Goal: Task Accomplishment & Management: Complete application form

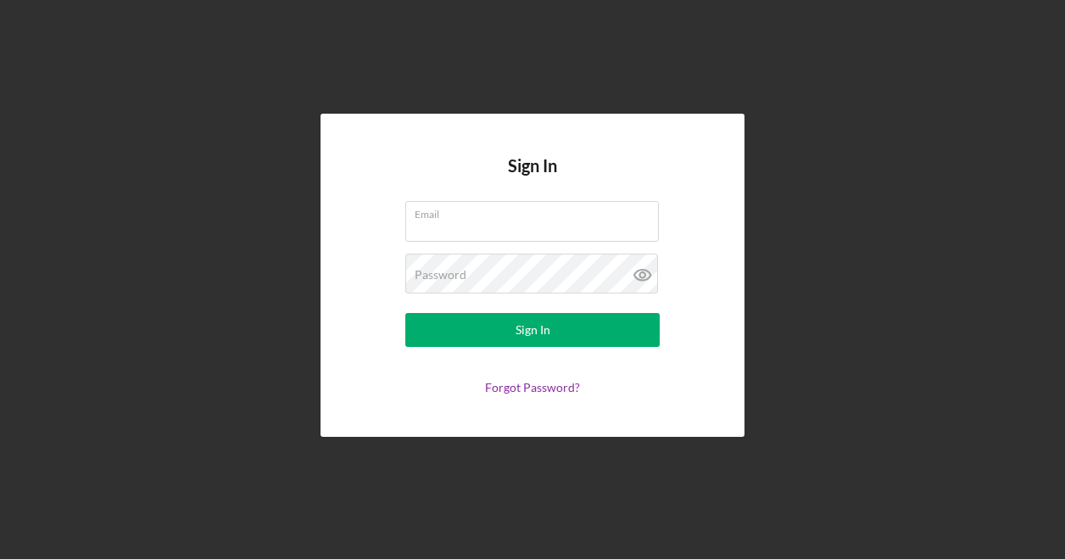
type input "[EMAIL_ADDRESS][DOMAIN_NAME]"
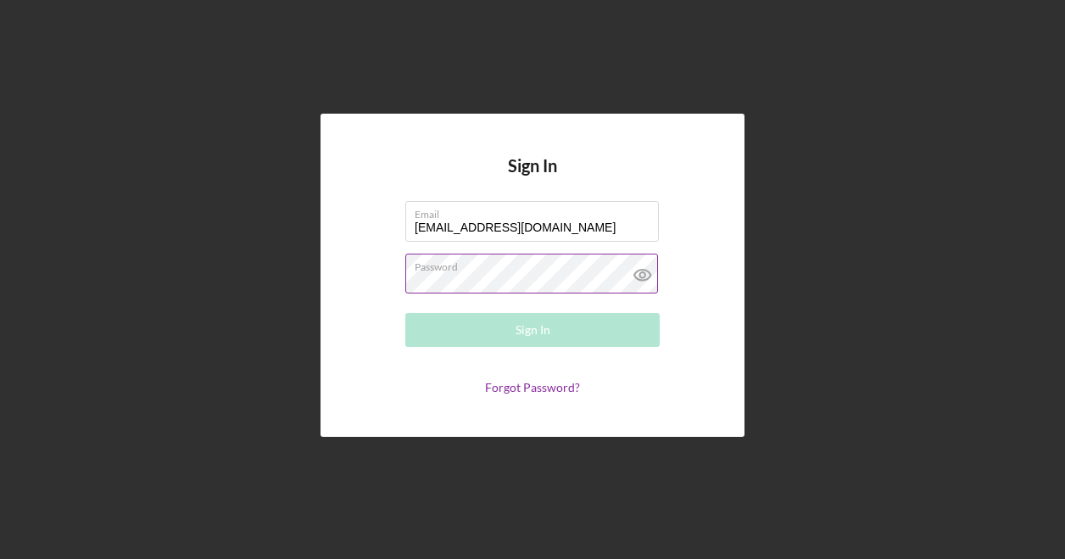
click at [475, 272] on div "Password Required" at bounding box center [532, 275] width 254 height 42
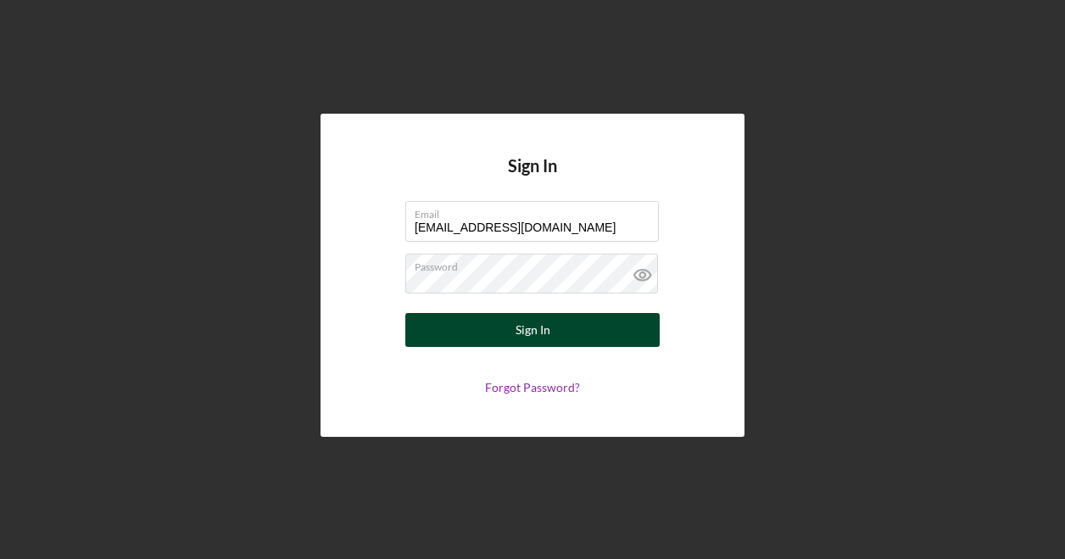
click at [584, 338] on button "Sign In" at bounding box center [532, 330] width 254 height 34
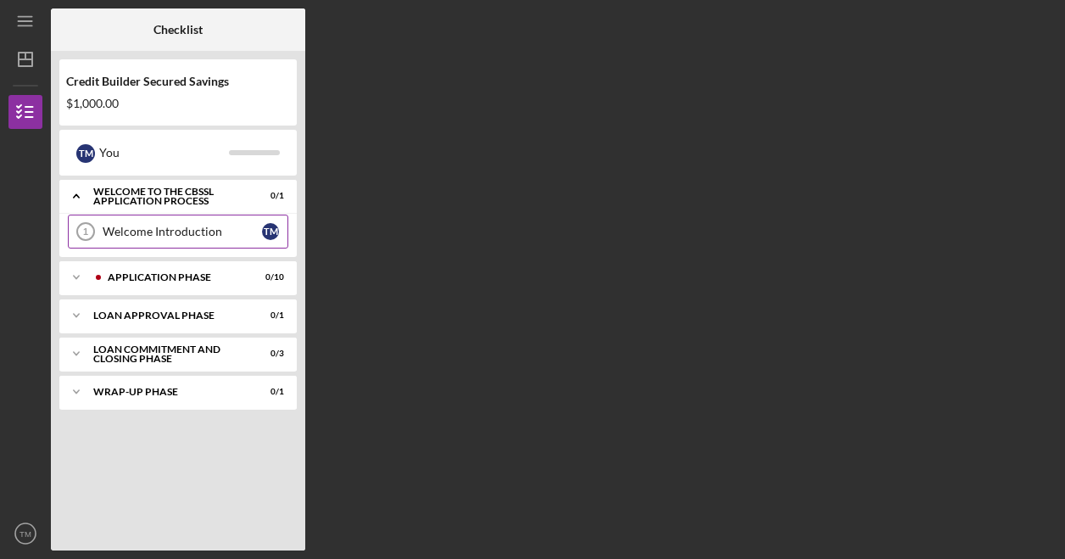
click at [165, 232] on div "Welcome Introduction" at bounding box center [182, 232] width 159 height 14
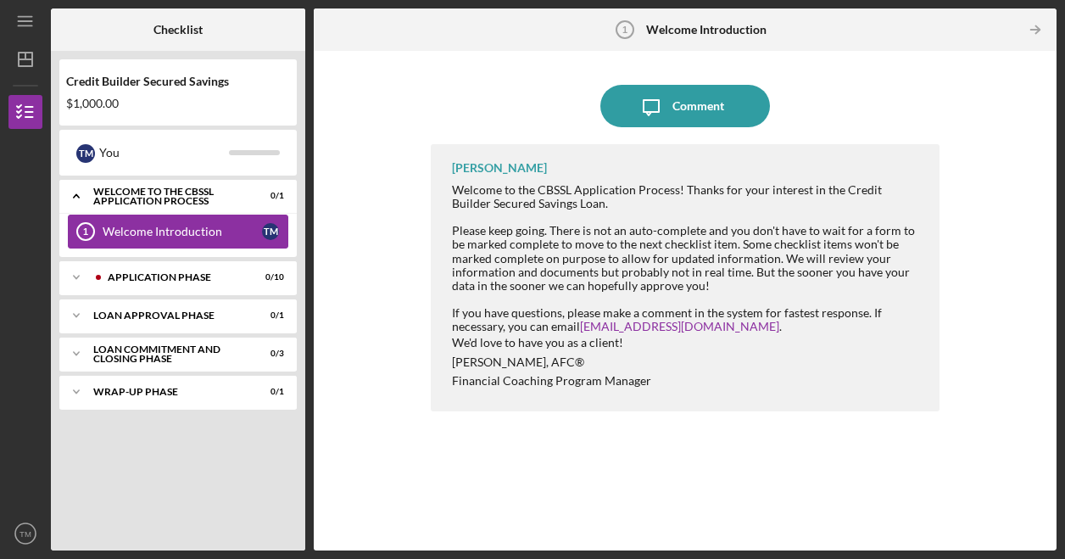
click at [207, 230] on div "Welcome Introduction" at bounding box center [182, 232] width 159 height 14
click at [170, 233] on div "Welcome Introduction" at bounding box center [182, 232] width 159 height 14
click at [172, 260] on div "Icon/Expander Application Phase 0 / 10" at bounding box center [177, 277] width 237 height 34
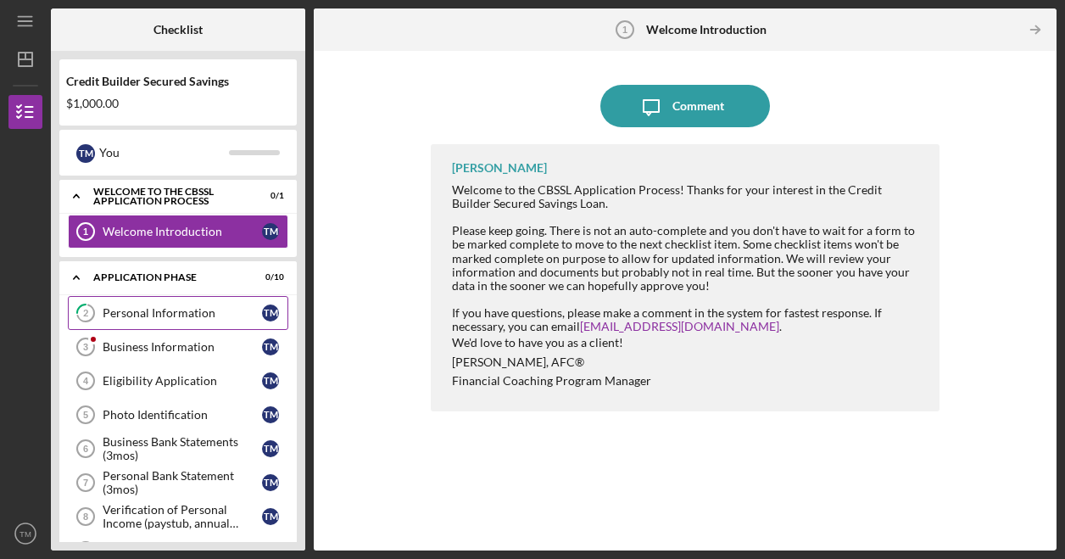
click at [204, 319] on link "2 Personal Information T M" at bounding box center [178, 313] width 220 height 34
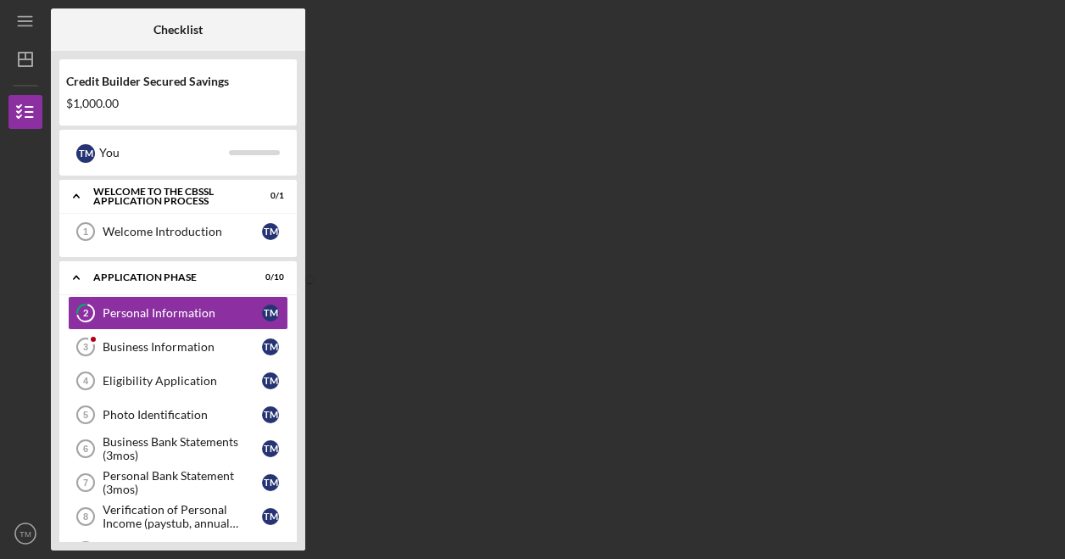
click at [890, 429] on div "Checklist Credit Builder Secured Savings $1,000.00 T M You Icon/Expander Welcom…" at bounding box center [554, 279] width 1006 height 542
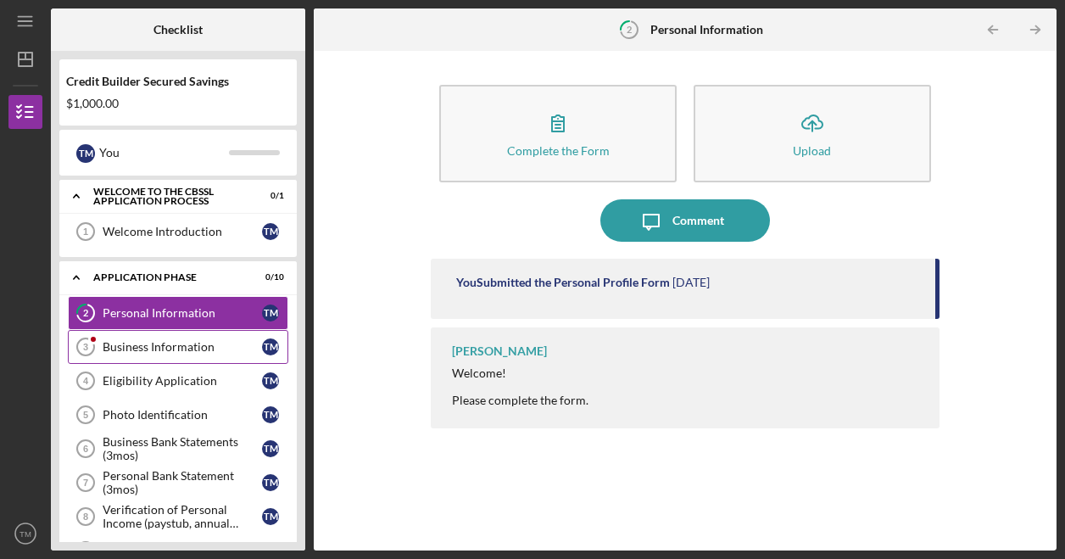
click at [129, 349] on div "Business Information" at bounding box center [182, 347] width 159 height 14
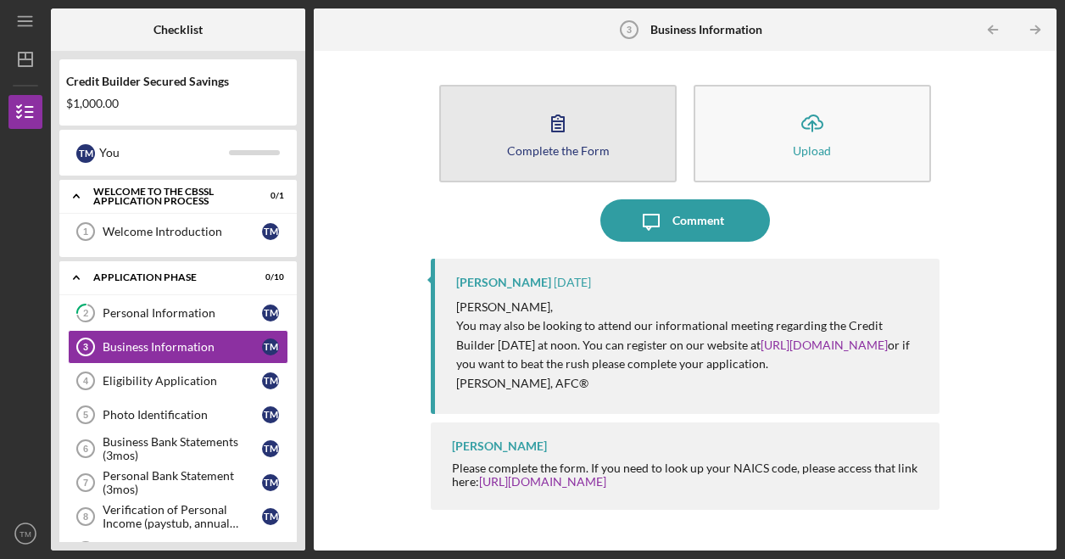
click at [546, 136] on icon "button" at bounding box center [558, 123] width 42 height 42
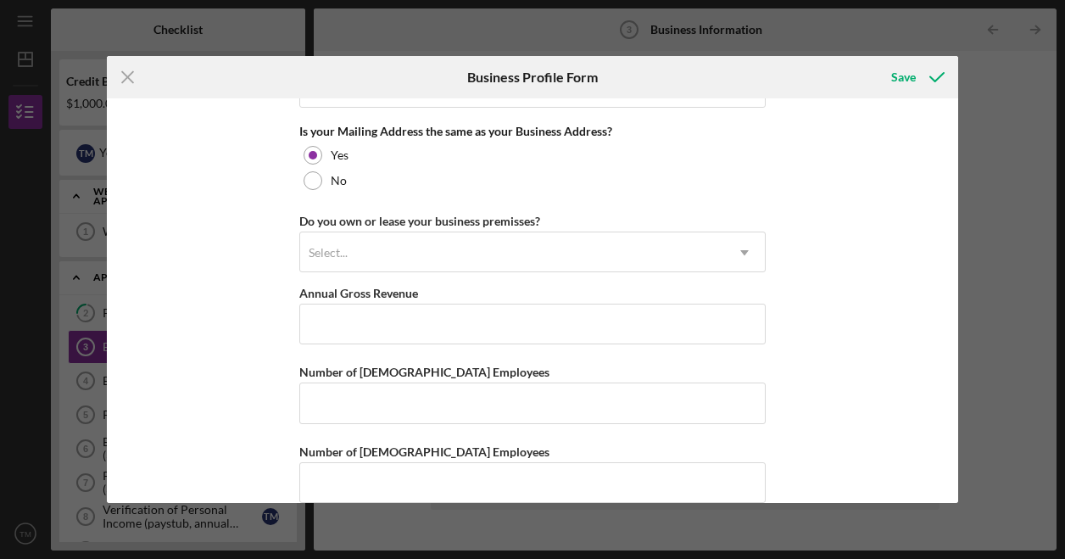
scroll to position [1320, 0]
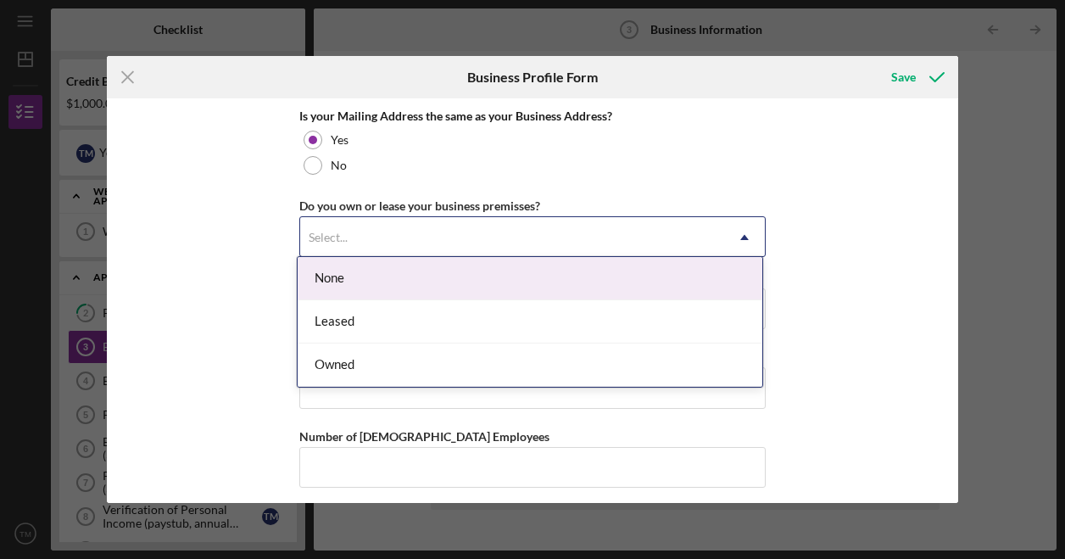
click at [433, 237] on div "Select..." at bounding box center [512, 237] width 424 height 39
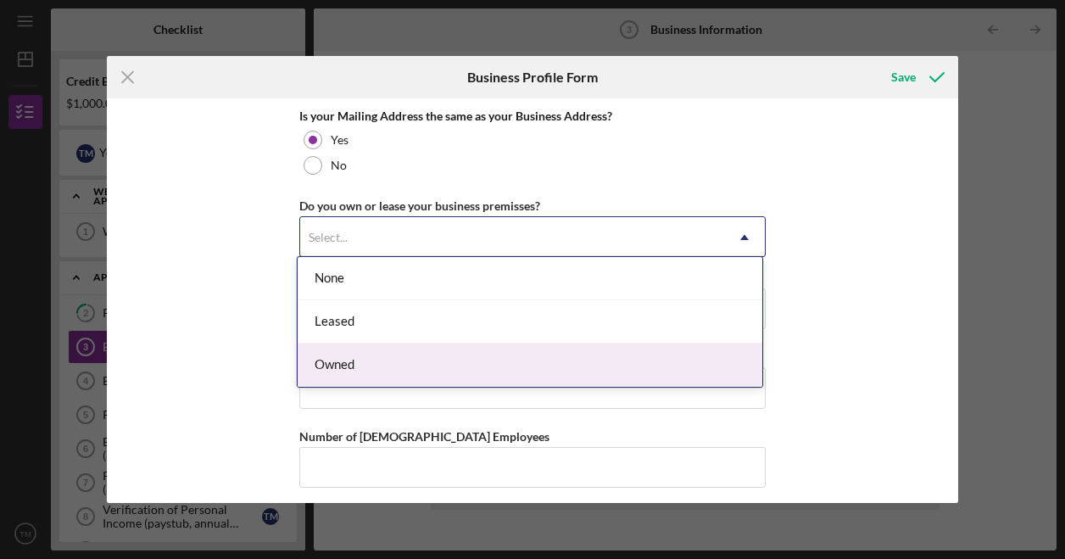
click at [383, 375] on div "Owned" at bounding box center [530, 364] width 465 height 43
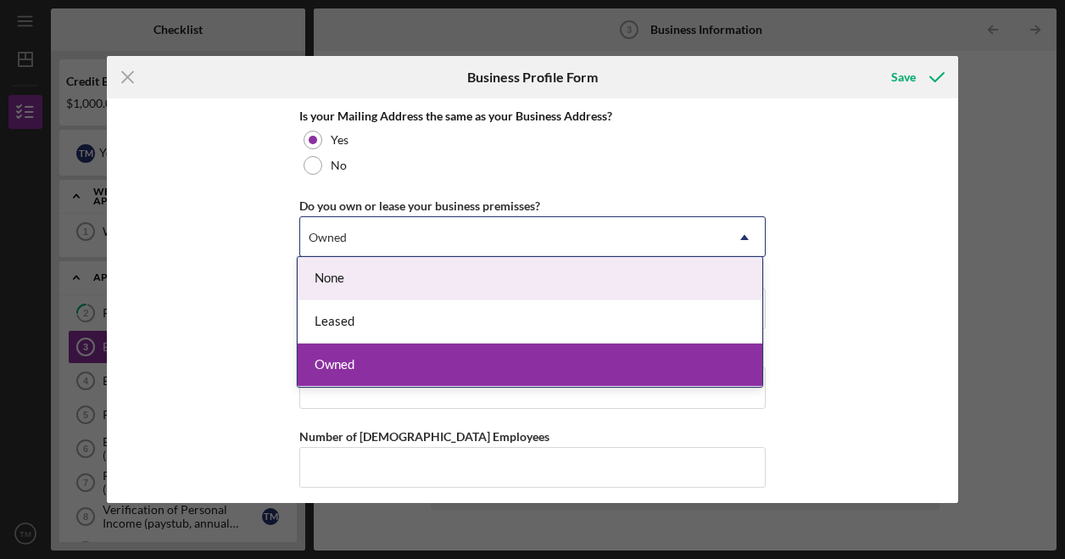
click at [373, 228] on div "Owned" at bounding box center [512, 237] width 424 height 39
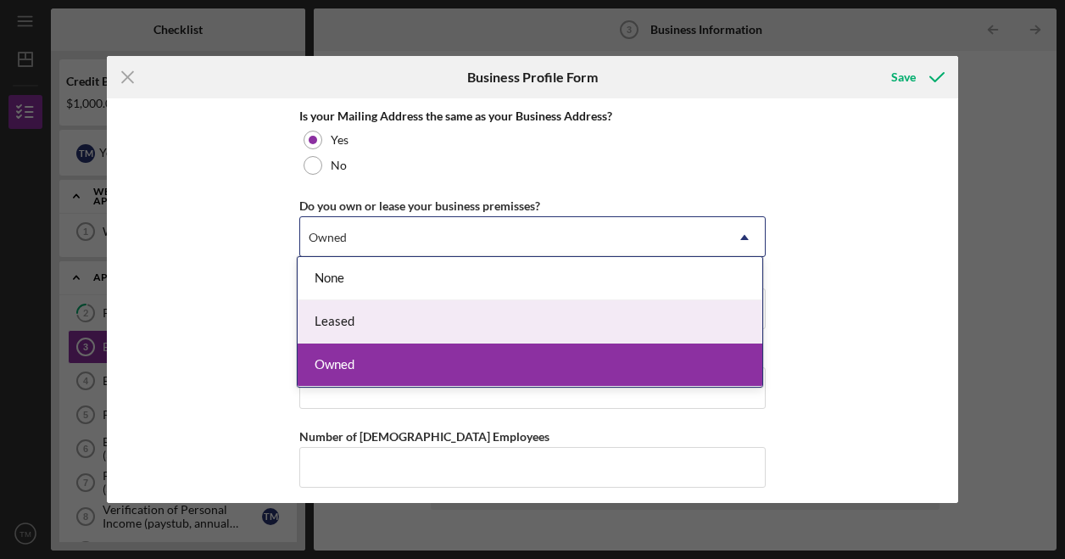
click at [373, 305] on div "Leased" at bounding box center [530, 321] width 465 height 43
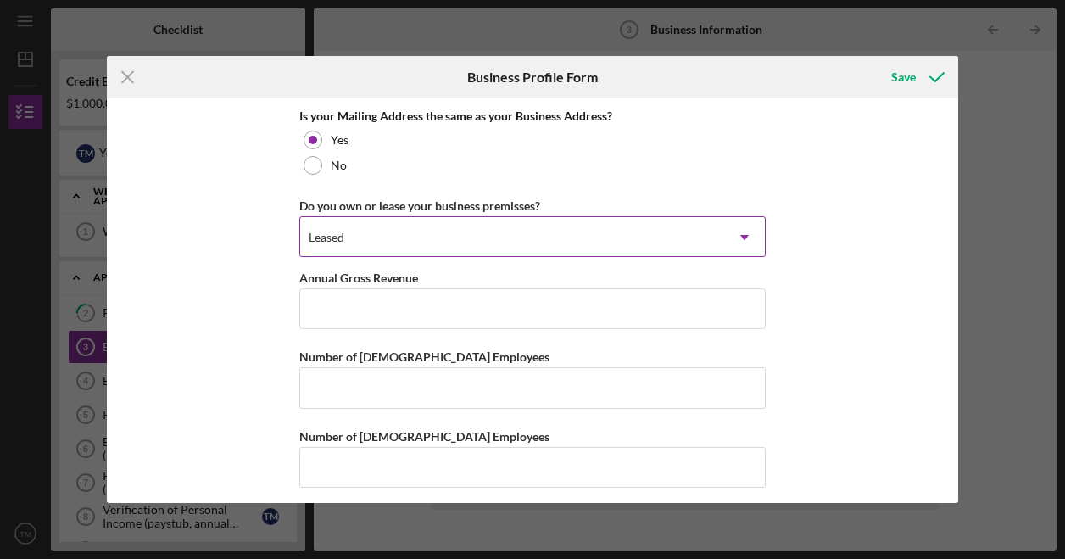
click at [373, 243] on div "Leased" at bounding box center [512, 237] width 424 height 39
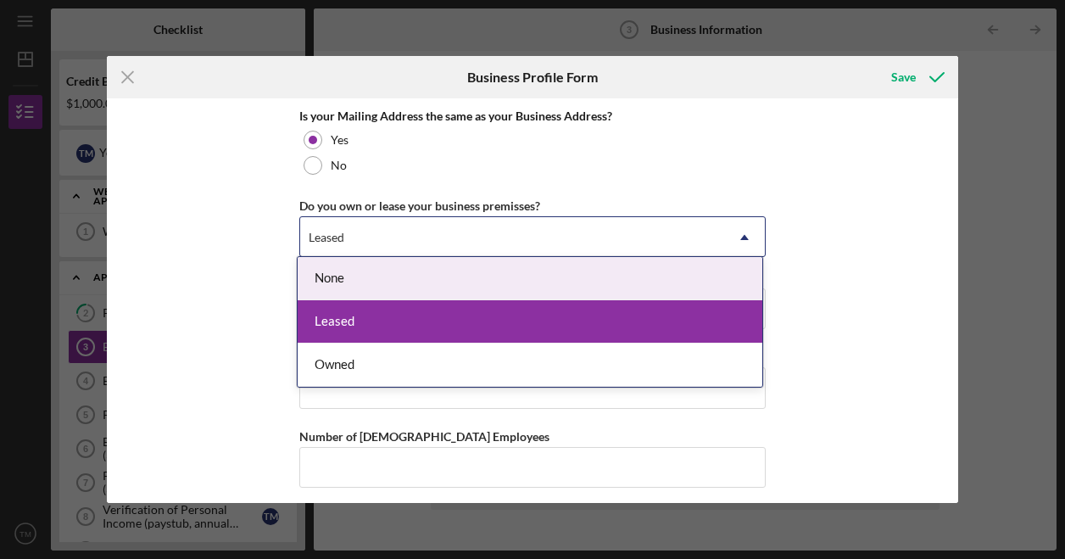
click at [361, 281] on div "None" at bounding box center [530, 278] width 465 height 43
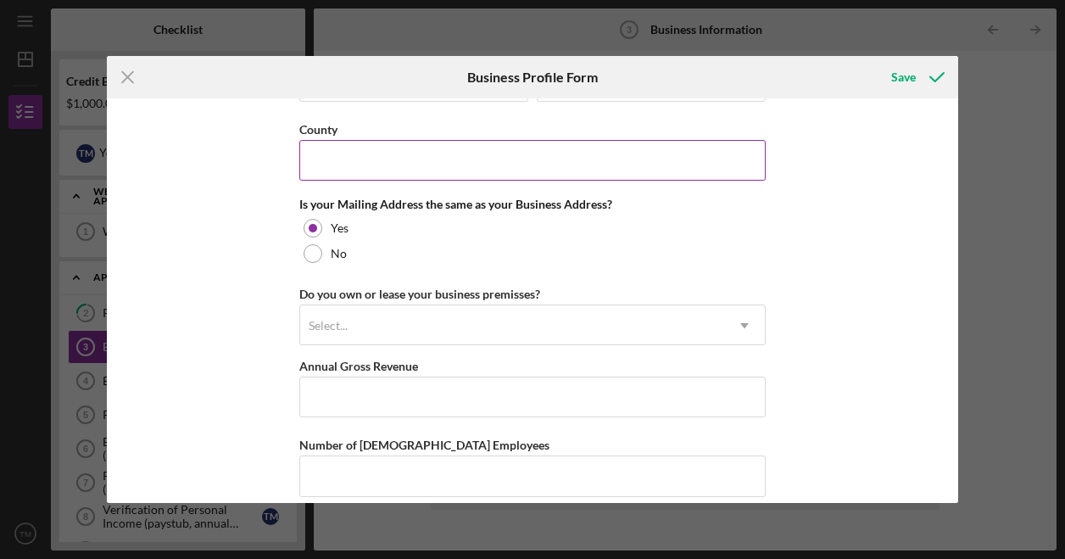
scroll to position [1150, 0]
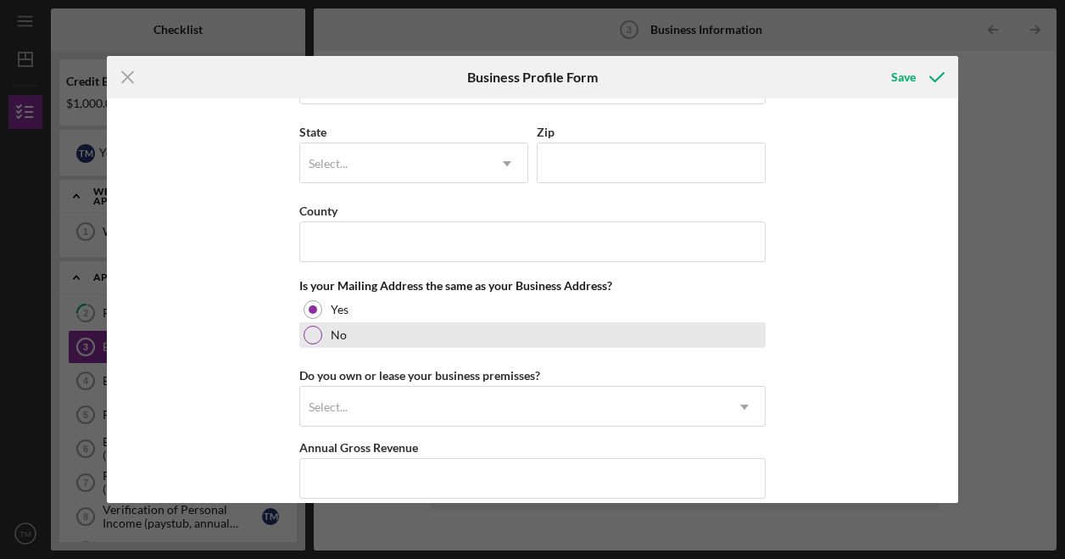
click at [317, 326] on div at bounding box center [313, 335] width 19 height 19
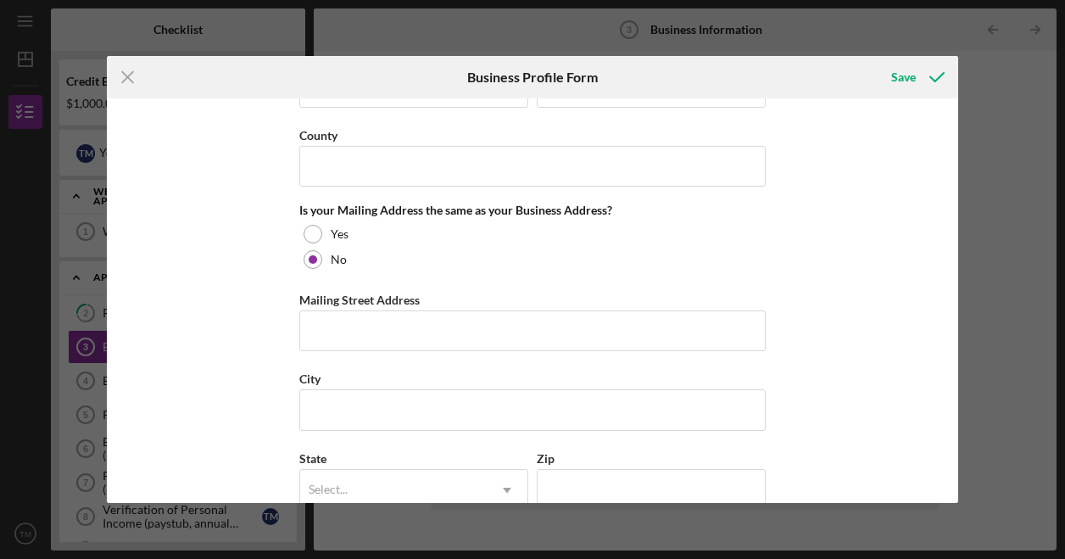
scroll to position [1209, 0]
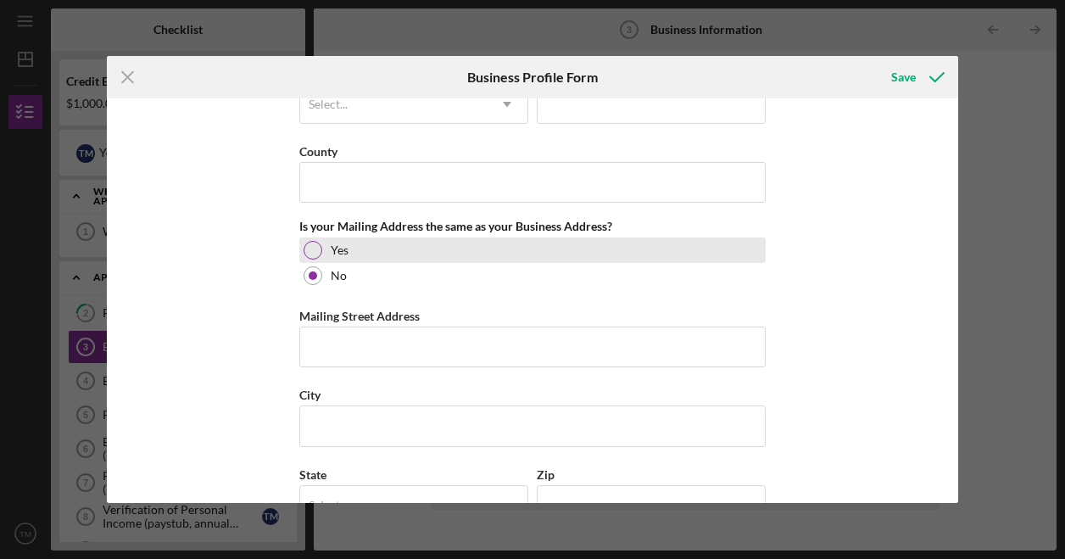
click at [315, 249] on div at bounding box center [313, 250] width 19 height 19
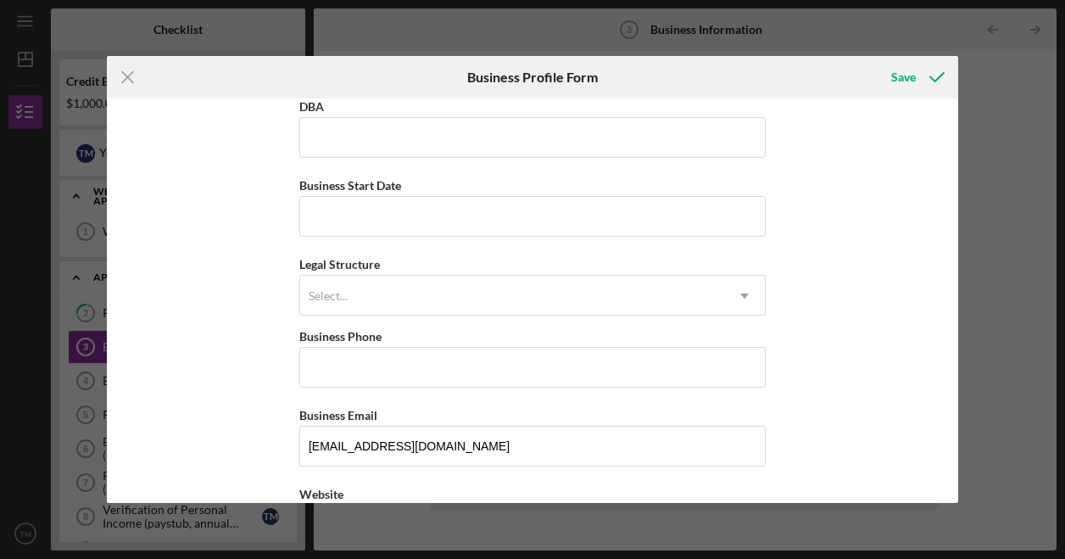
scroll to position [0, 0]
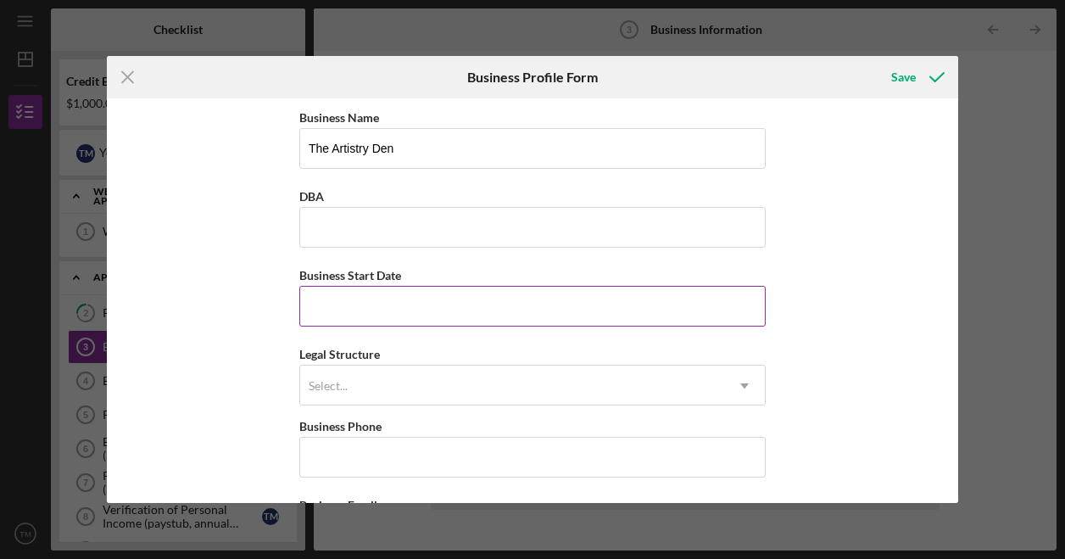
click at [396, 310] on input "Business Start Date" at bounding box center [532, 306] width 466 height 41
type input "[DATE]"
type input "[PHONE_NUMBER]"
type input "[STREET_ADDRESS]"
type input "spartanburg"
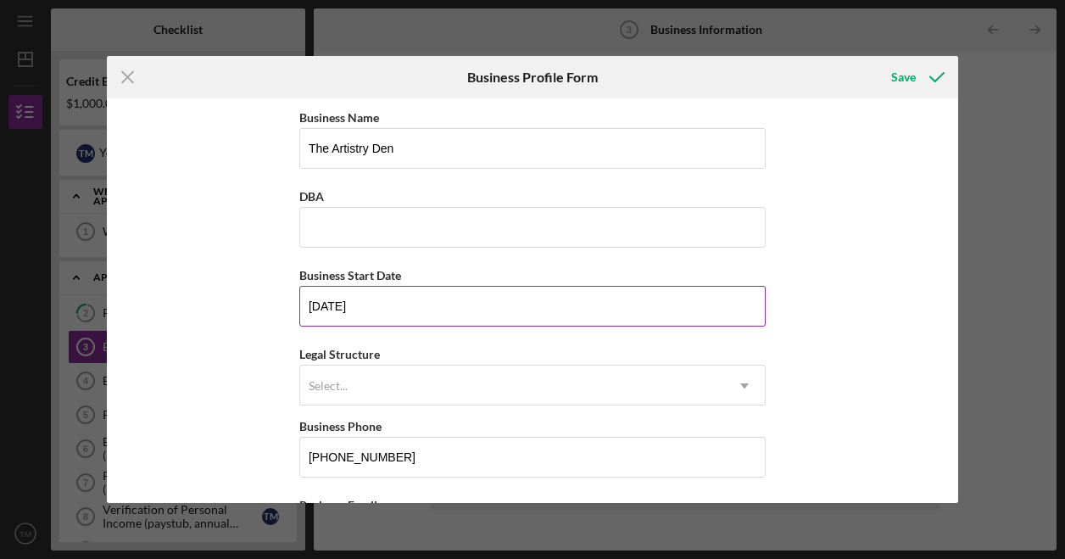
type input "29303"
type input "sc"
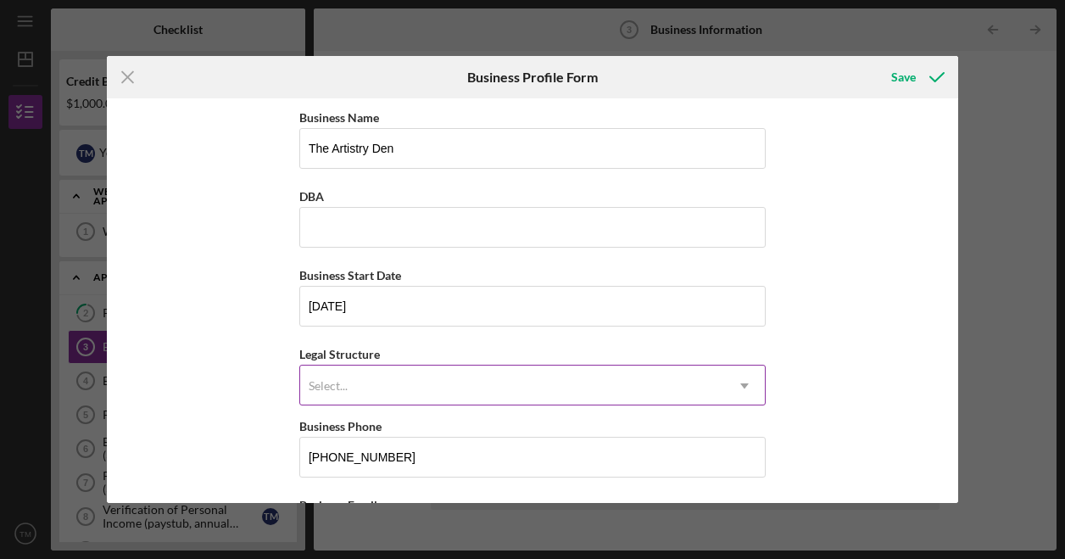
click at [321, 366] on div "Select..." at bounding box center [512, 385] width 424 height 39
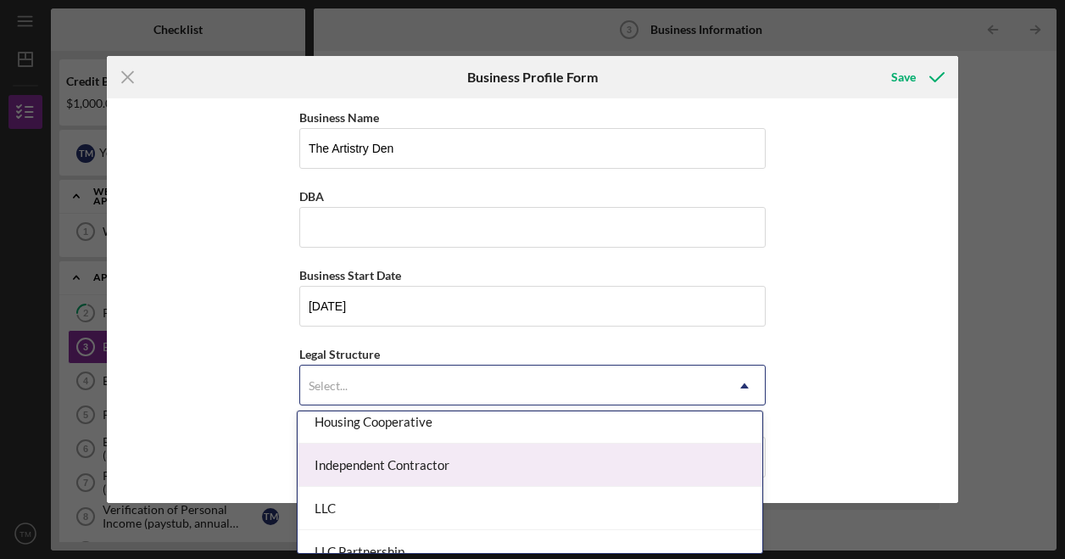
scroll to position [254, 0]
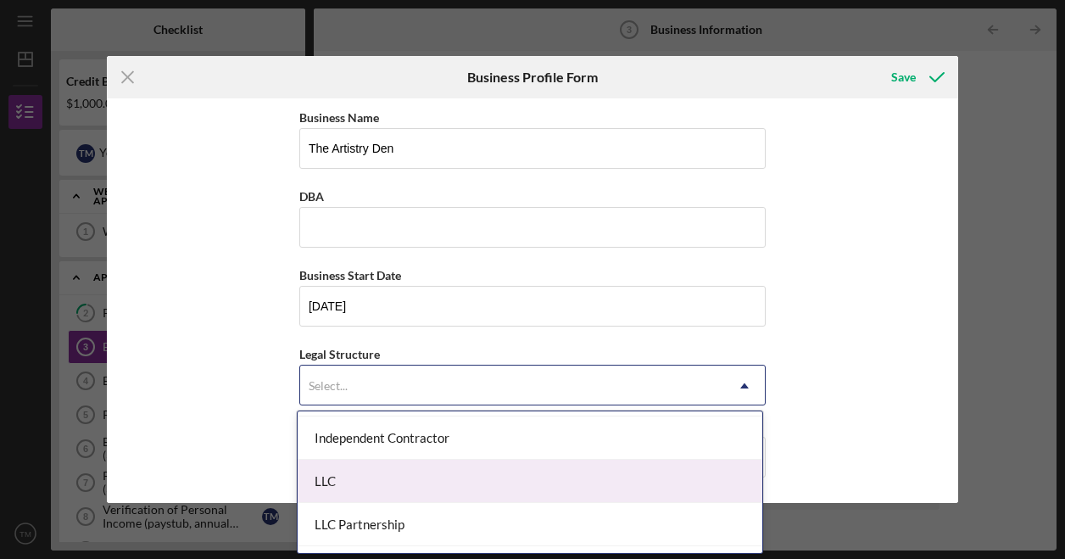
click at [448, 487] on div "LLC" at bounding box center [530, 481] width 465 height 43
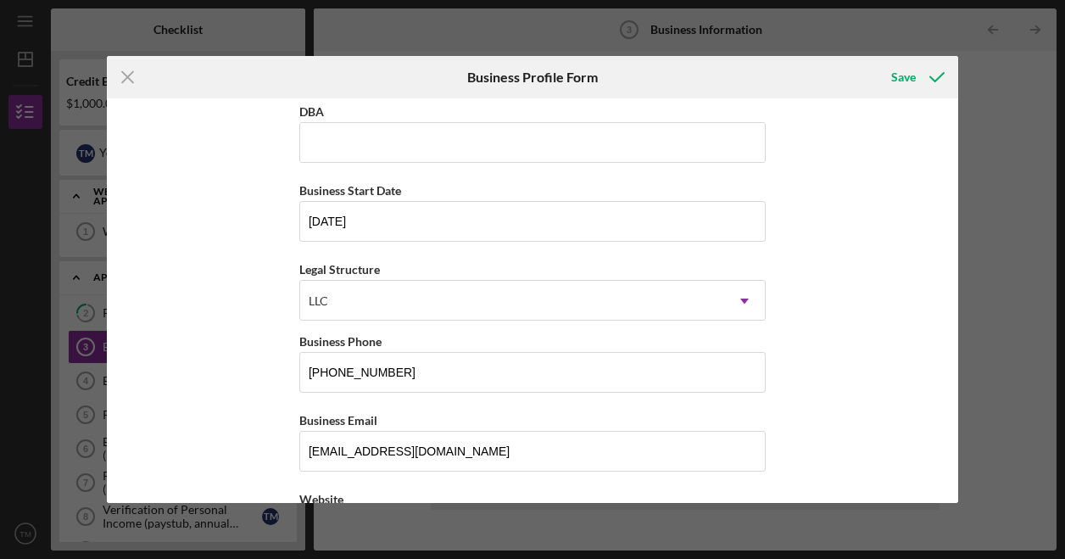
scroll to position [170, 0]
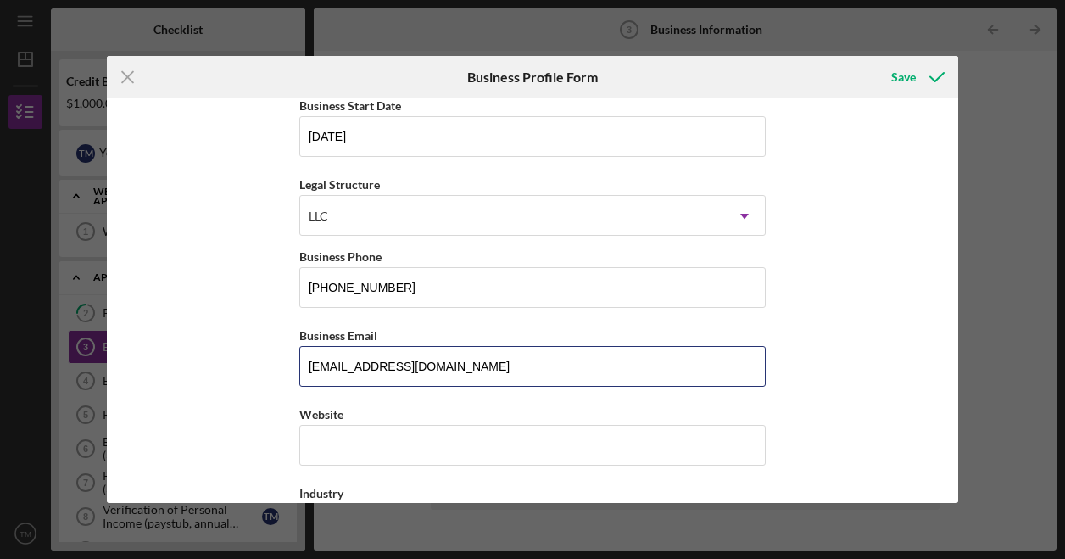
drag, startPoint x: 492, startPoint y: 369, endPoint x: 212, endPoint y: 349, distance: 280.5
click at [212, 349] on div "Business Name The Artistry Den DBA Business Start Date [DATE] Legal Structure L…" at bounding box center [533, 300] width 852 height 405
type input "[EMAIL_ADDRESS][DOMAIN_NAME]"
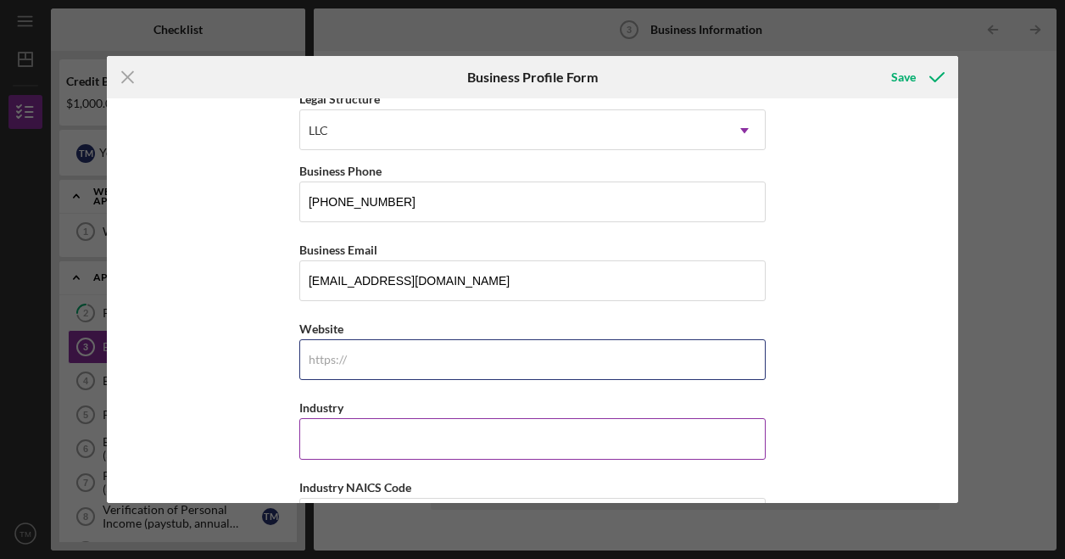
scroll to position [339, 0]
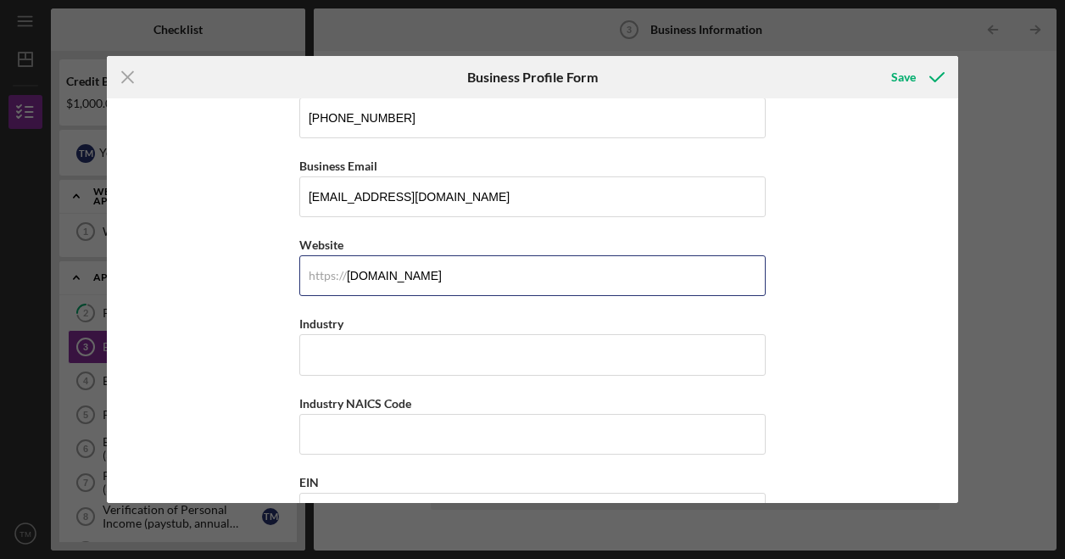
type input "[DOMAIN_NAME]"
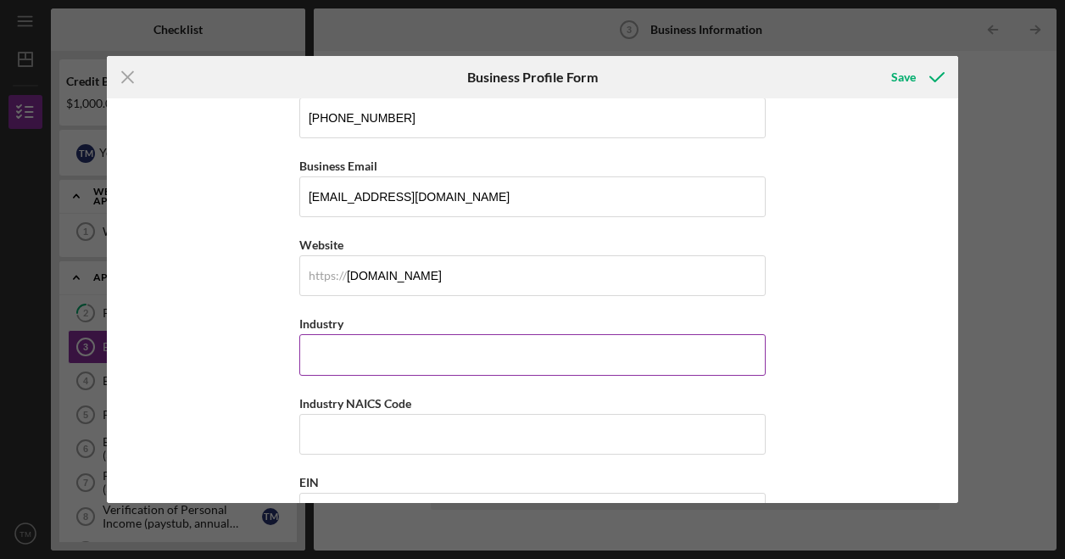
click at [387, 348] on input "Industry" at bounding box center [532, 354] width 466 height 41
drag, startPoint x: 311, startPoint y: 342, endPoint x: 320, endPoint y: 356, distance: 16.7
click at [320, 356] on input "Industry" at bounding box center [532, 354] width 466 height 41
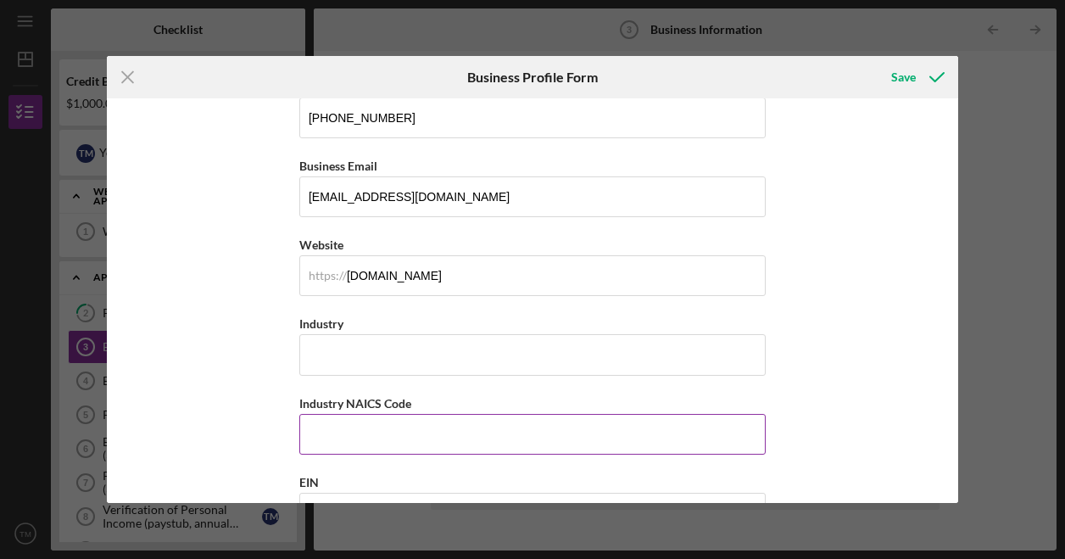
click at [346, 442] on input "Industry NAICS Code" at bounding box center [532, 434] width 466 height 41
paste input "456120"
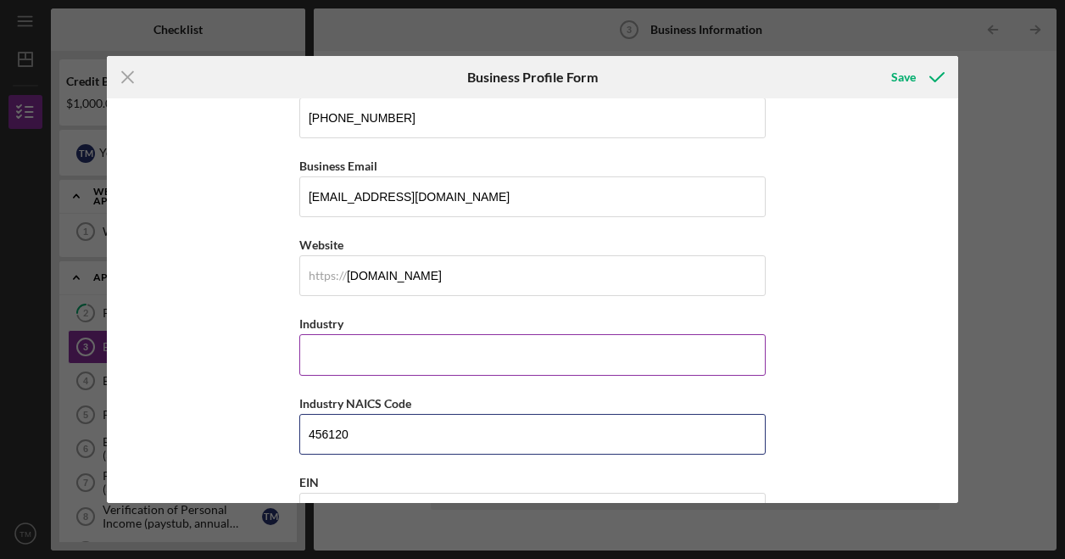
type input "456120"
click at [369, 349] on input "Industry" at bounding box center [532, 354] width 466 height 41
type input "C"
type input "b"
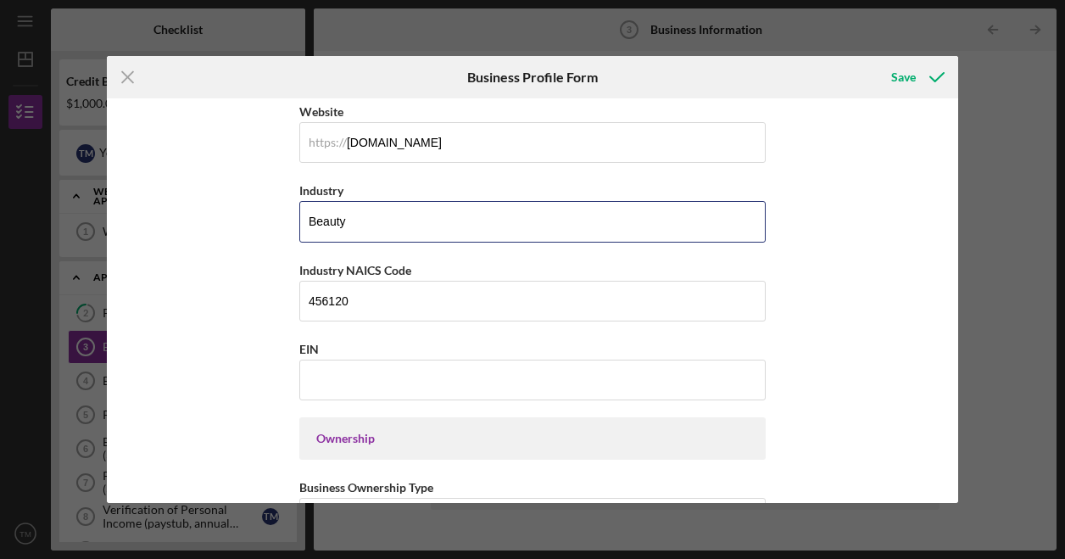
scroll to position [509, 0]
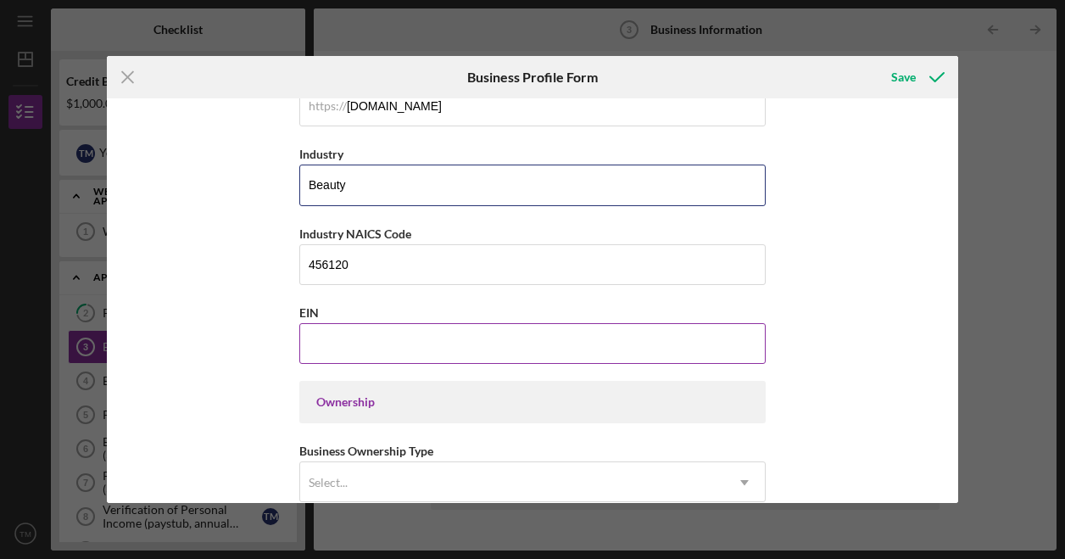
type input "Beauty"
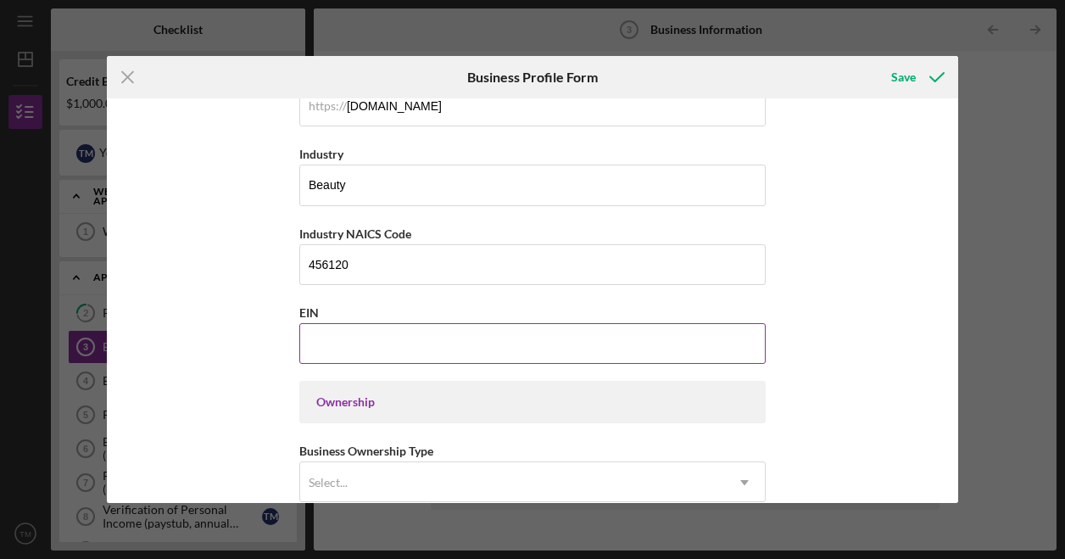
click at [374, 330] on input "EIN" at bounding box center [532, 343] width 466 height 41
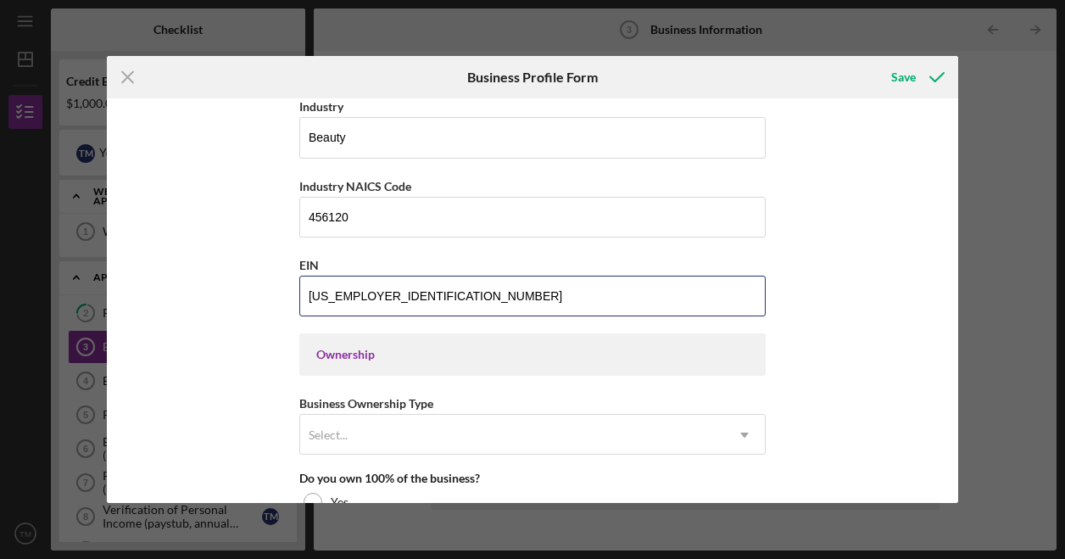
scroll to position [594, 0]
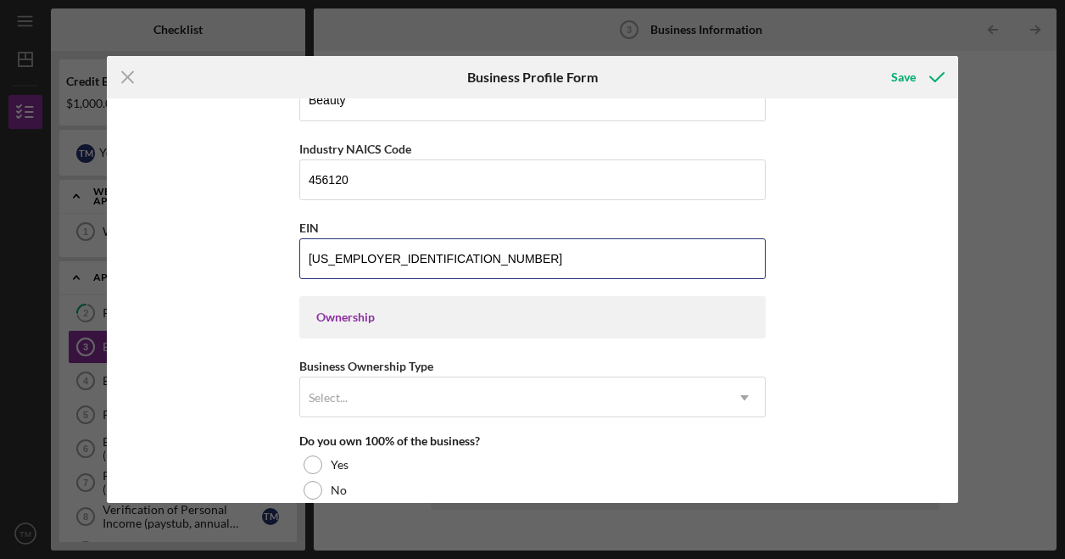
type input "[US_EMPLOYER_IDENTIFICATION_NUMBER]"
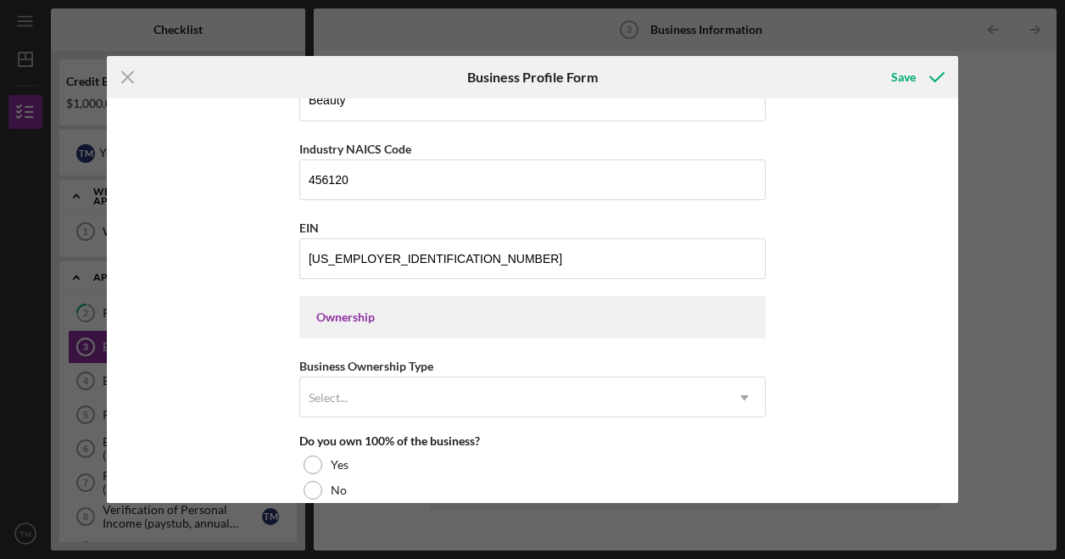
click at [438, 299] on div "Ownership" at bounding box center [532, 317] width 466 height 42
click at [399, 388] on div "Select..." at bounding box center [512, 397] width 424 height 39
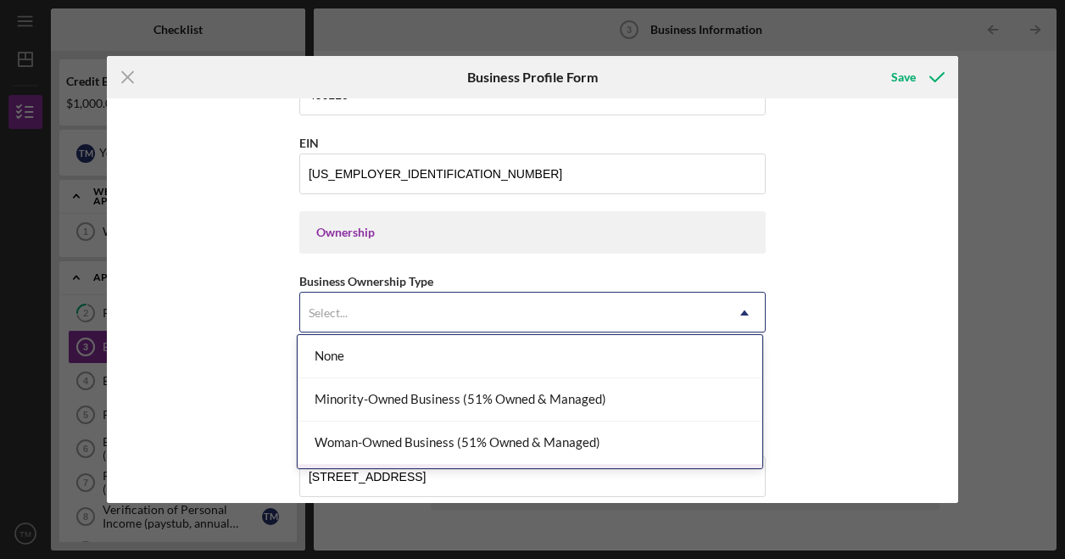
scroll to position [38, 0]
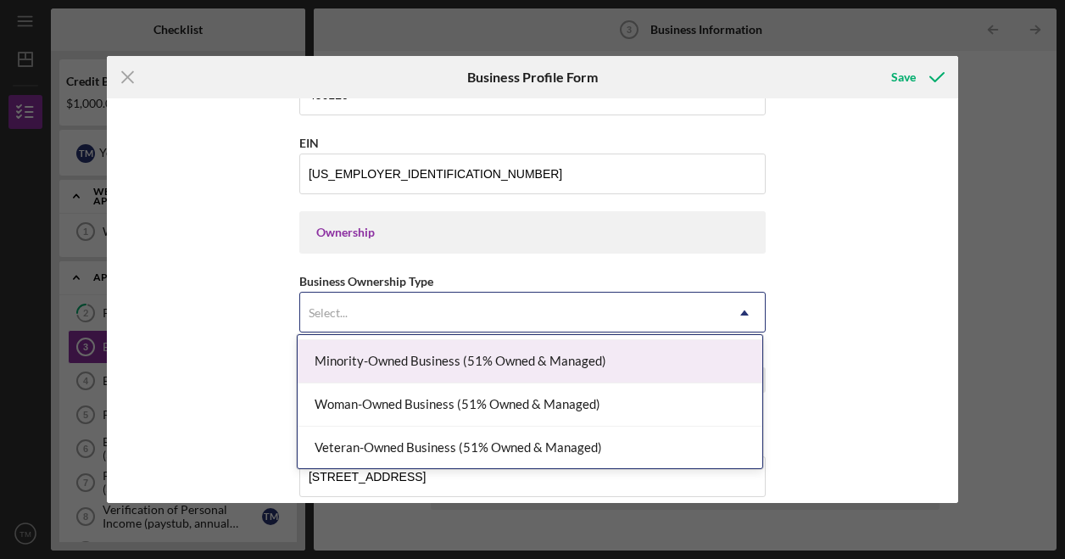
click at [360, 360] on div "Minority-Owned Business (51% Owned & Managed)" at bounding box center [530, 361] width 465 height 43
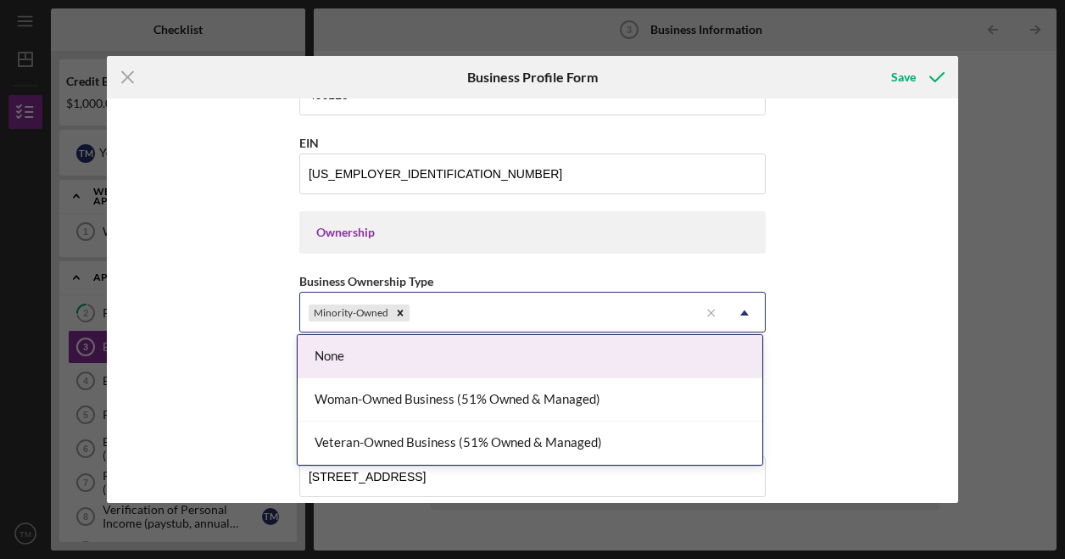
click at [717, 312] on icon "Icon/Menu Close" at bounding box center [711, 312] width 25 height 25
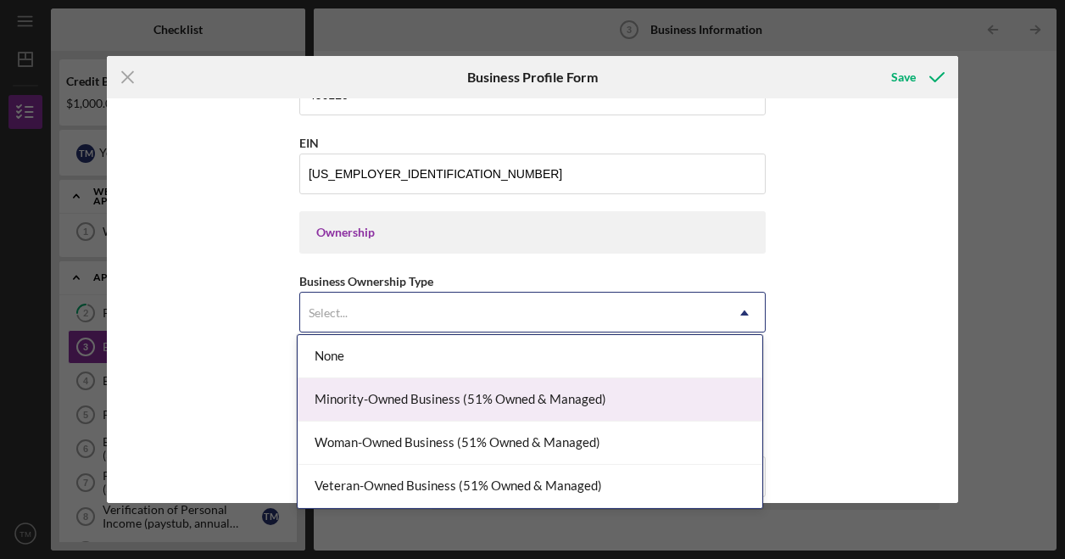
click at [512, 400] on div "Minority-Owned Business (51% Owned & Managed)" at bounding box center [530, 399] width 465 height 43
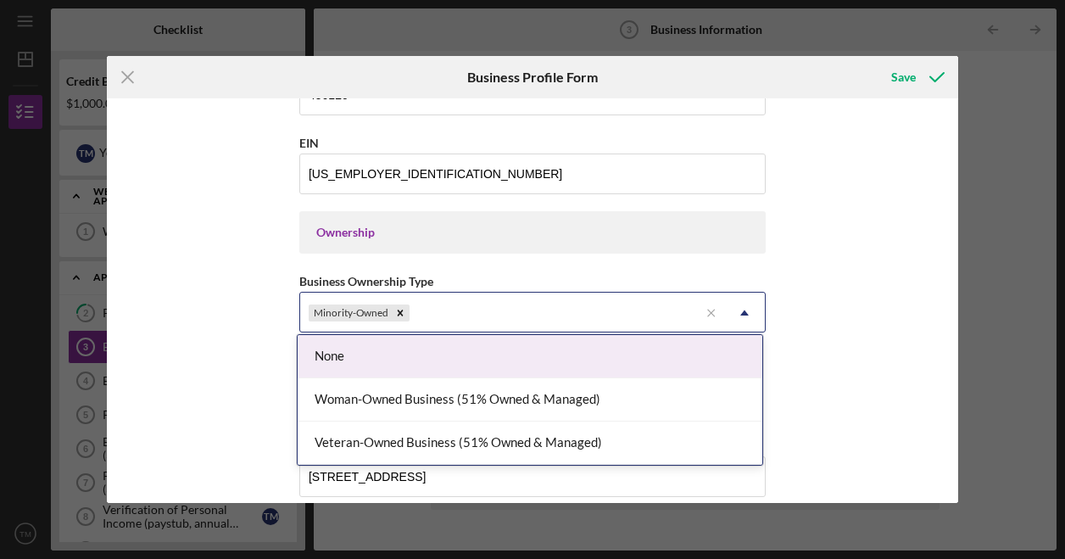
click at [753, 308] on icon "Icon/Dropdown Arrow" at bounding box center [744, 313] width 41 height 41
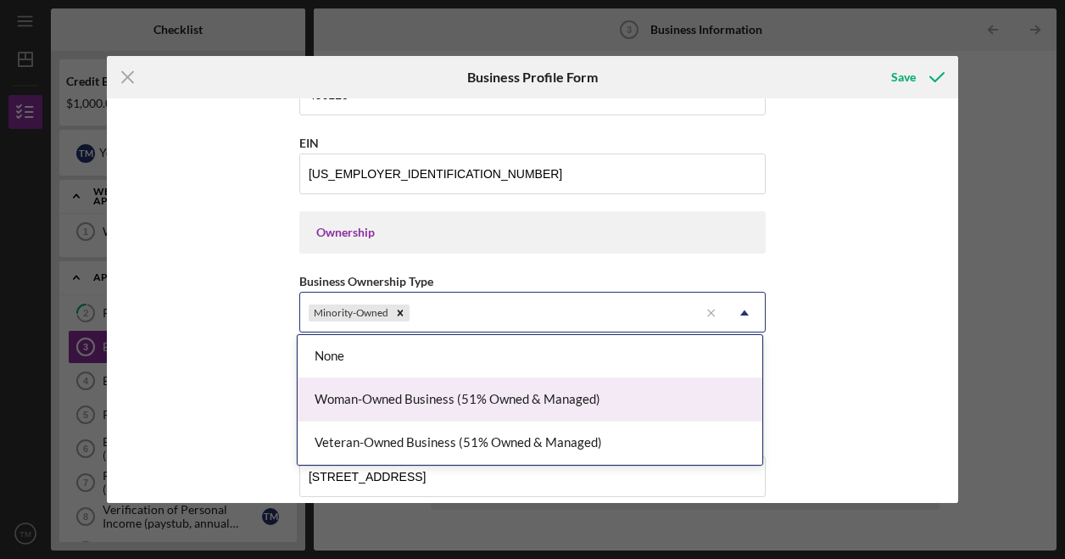
click at [524, 405] on div "Woman-Owned Business (51% Owned & Managed)" at bounding box center [530, 399] width 465 height 43
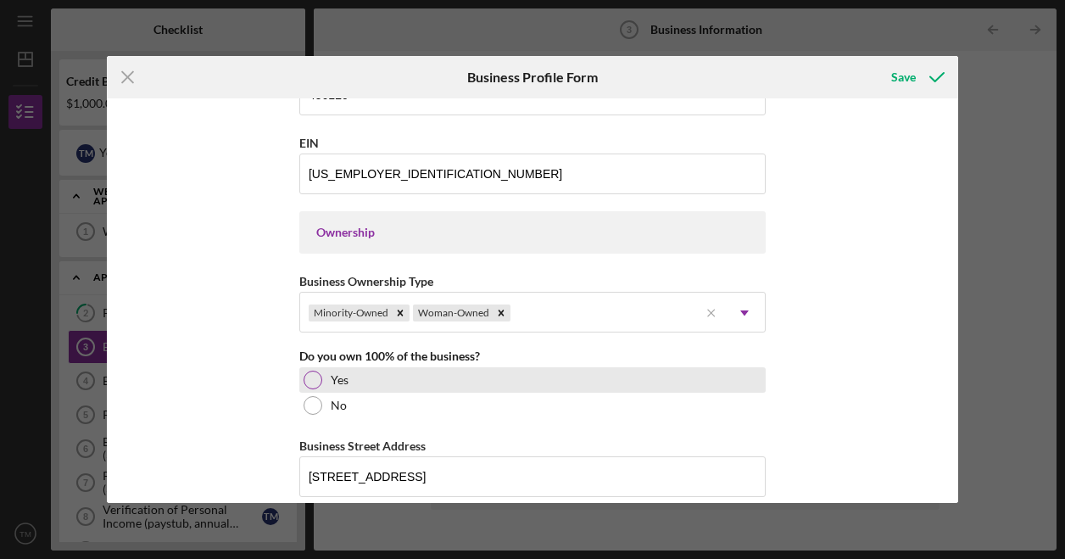
click at [346, 379] on div "Yes" at bounding box center [532, 379] width 466 height 25
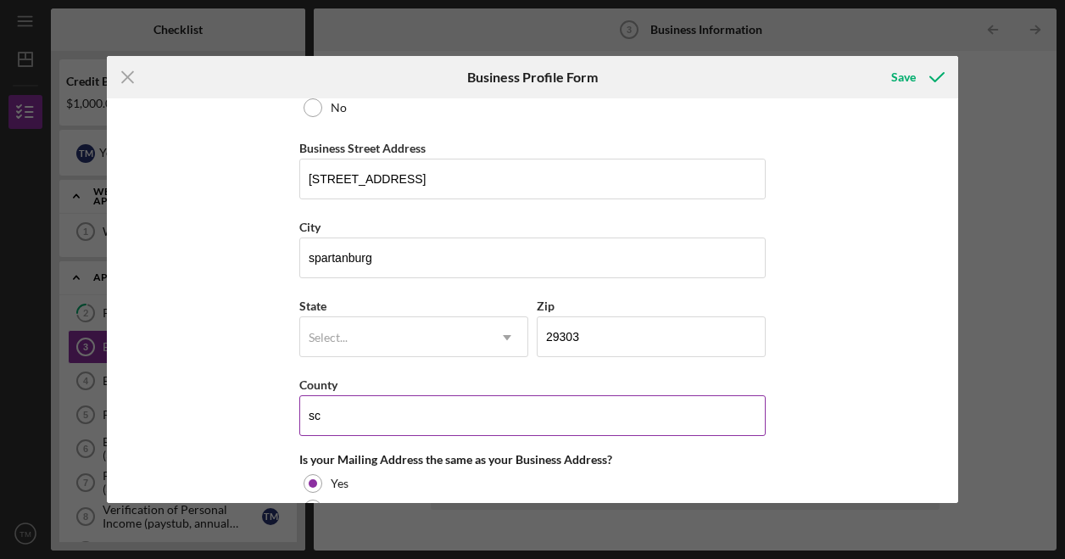
scroll to position [1018, 0]
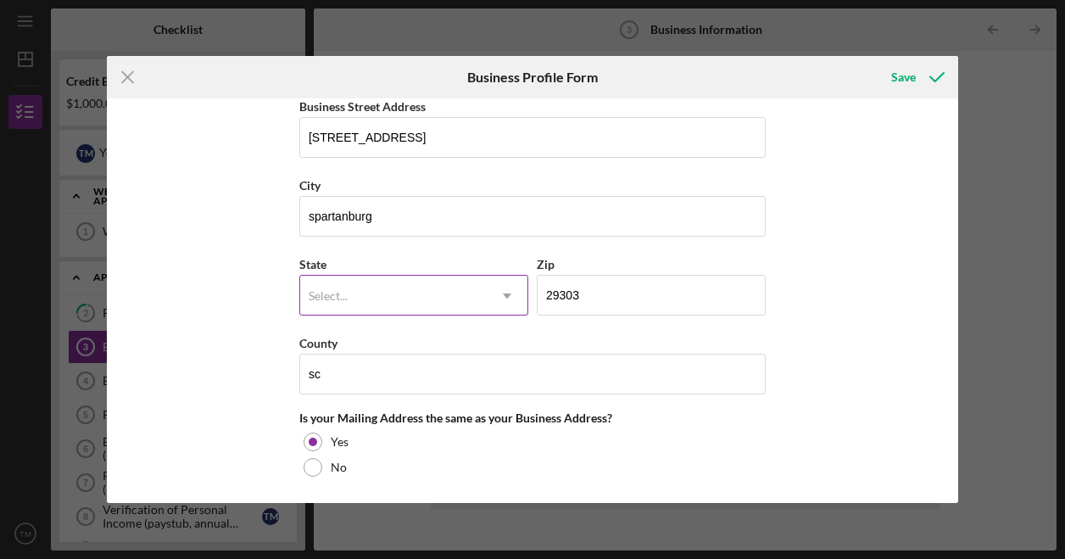
click at [460, 286] on div "Select..." at bounding box center [393, 295] width 187 height 39
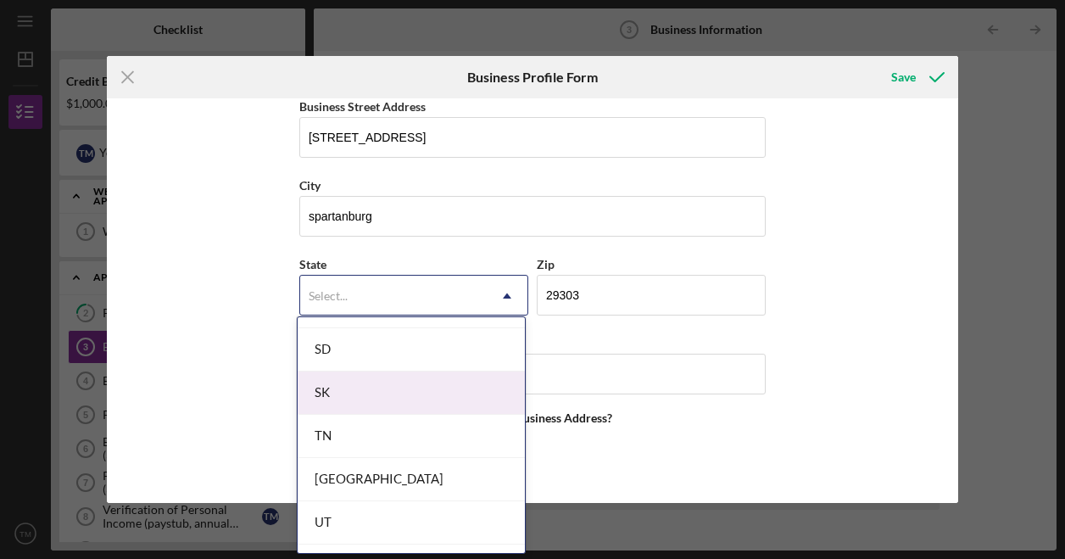
scroll to position [2629, 0]
drag, startPoint x: 377, startPoint y: 377, endPoint x: 384, endPoint y: 382, distance: 8.7
click at [382, 380] on div "SC" at bounding box center [411, 391] width 227 height 43
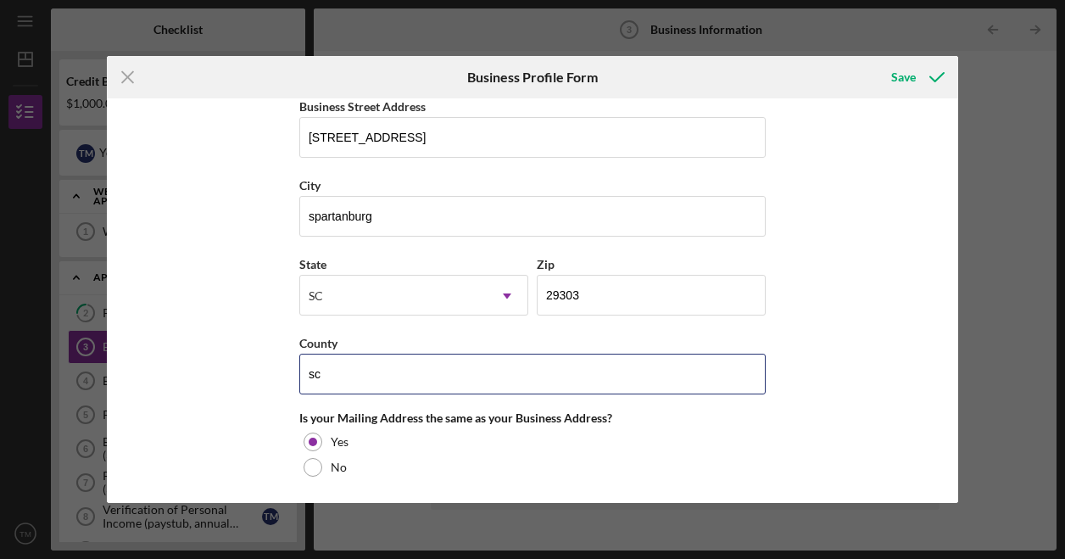
drag, startPoint x: 353, startPoint y: 368, endPoint x: 237, endPoint y: 367, distance: 115.3
click at [237, 367] on div "Business Name The Artistry Den DBA Business Start Date [DATE] Legal Structure L…" at bounding box center [533, 300] width 852 height 405
type input "[GEOGRAPHIC_DATA]"
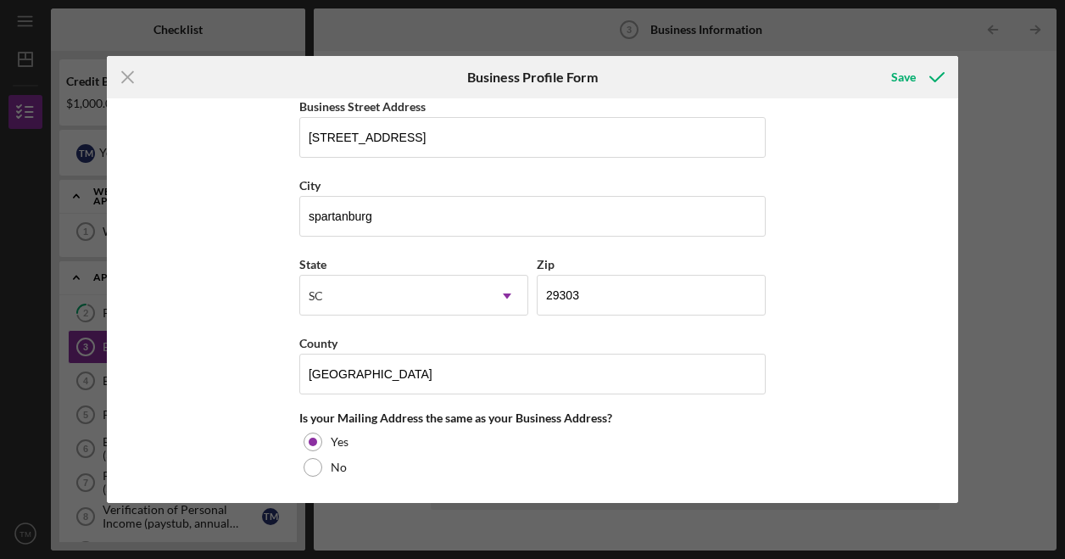
click at [846, 235] on div "Business Name The Artistry Den DBA Business Start Date [DATE] Legal Structure L…" at bounding box center [533, 300] width 852 height 405
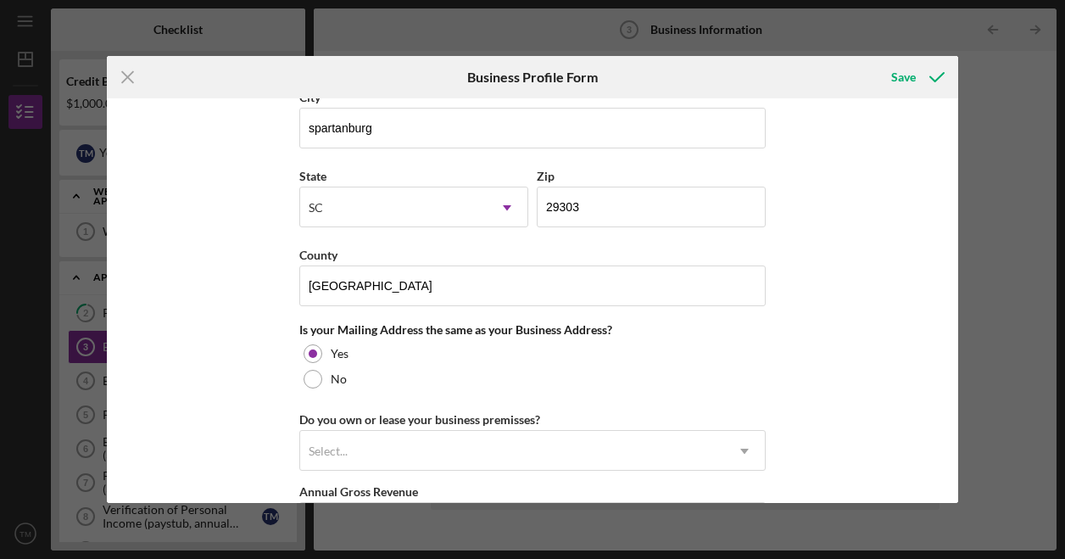
scroll to position [1272, 0]
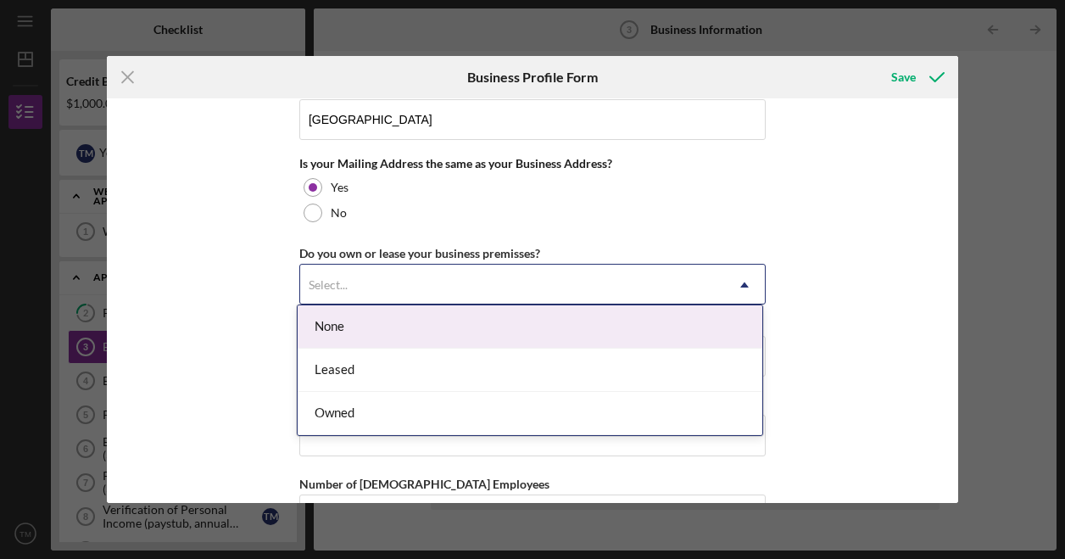
click at [438, 265] on div "Select..." at bounding box center [512, 284] width 424 height 39
click at [367, 327] on div "None" at bounding box center [530, 326] width 465 height 43
click at [317, 278] on div "Select..." at bounding box center [328, 285] width 39 height 14
click at [319, 336] on div "None" at bounding box center [530, 326] width 465 height 43
click at [451, 269] on div "Select..." at bounding box center [512, 284] width 424 height 39
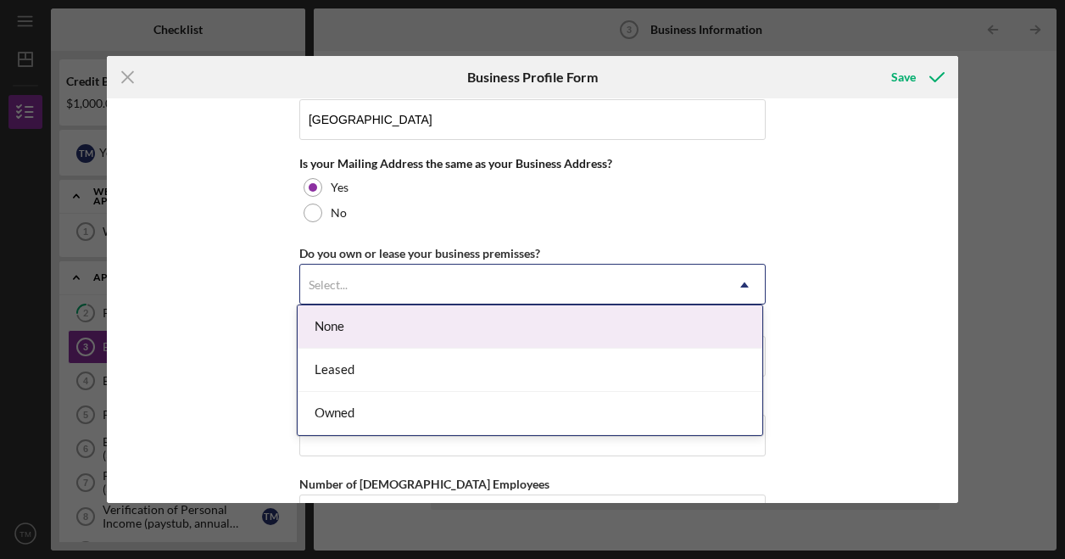
click at [334, 327] on div "None" at bounding box center [530, 326] width 465 height 43
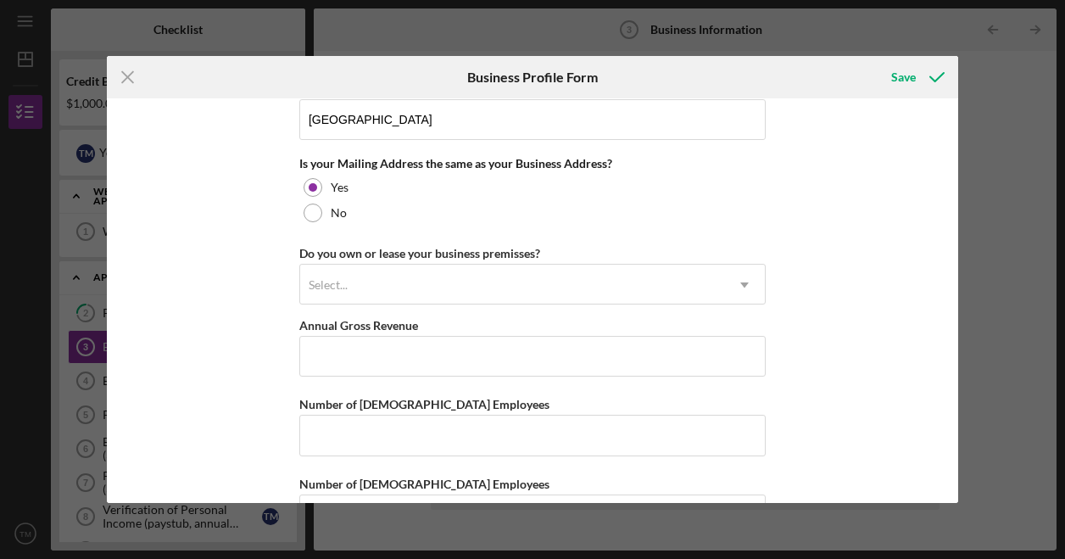
click at [225, 350] on div "Business Name The Artistry Den DBA Business Start Date [DATE] Legal Structure L…" at bounding box center [533, 300] width 852 height 405
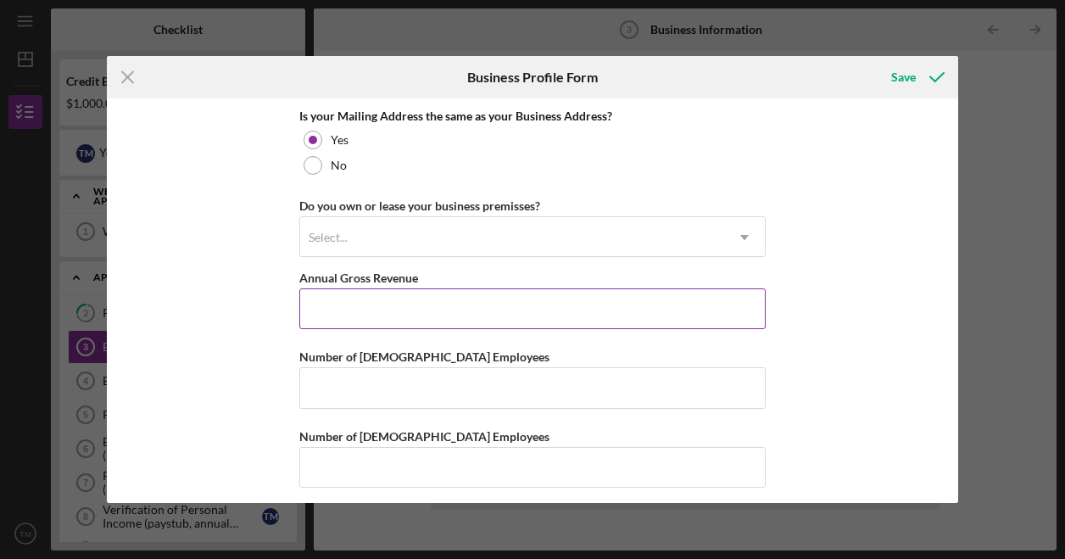
click at [391, 304] on input "Annual Gross Revenue" at bounding box center [532, 308] width 466 height 41
type input "$0"
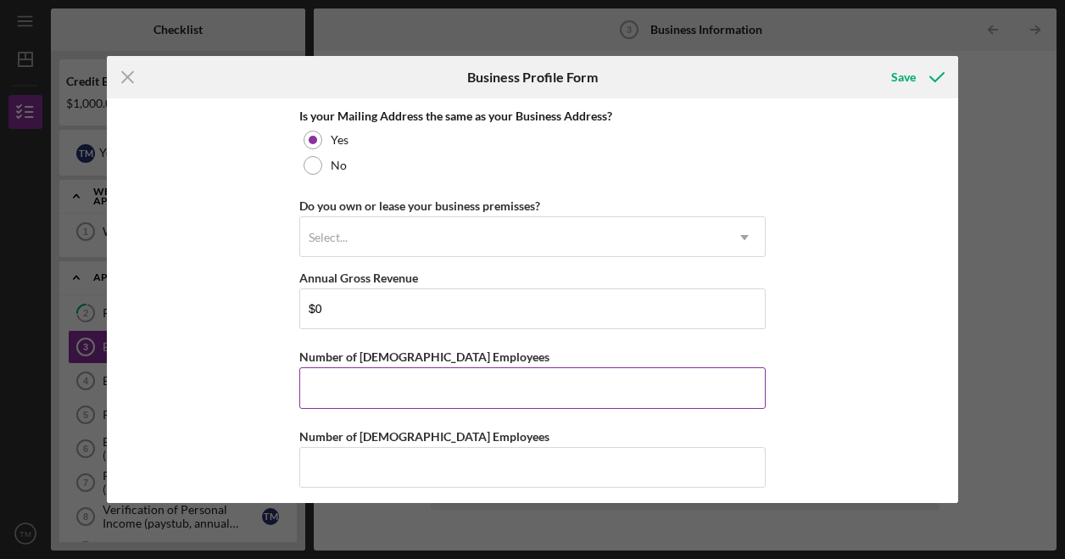
click at [349, 372] on input "Number of [DEMOGRAPHIC_DATA] Employees" at bounding box center [532, 387] width 466 height 41
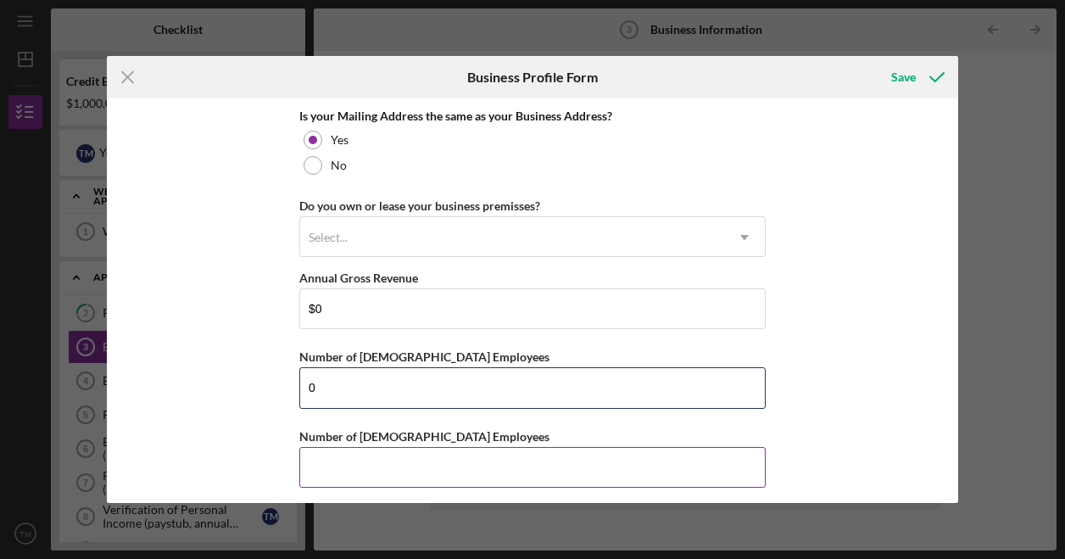
type input "0"
click at [534, 447] on input "Number of [DEMOGRAPHIC_DATA] Employees" at bounding box center [532, 467] width 466 height 41
type input "0"
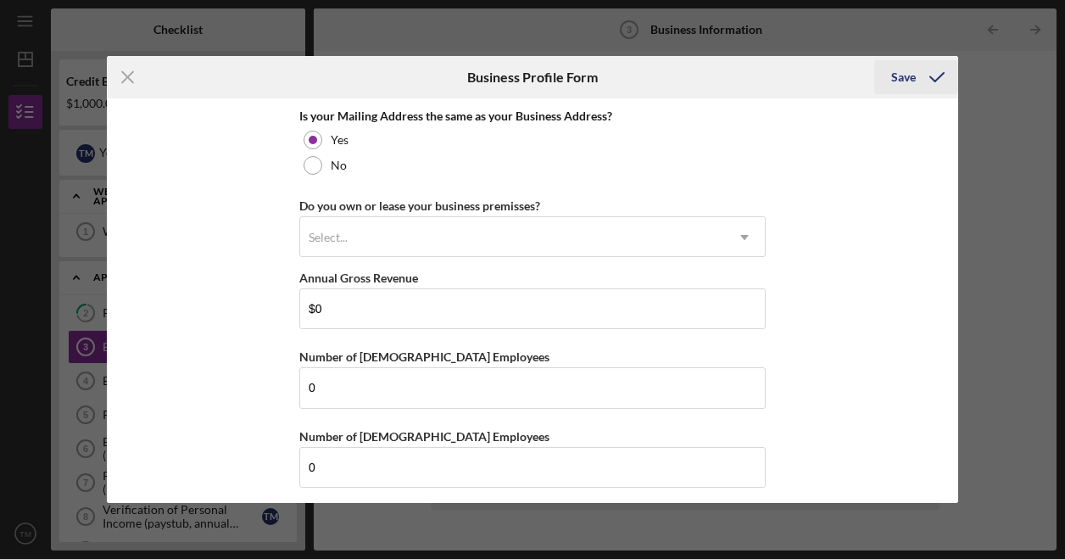
click at [901, 78] on div "Save" at bounding box center [903, 77] width 25 height 34
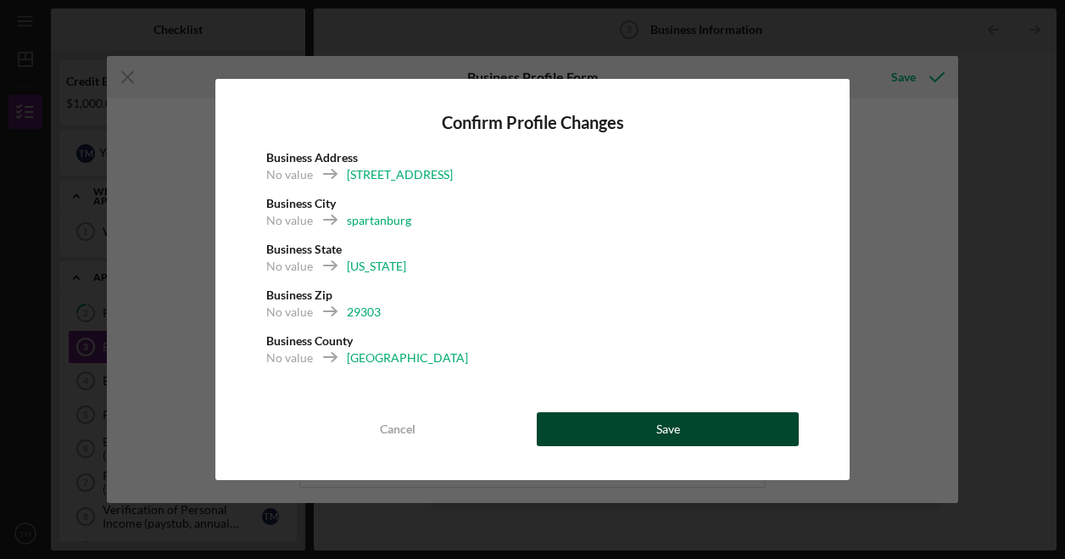
click at [587, 421] on button "Save" at bounding box center [668, 429] width 262 height 34
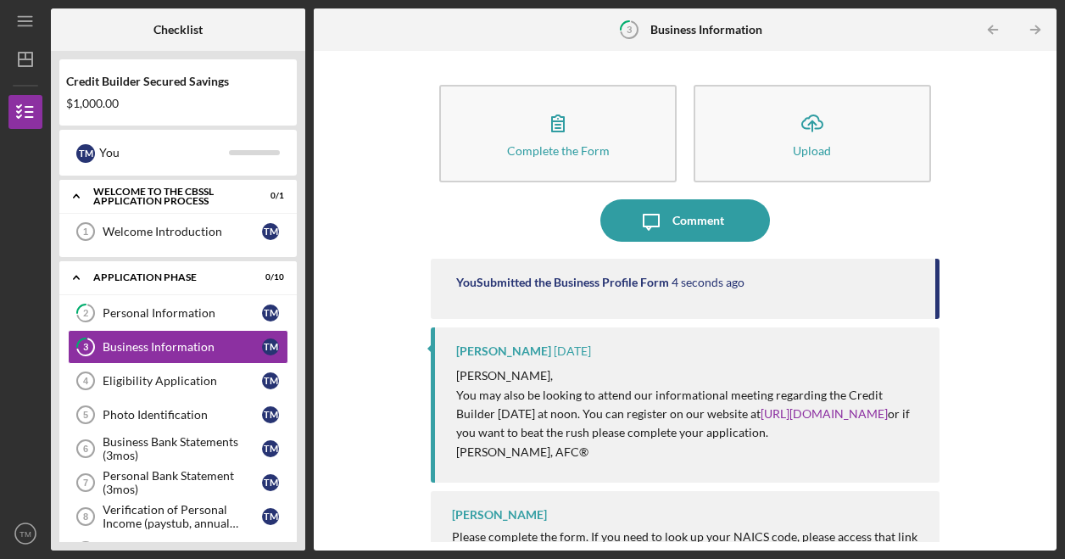
scroll to position [53, 0]
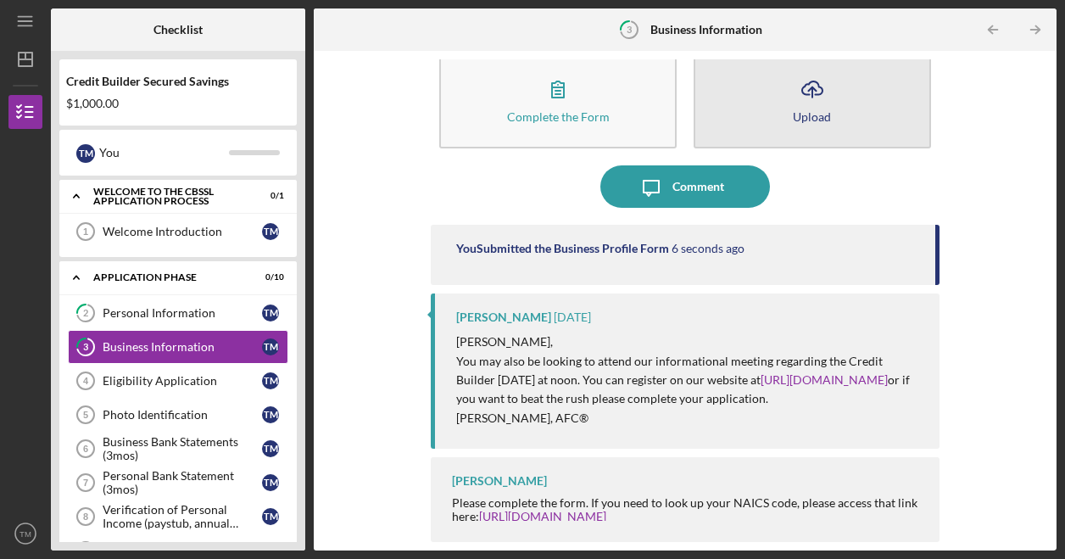
click at [759, 106] on button "Icon/Upload Upload" at bounding box center [812, 100] width 237 height 98
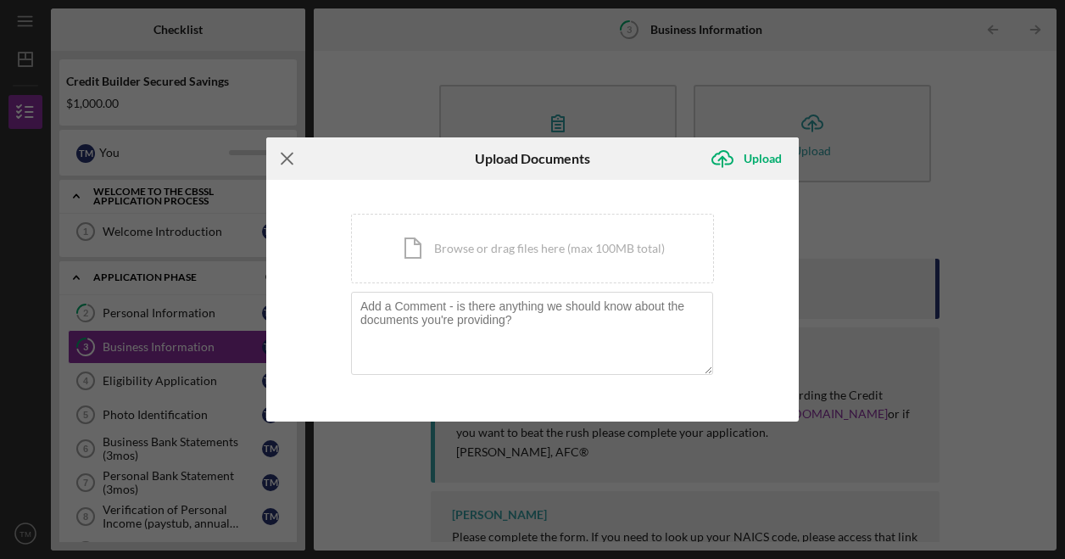
click at [285, 164] on icon "Icon/Menu Close" at bounding box center [287, 158] width 42 height 42
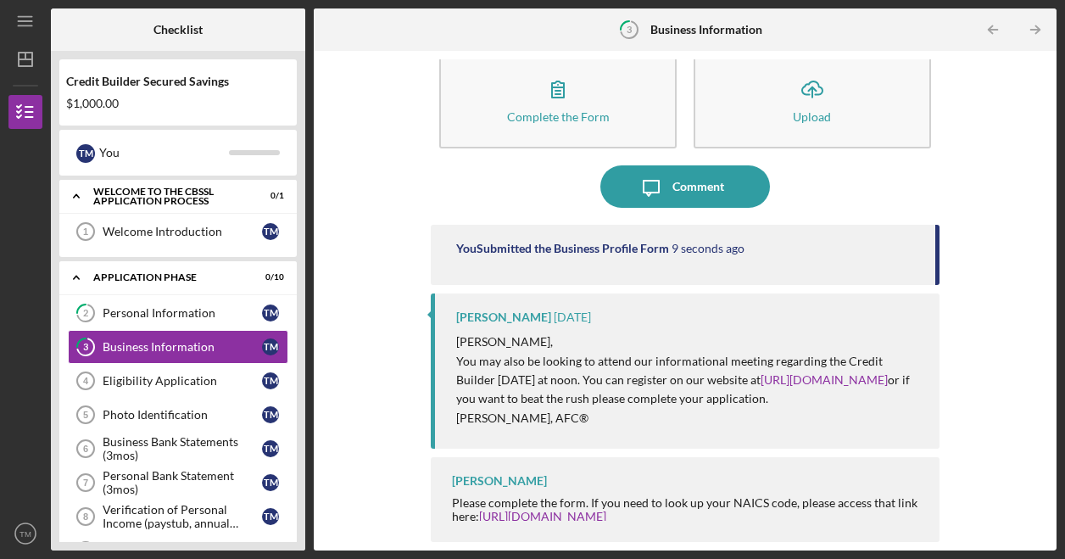
scroll to position [53, 0]
click at [153, 381] on div "Eligibility Application" at bounding box center [182, 381] width 159 height 14
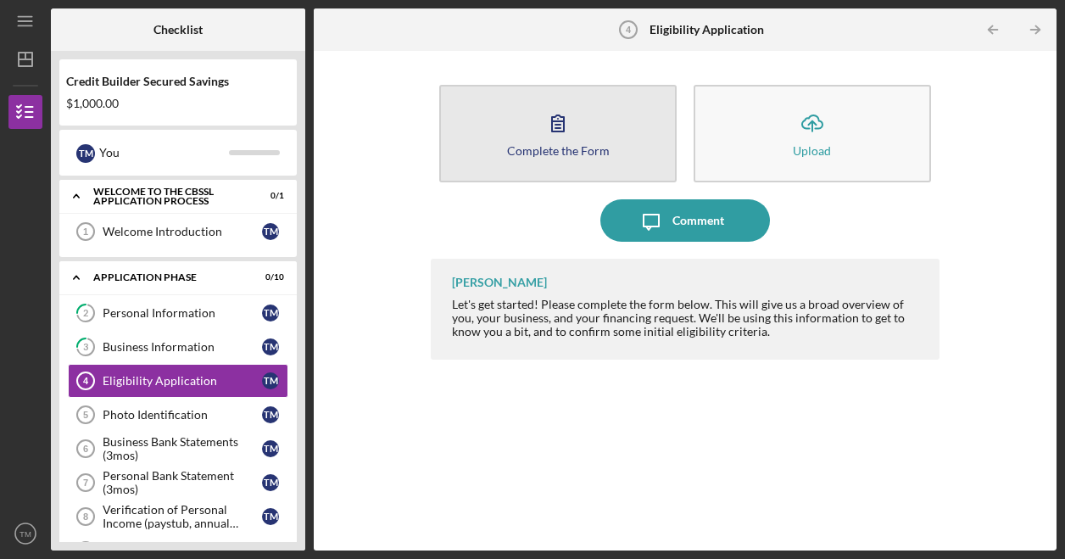
click at [601, 169] on button "Complete the Form Form" at bounding box center [557, 134] width 237 height 98
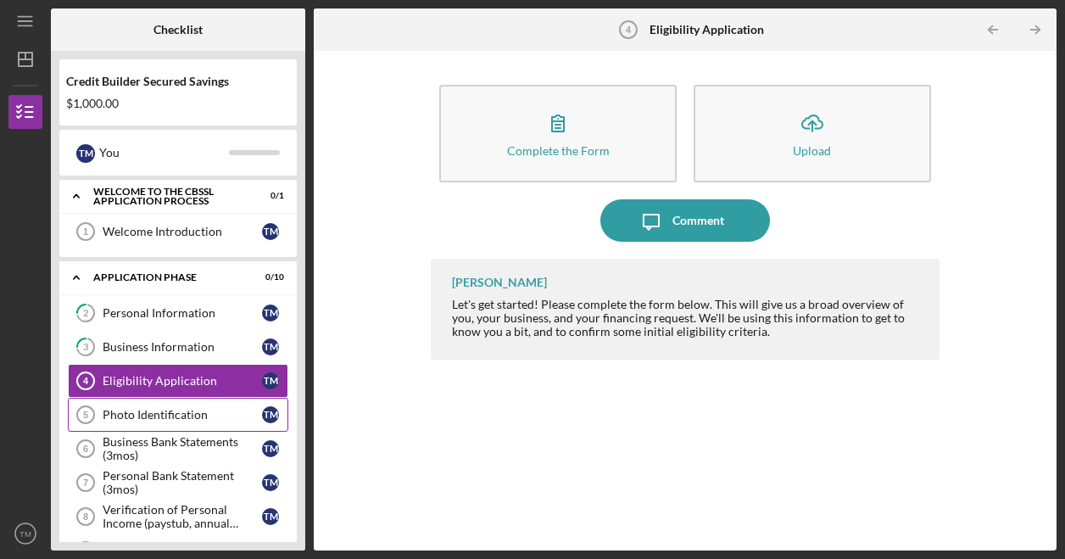
click at [110, 408] on div "Photo Identification" at bounding box center [182, 415] width 159 height 14
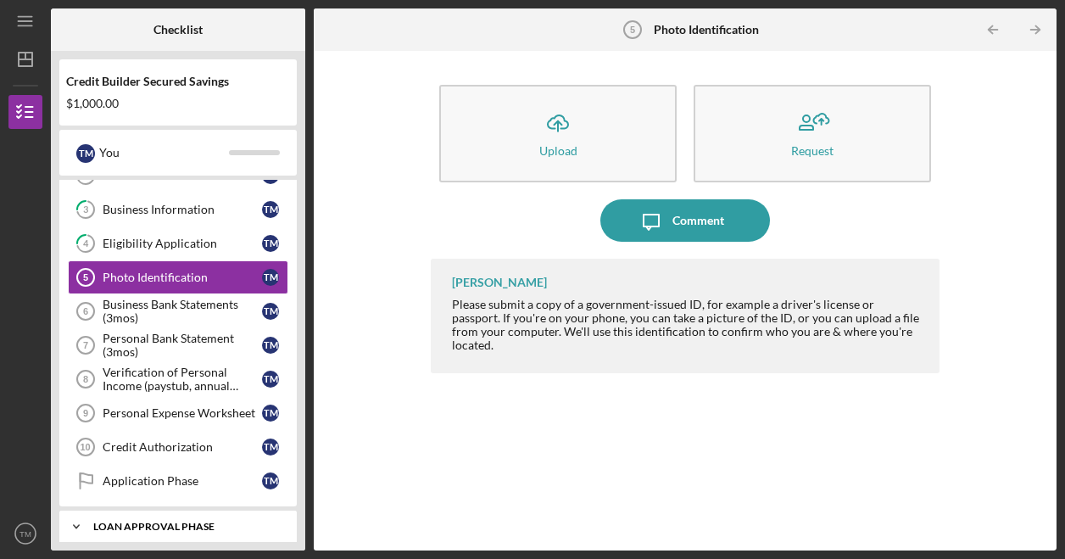
scroll to position [217, 0]
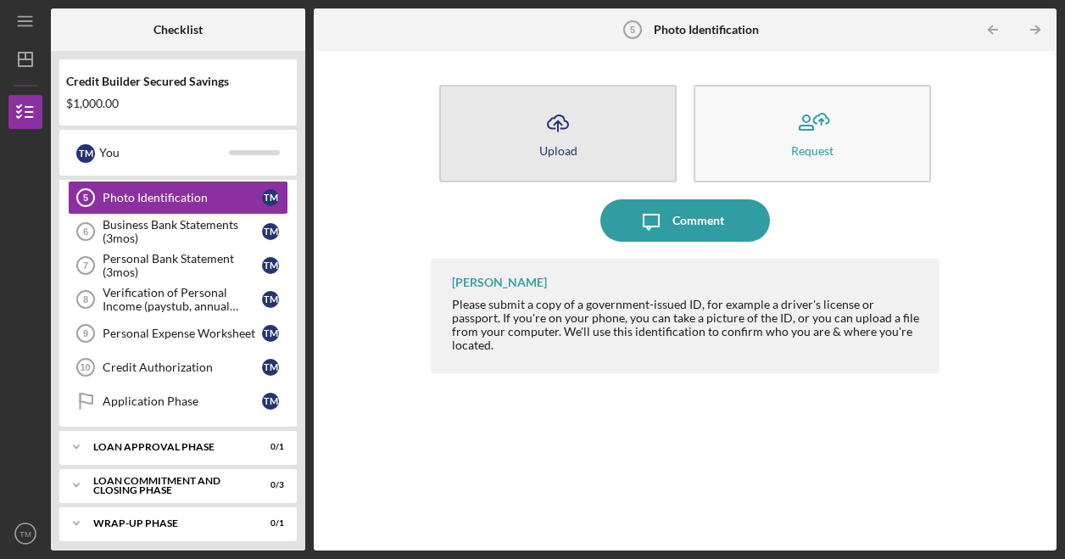
click at [557, 121] on icon "Icon/Upload" at bounding box center [558, 123] width 42 height 42
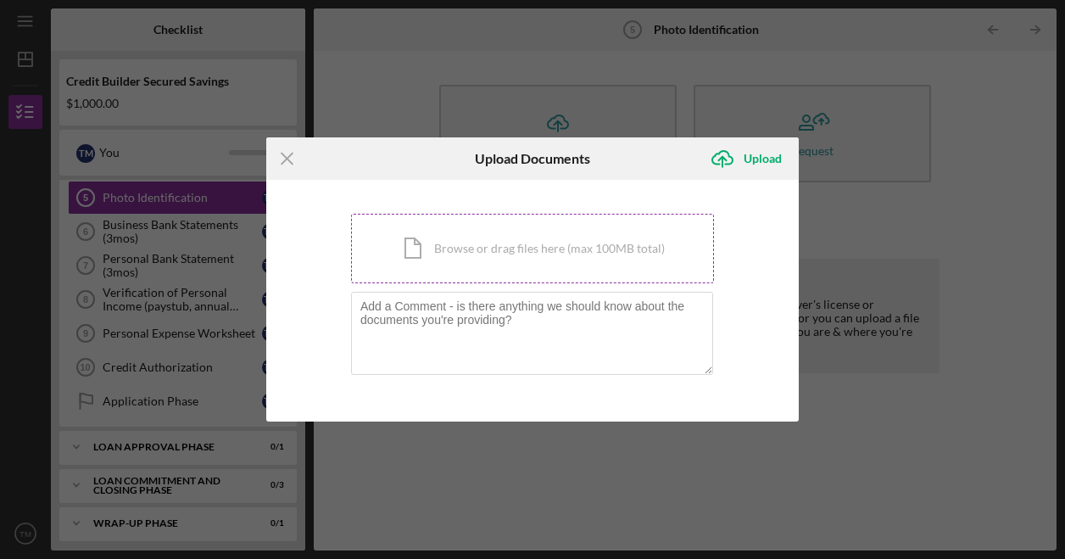
click at [460, 262] on div "Icon/Document Browse or drag files here (max 100MB total) Tap to choose files o…" at bounding box center [532, 249] width 363 height 70
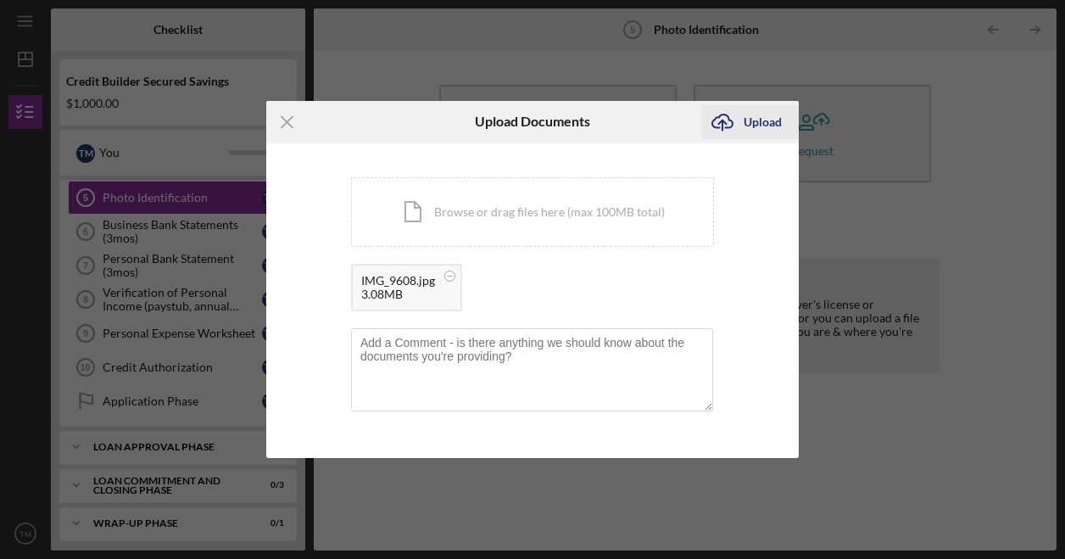
click at [748, 126] on div "Upload" at bounding box center [763, 122] width 38 height 34
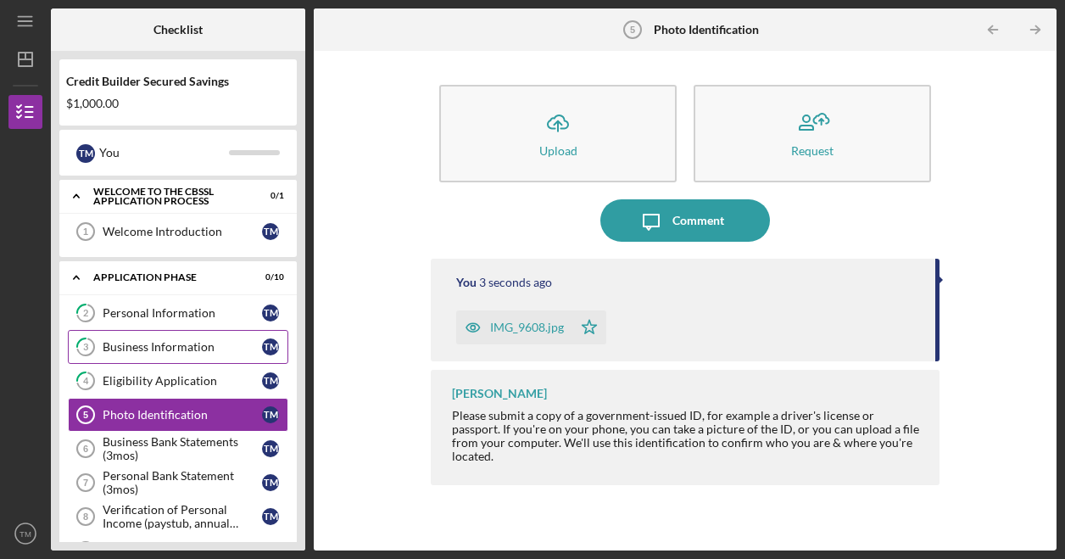
click at [165, 343] on div "Business Information" at bounding box center [182, 347] width 159 height 14
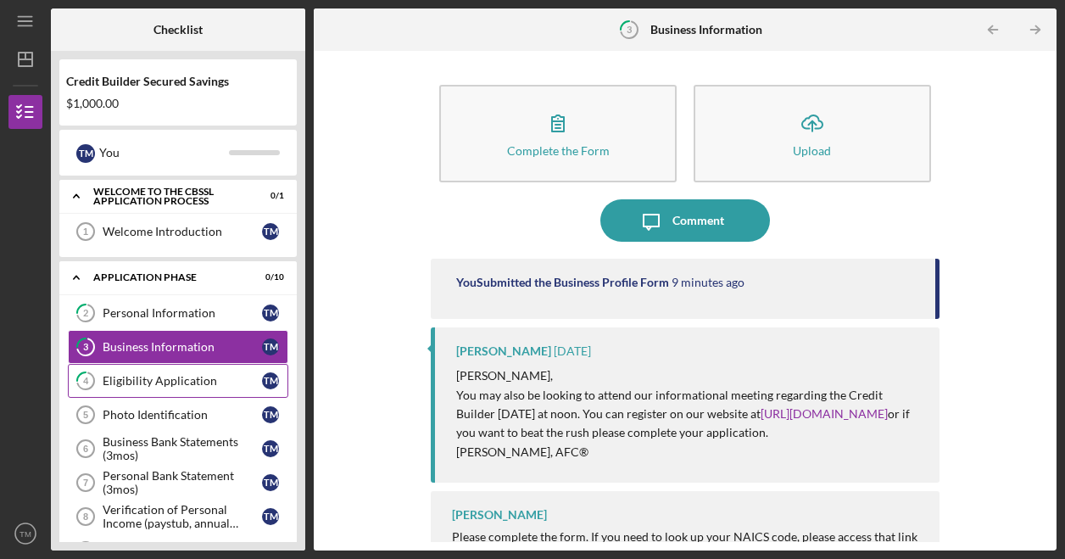
click at [153, 388] on link "4 Eligibility Application T M" at bounding box center [178, 381] width 220 height 34
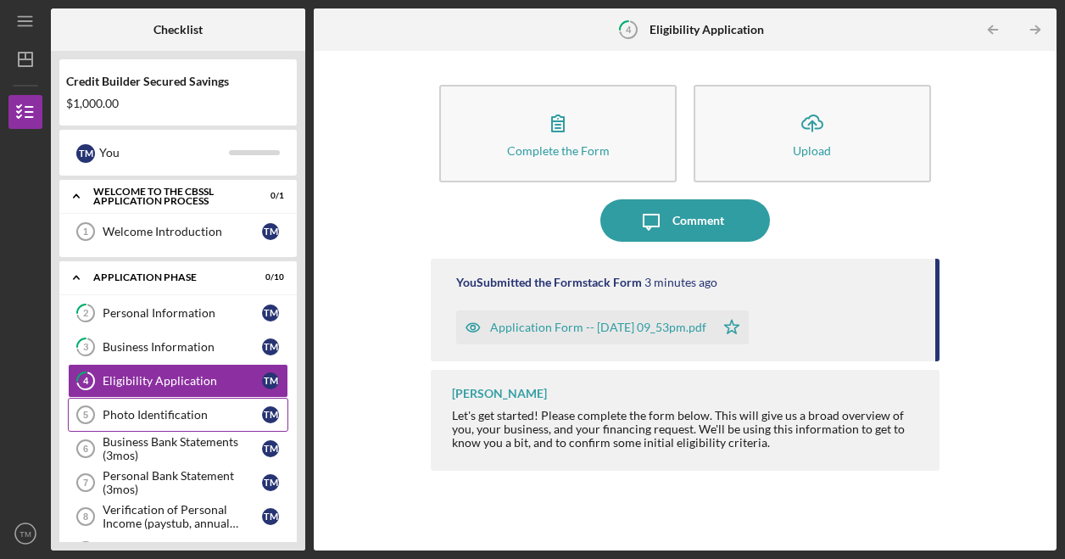
click at [142, 414] on div "Photo Identification" at bounding box center [182, 415] width 159 height 14
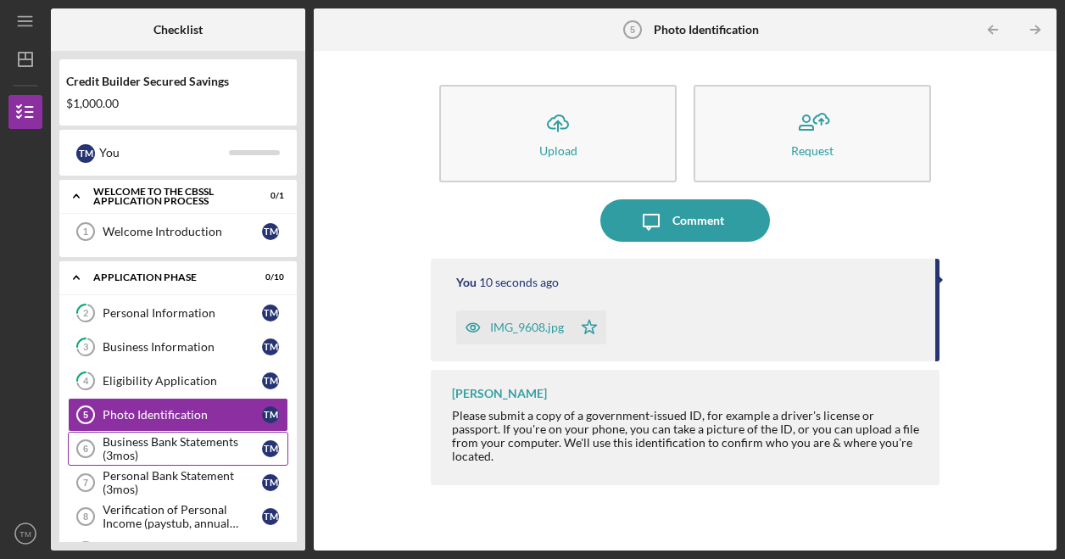
click at [175, 437] on div "Business Bank Statements (3mos)" at bounding box center [182, 448] width 159 height 27
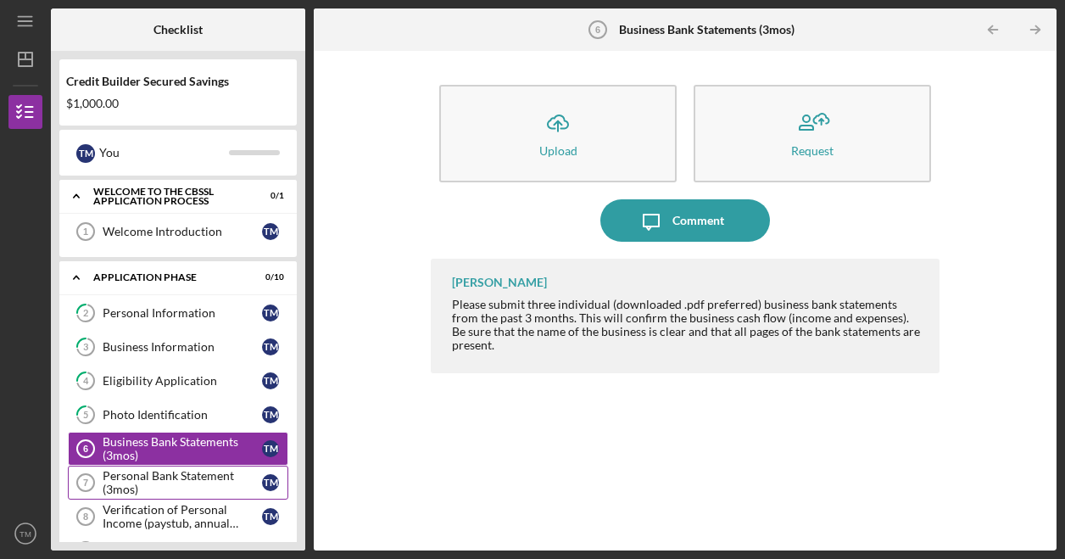
click at [186, 470] on div "Personal Bank Statement (3mos)" at bounding box center [182, 482] width 159 height 27
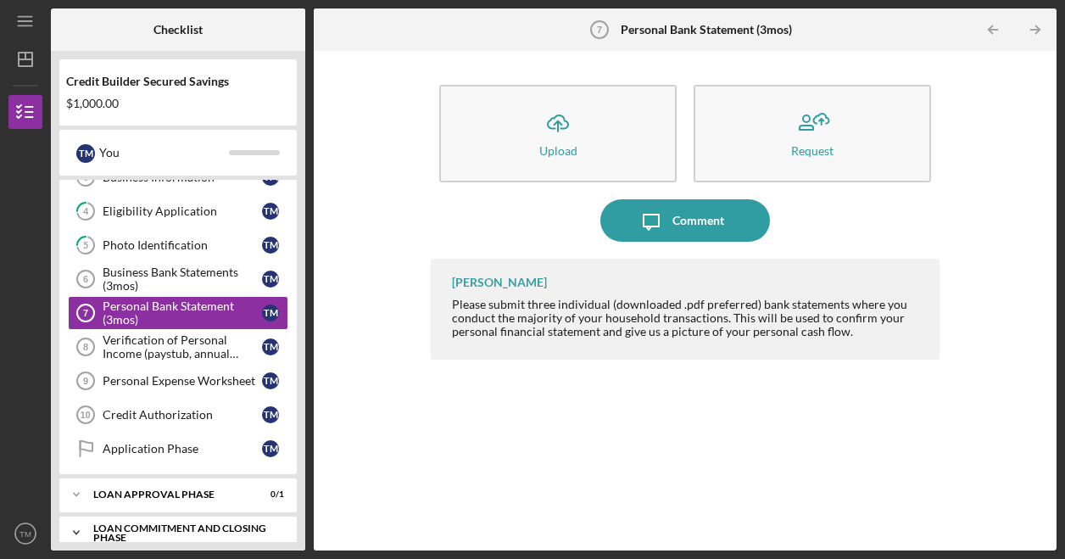
scroll to position [217, 0]
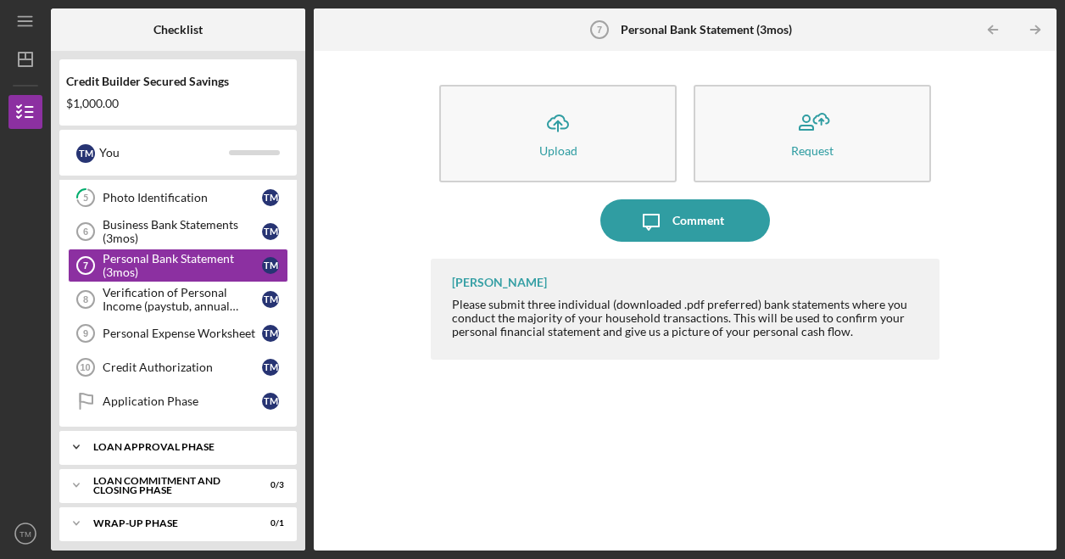
click at [169, 442] on div "Loan Approval Phase" at bounding box center [184, 447] width 182 height 10
click at [180, 221] on div "Business Bank Statements (3mos)" at bounding box center [182, 231] width 159 height 27
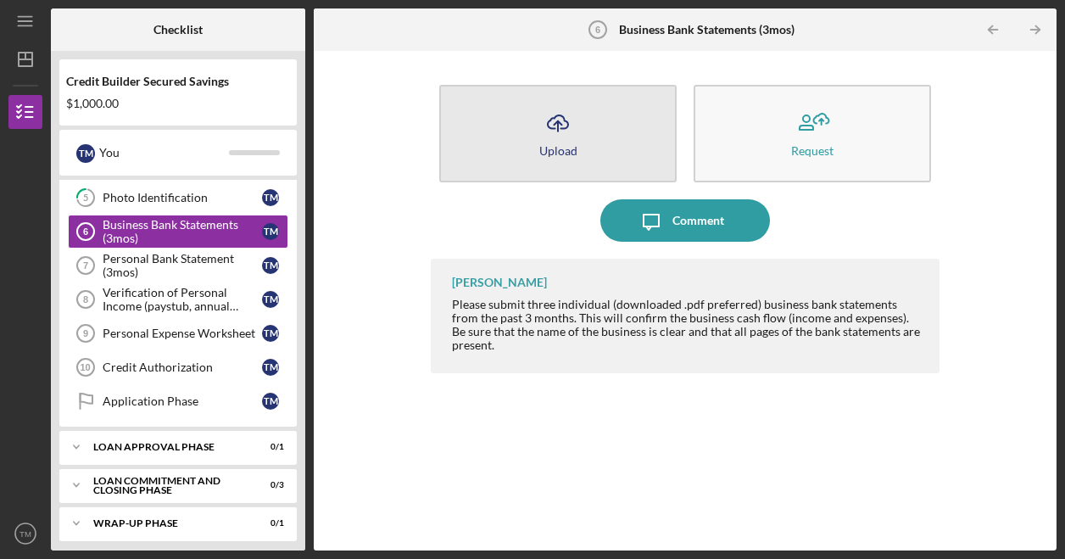
click at [606, 145] on button "Icon/Upload Upload" at bounding box center [557, 134] width 237 height 98
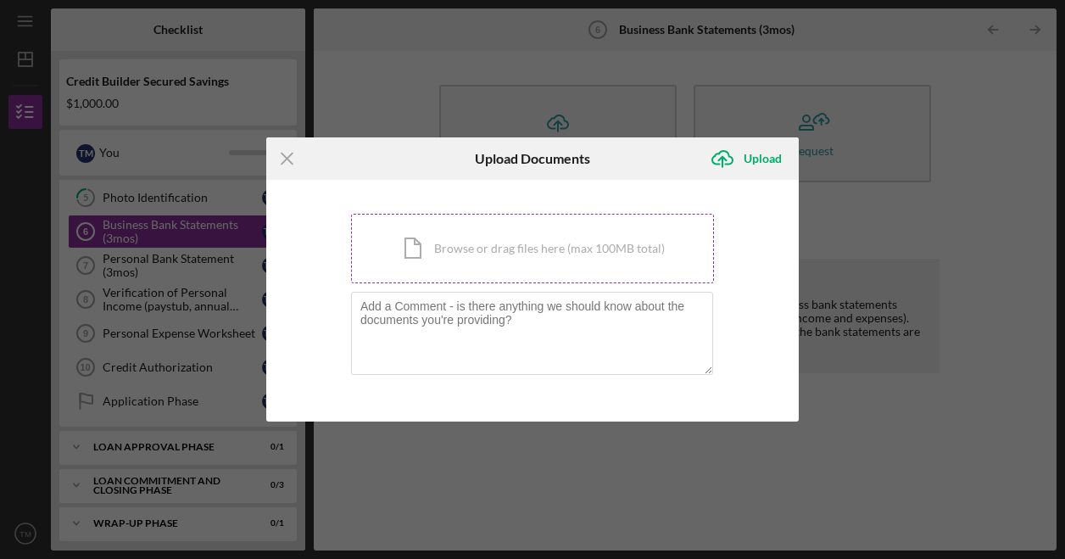
click at [468, 250] on div "Icon/Document Browse or drag files here (max 100MB total) Tap to choose files o…" at bounding box center [532, 249] width 363 height 70
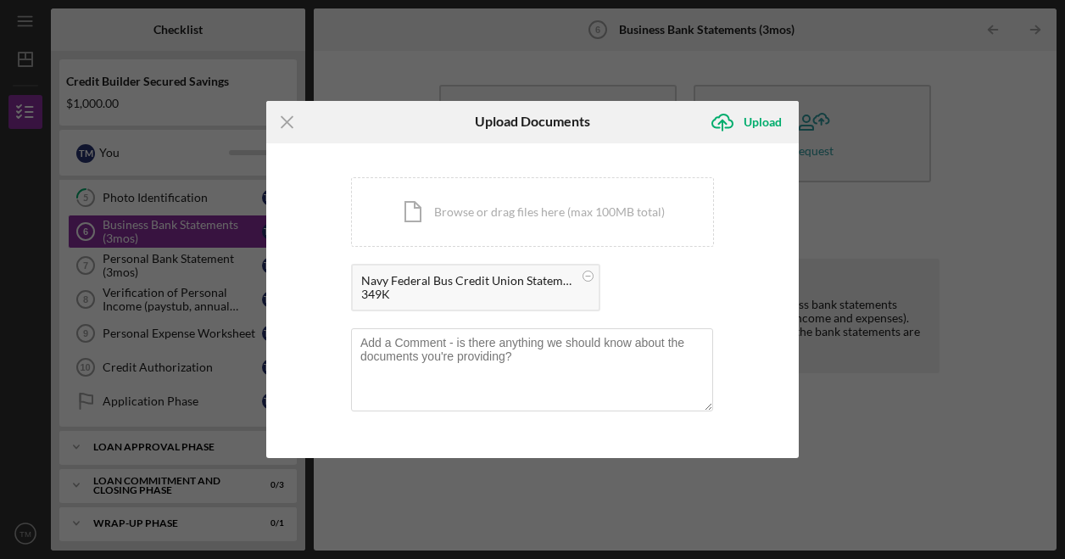
click at [398, 292] on div "349K" at bounding box center [467, 294] width 212 height 14
click at [594, 269] on icon at bounding box center [588, 275] width 21 height 21
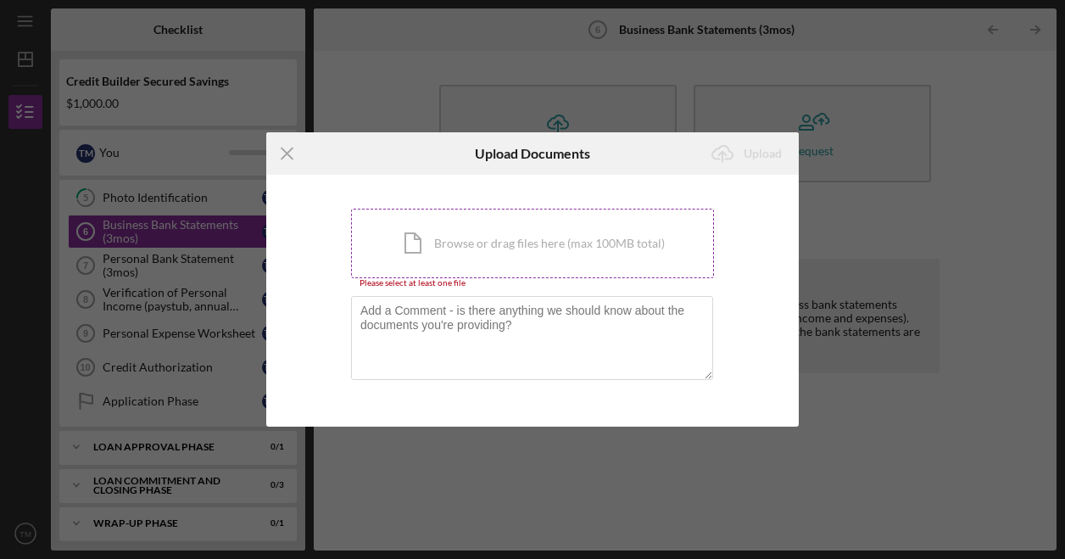
click at [453, 246] on div "Icon/Document Browse or drag files here (max 100MB total) Tap to choose files o…" at bounding box center [532, 244] width 363 height 70
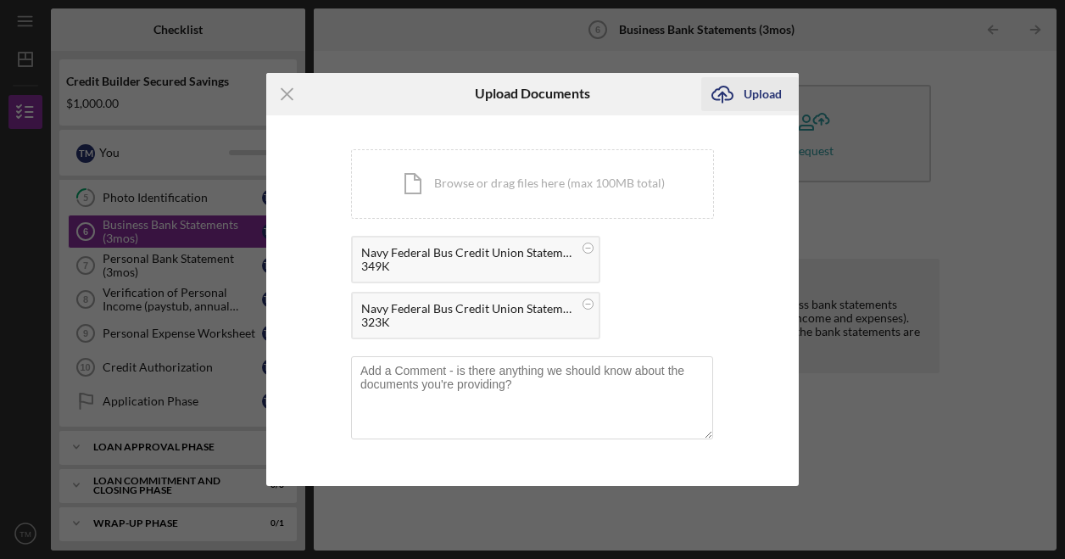
click at [762, 98] on div "Upload" at bounding box center [763, 94] width 38 height 34
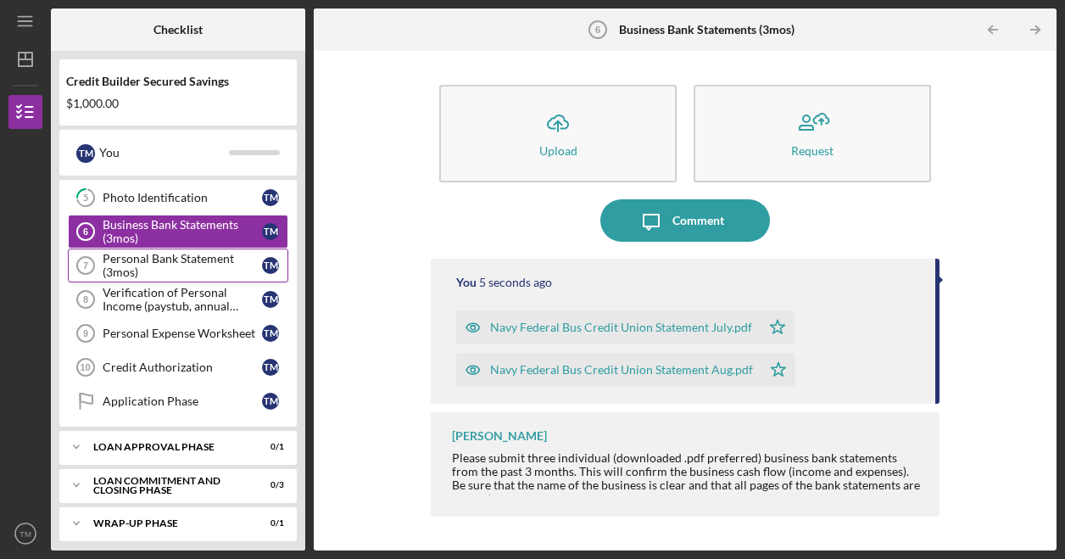
click at [208, 271] on div "Personal Bank Statement (3mos)" at bounding box center [182, 265] width 159 height 27
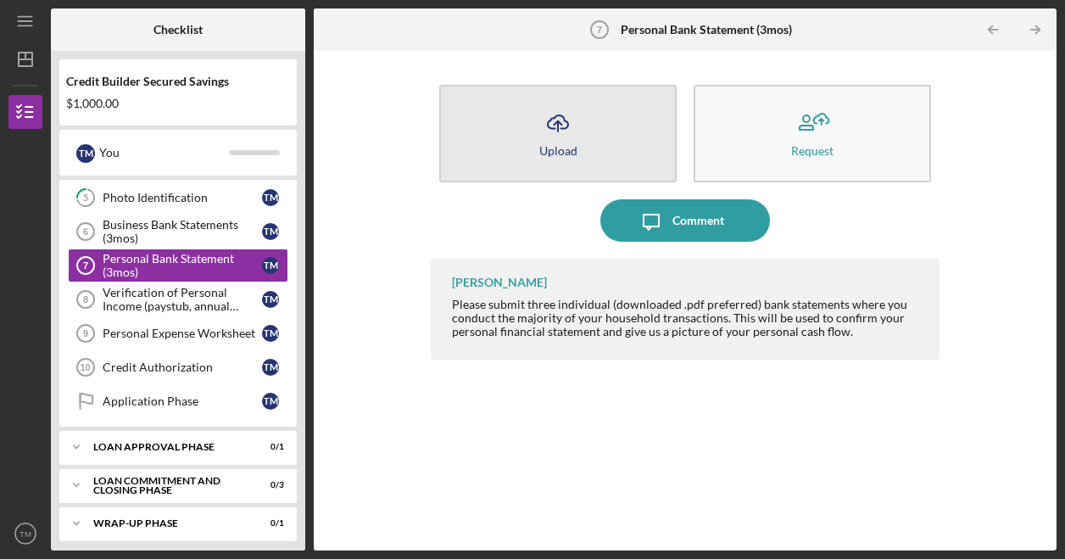
click at [554, 152] on div "Upload" at bounding box center [558, 150] width 38 height 13
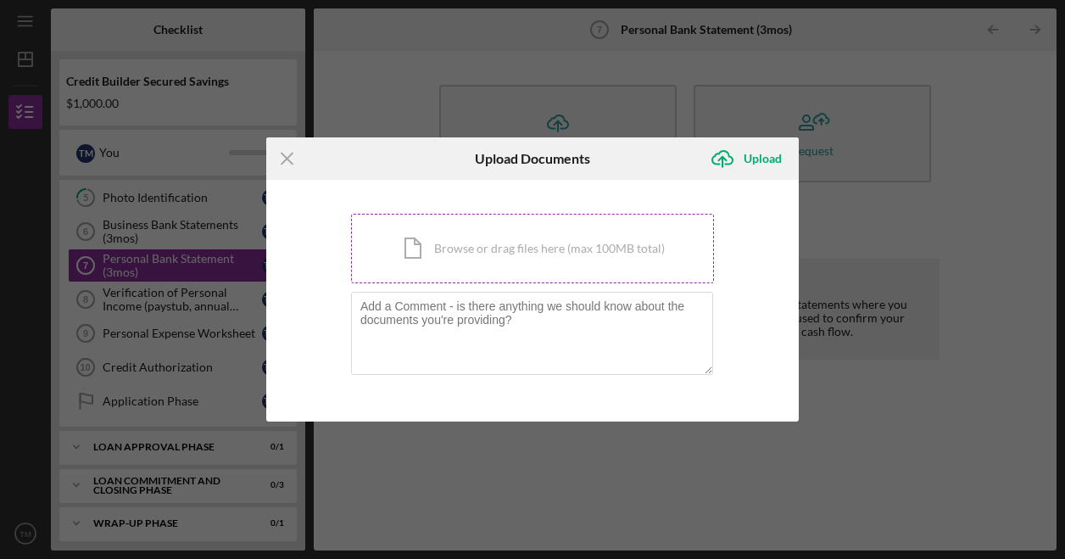
click at [473, 253] on div "Icon/Document Browse or drag files here (max 100MB total) Tap to choose files o…" at bounding box center [532, 249] width 363 height 70
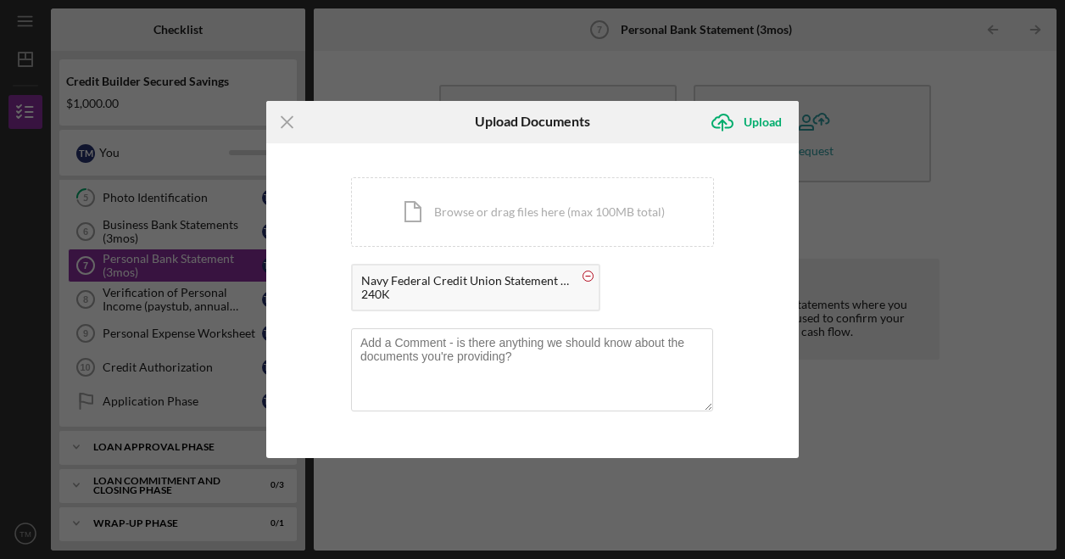
click at [594, 278] on icon at bounding box center [588, 275] width 21 height 21
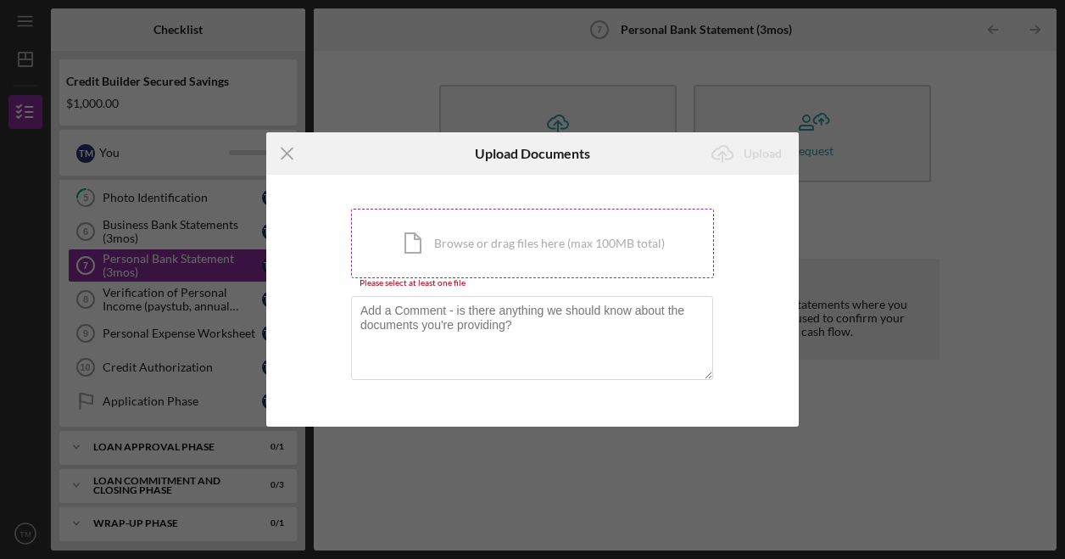
click at [443, 255] on div "Icon/Document Browse or drag files here (max 100MB total) Tap to choose files o…" at bounding box center [532, 244] width 363 height 70
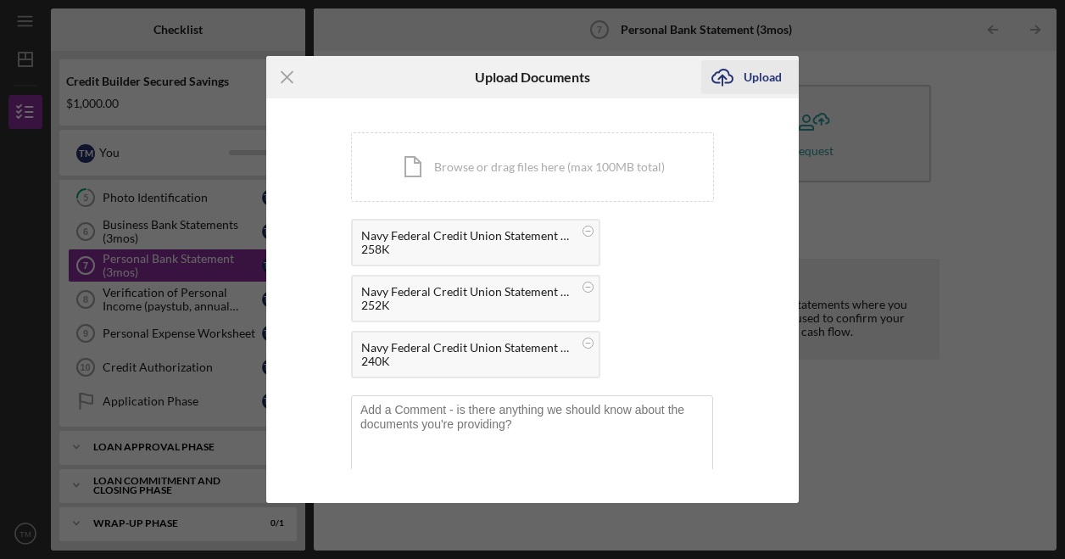
click at [759, 80] on div "Upload" at bounding box center [763, 77] width 38 height 34
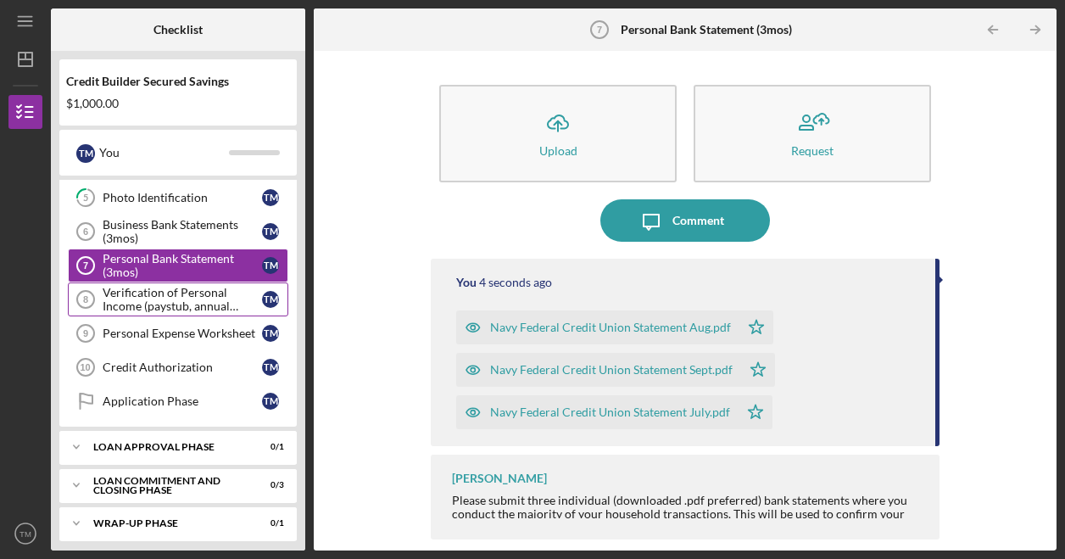
click at [204, 291] on div "Verification of Personal Income (paystub, annual benefits letter, etc)" at bounding box center [182, 299] width 159 height 27
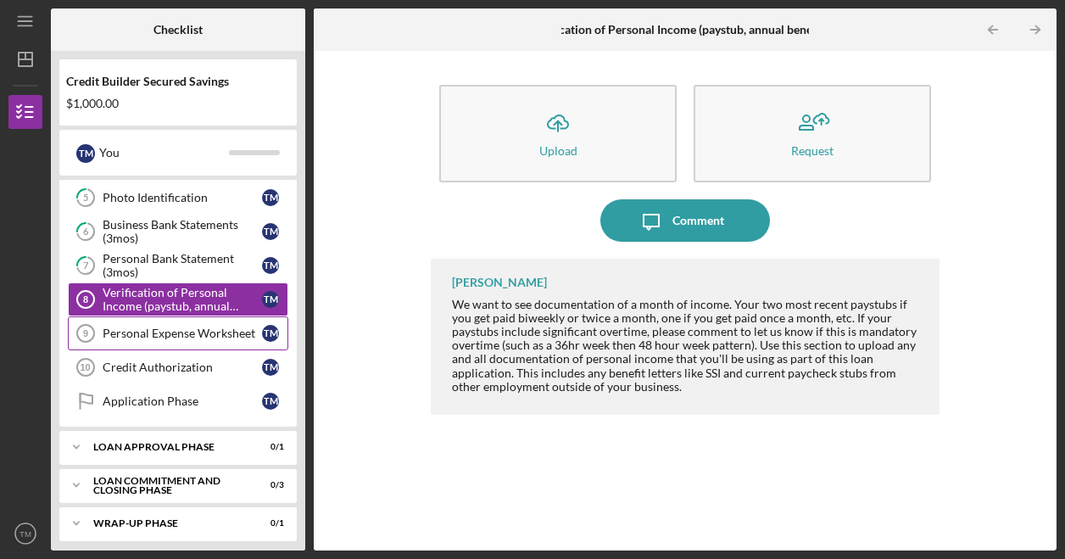
click at [161, 331] on div "Personal Expense Worksheet" at bounding box center [182, 333] width 159 height 14
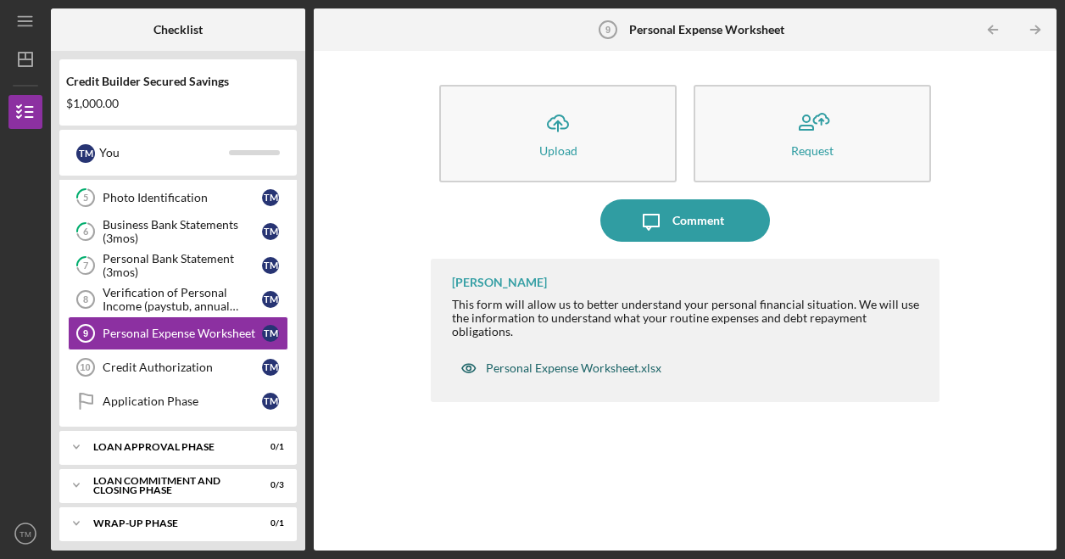
click at [538, 370] on div "Personal Expense Worksheet.xlsx" at bounding box center [574, 368] width 176 height 14
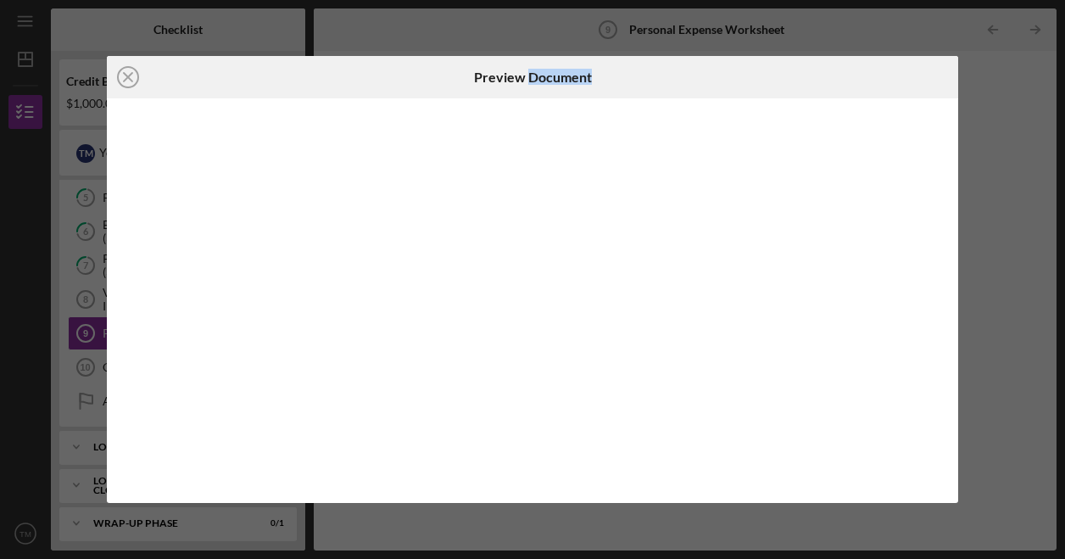
click at [538, 370] on div at bounding box center [533, 300] width 852 height 405
click at [929, 86] on icon "Icon/Download" at bounding box center [937, 77] width 38 height 38
click at [130, 72] on icon "Icon/Close" at bounding box center [128, 77] width 42 height 42
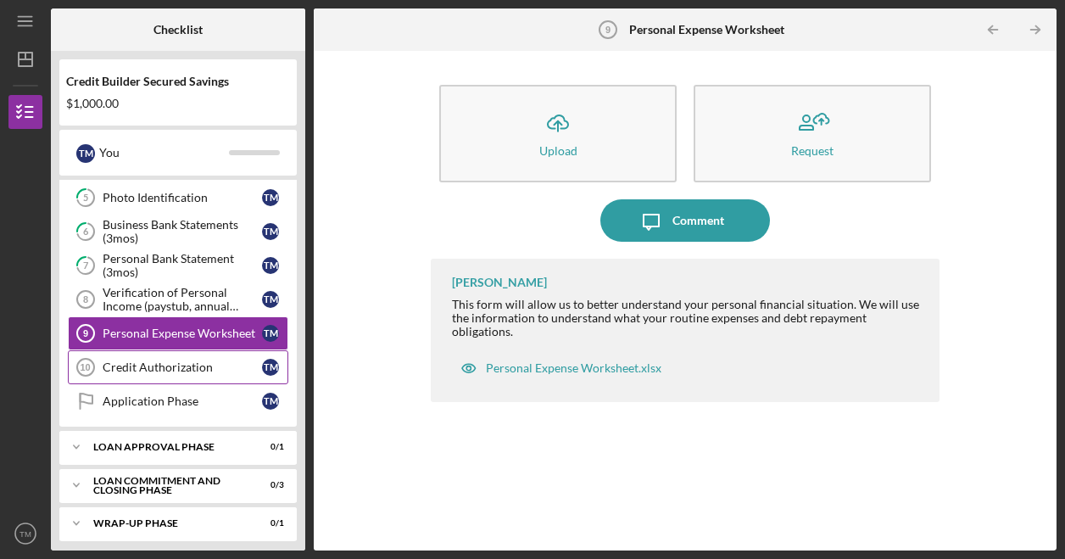
click at [158, 362] on div "Credit Authorization" at bounding box center [182, 367] width 159 height 14
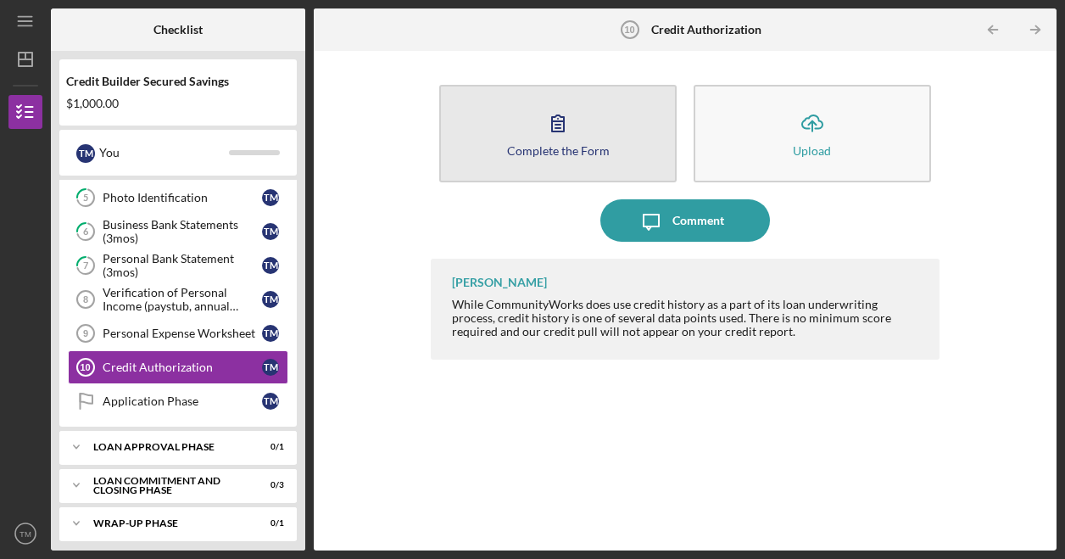
click at [565, 142] on button "Complete the Form Form" at bounding box center [557, 134] width 237 height 98
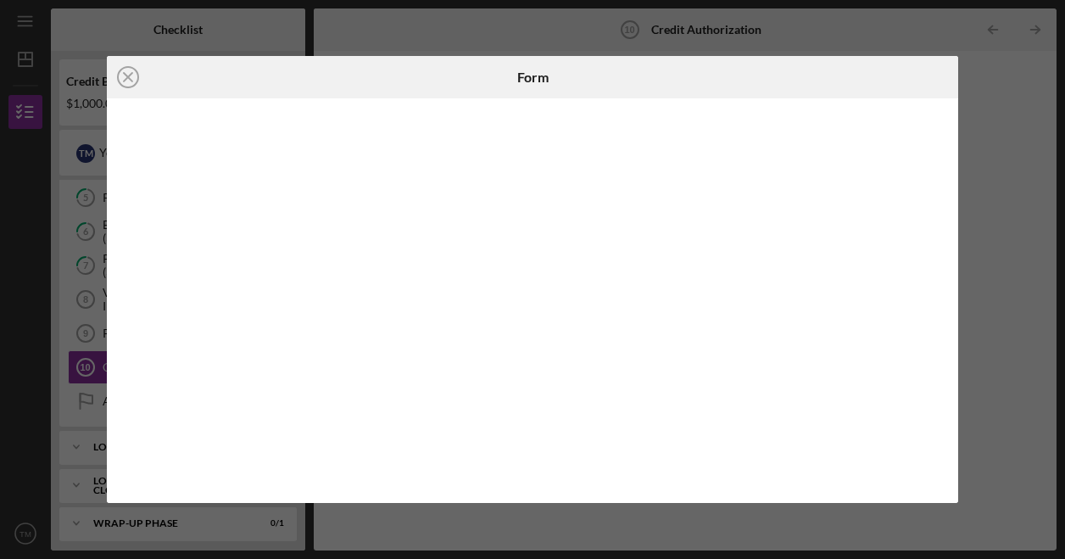
click at [1018, 233] on div "Icon/Close Form" at bounding box center [532, 279] width 1065 height 559
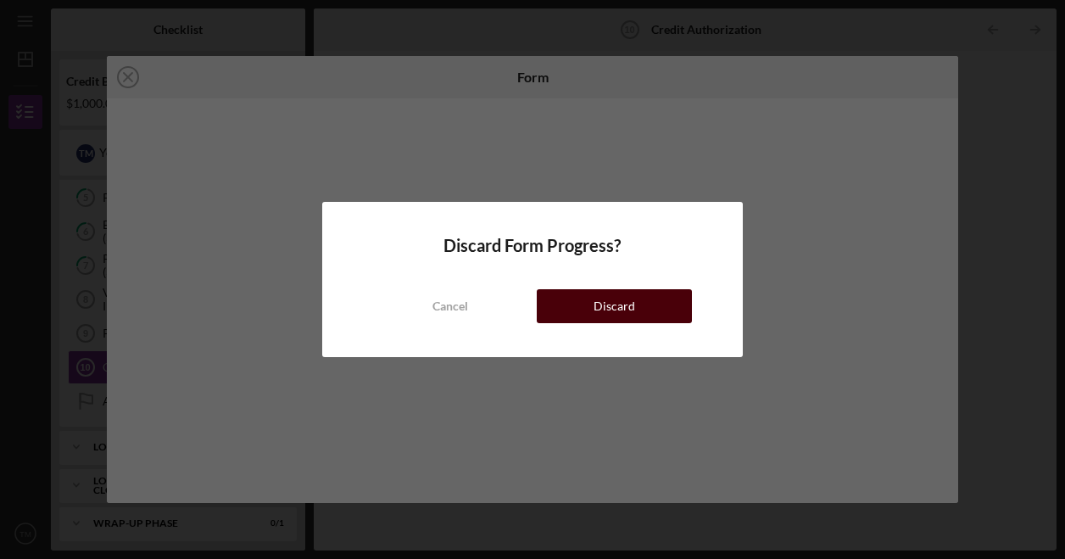
click at [611, 306] on div "Discard" at bounding box center [615, 306] width 42 height 34
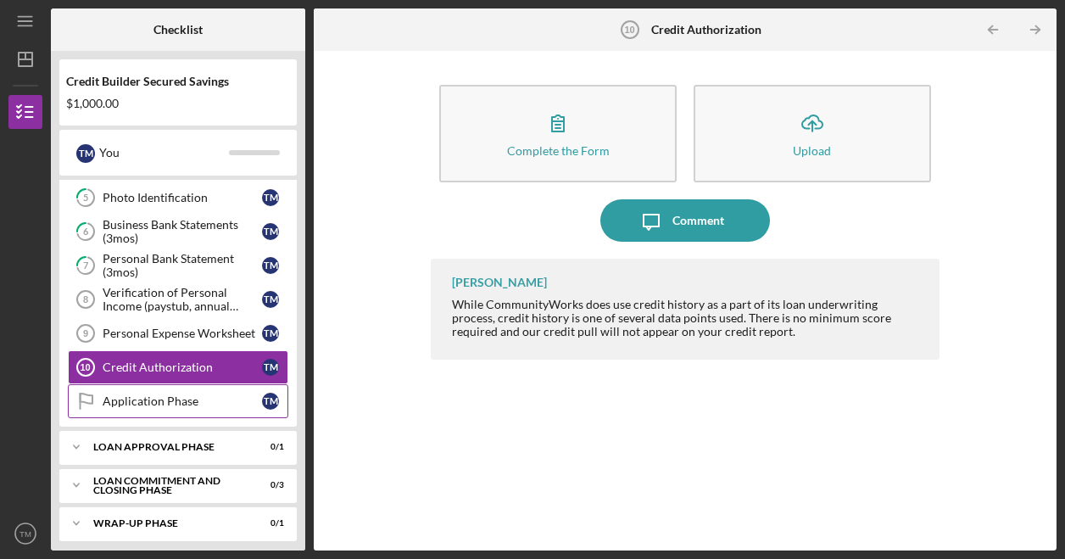
click at [219, 394] on div "Application Phase" at bounding box center [182, 401] width 159 height 14
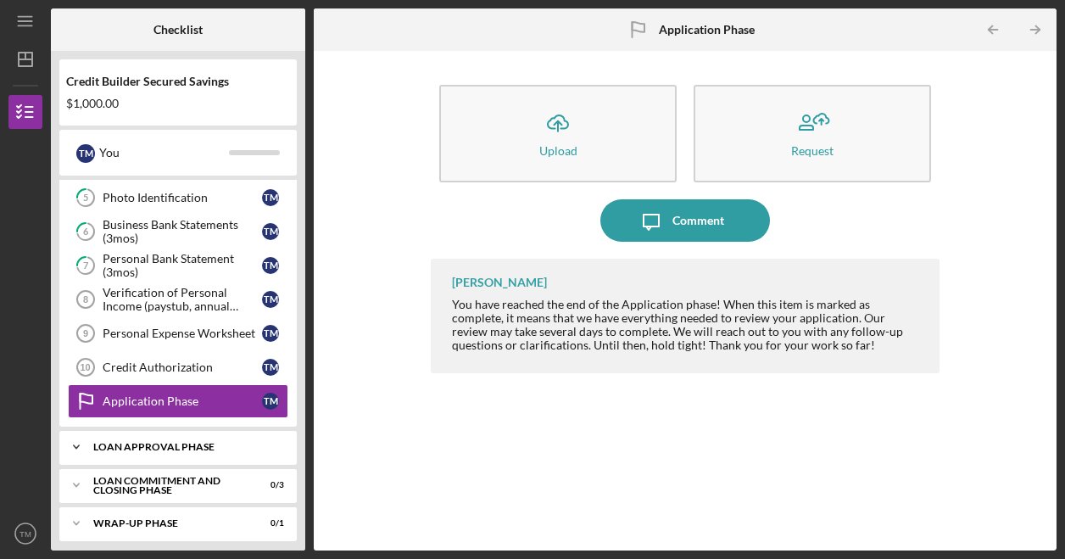
click at [209, 442] on div "Loan Approval Phase" at bounding box center [184, 447] width 182 height 10
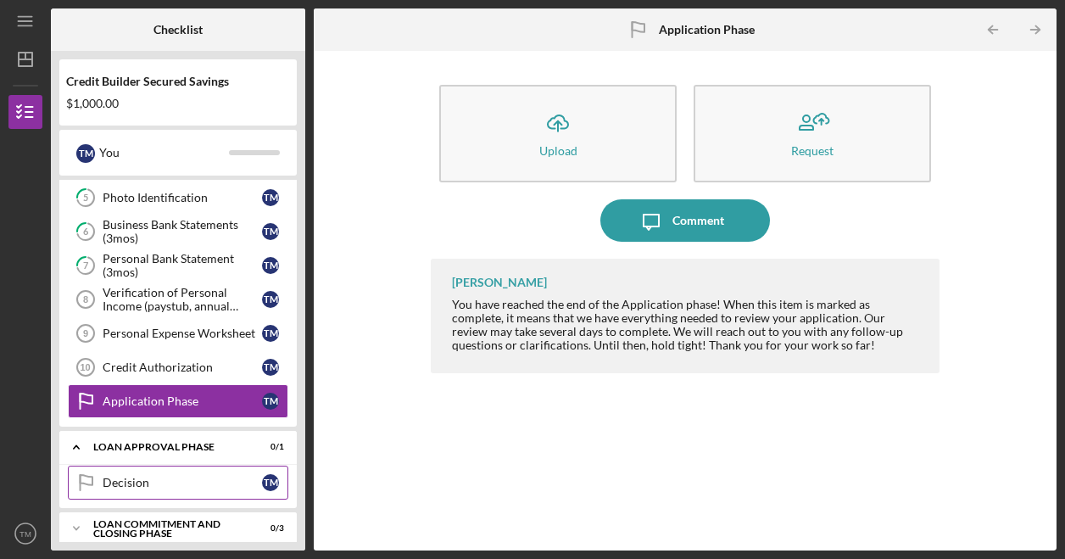
click at [180, 476] on div "Decision" at bounding box center [182, 483] width 159 height 14
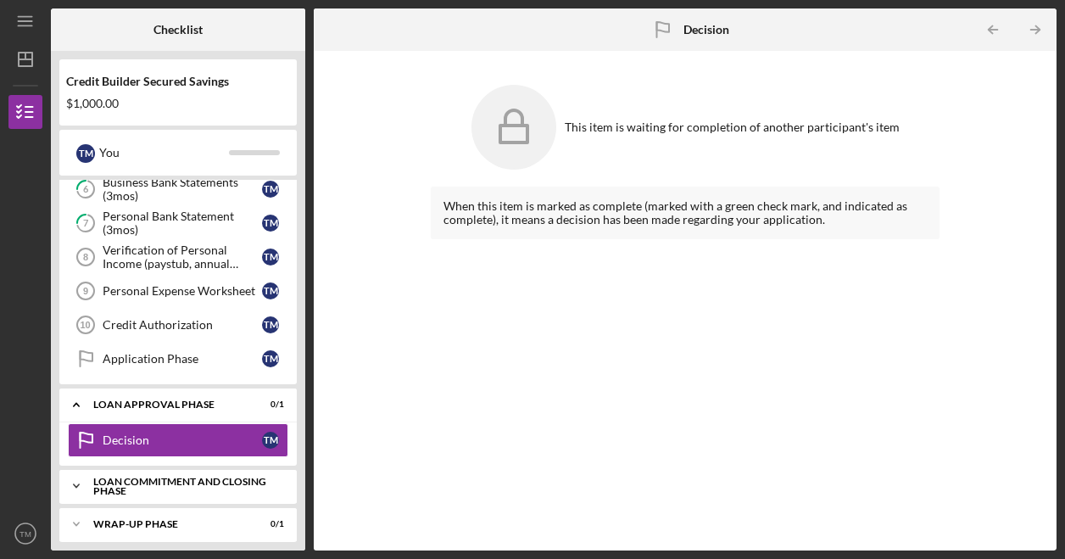
scroll to position [260, 0]
click at [167, 256] on div "Verification of Personal Income (paystub, annual benefits letter, etc)" at bounding box center [182, 256] width 159 height 27
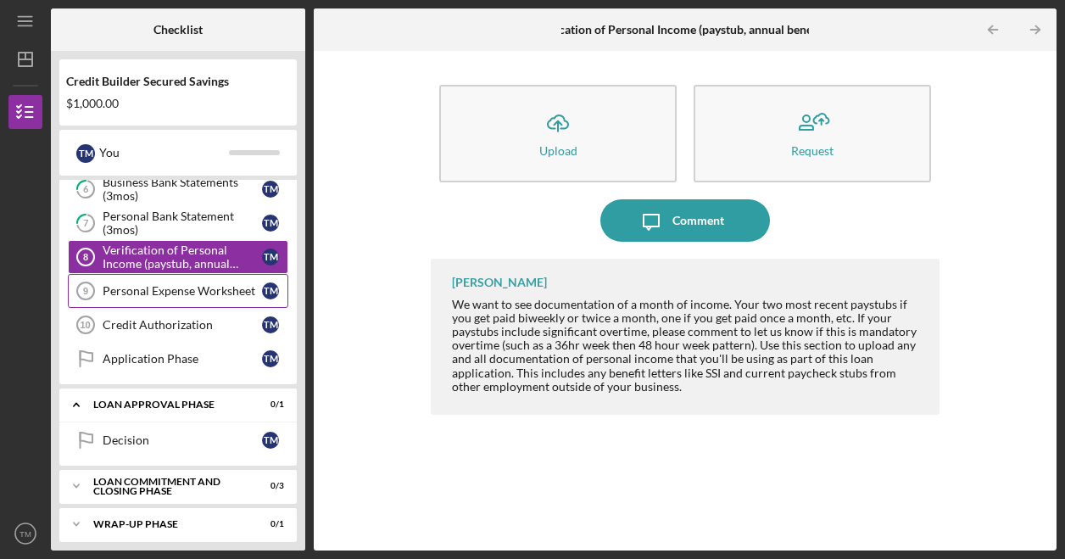
scroll to position [175, 0]
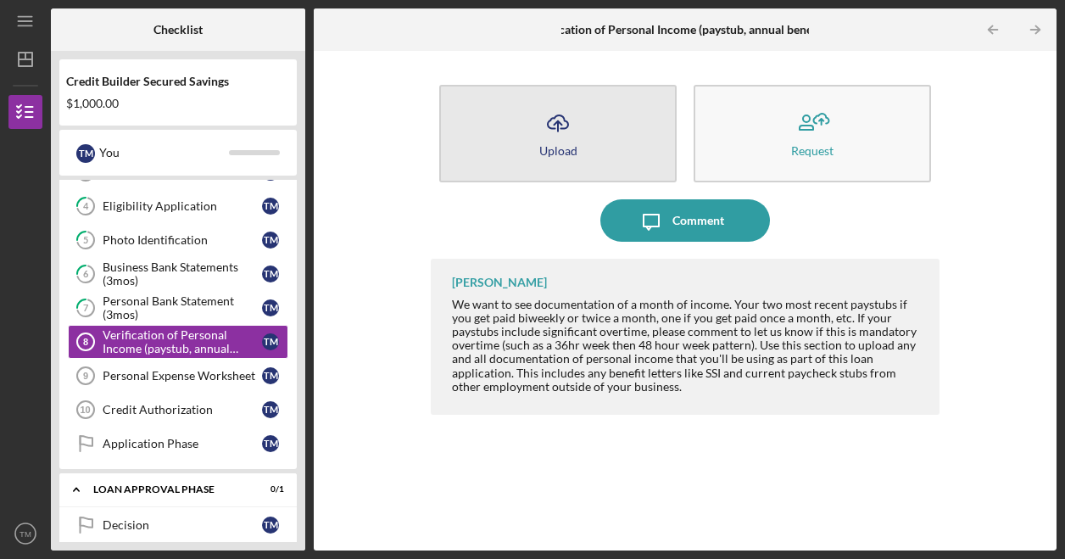
click at [581, 154] on button "Icon/Upload Upload" at bounding box center [557, 134] width 237 height 98
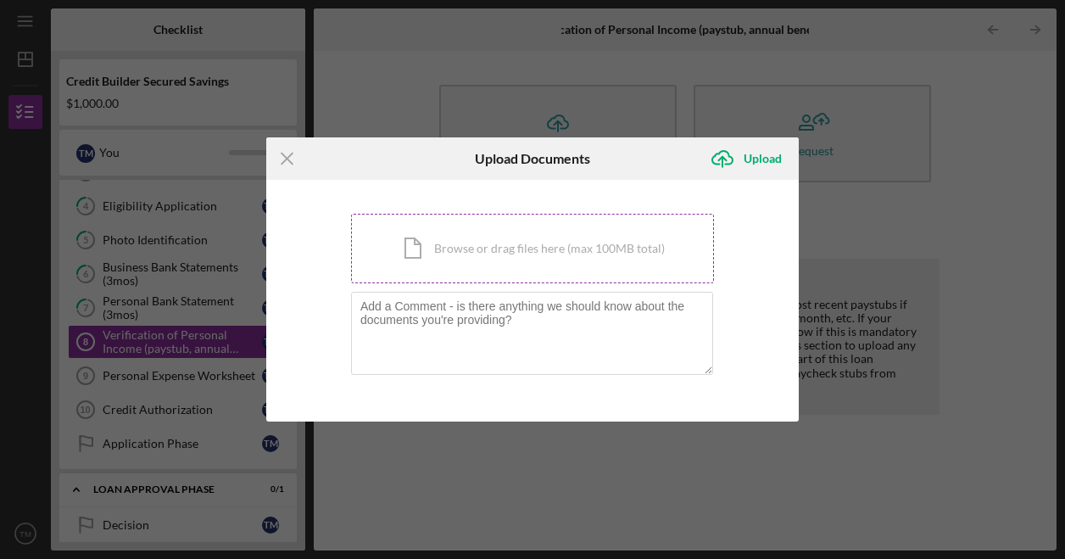
click at [485, 254] on div "Icon/Document Browse or drag files here (max 100MB total) Tap to choose files o…" at bounding box center [532, 249] width 363 height 70
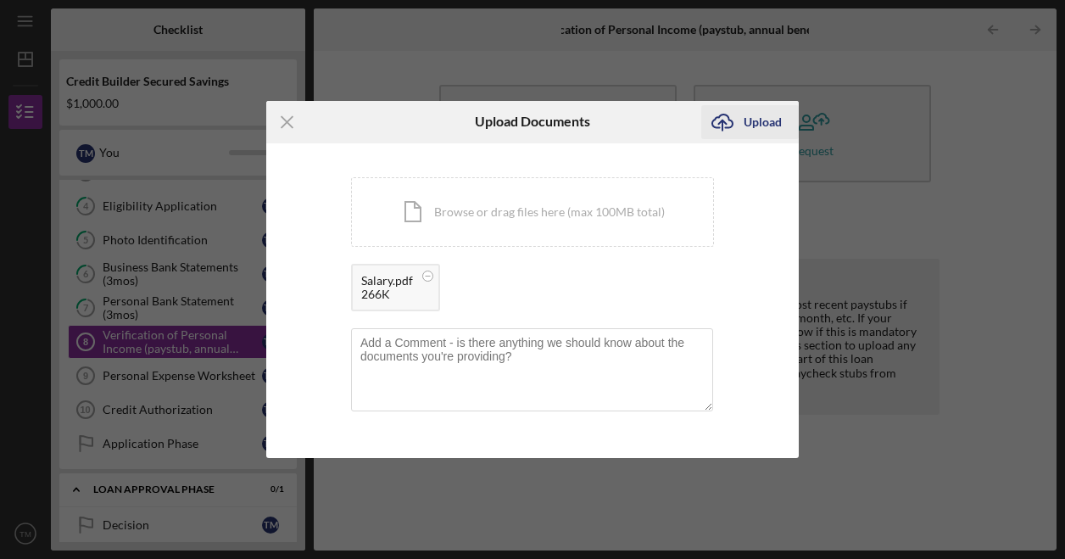
click at [723, 130] on line "submit" at bounding box center [723, 125] width 0 height 10
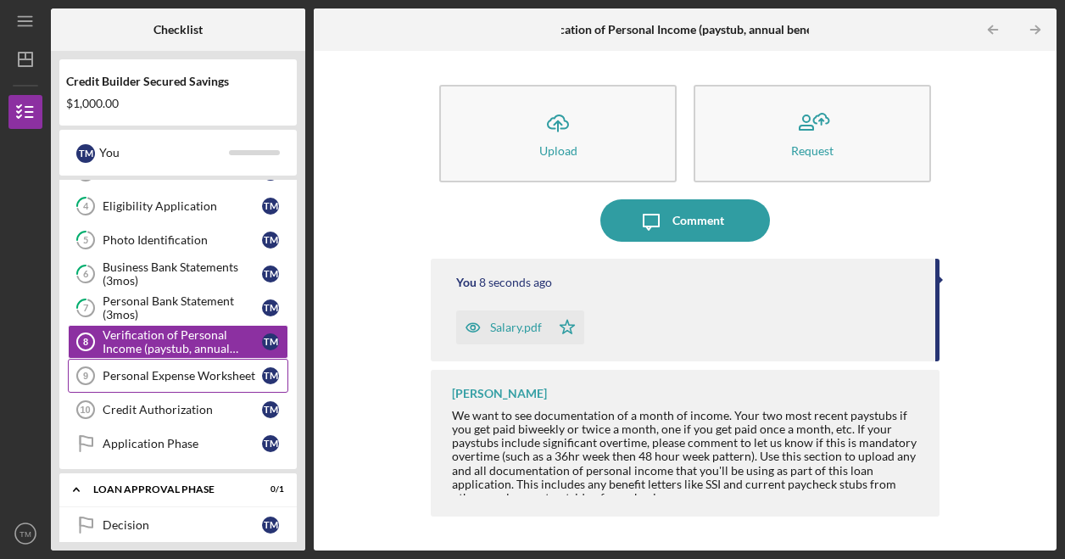
click at [223, 371] on div "Personal Expense Worksheet" at bounding box center [182, 376] width 159 height 14
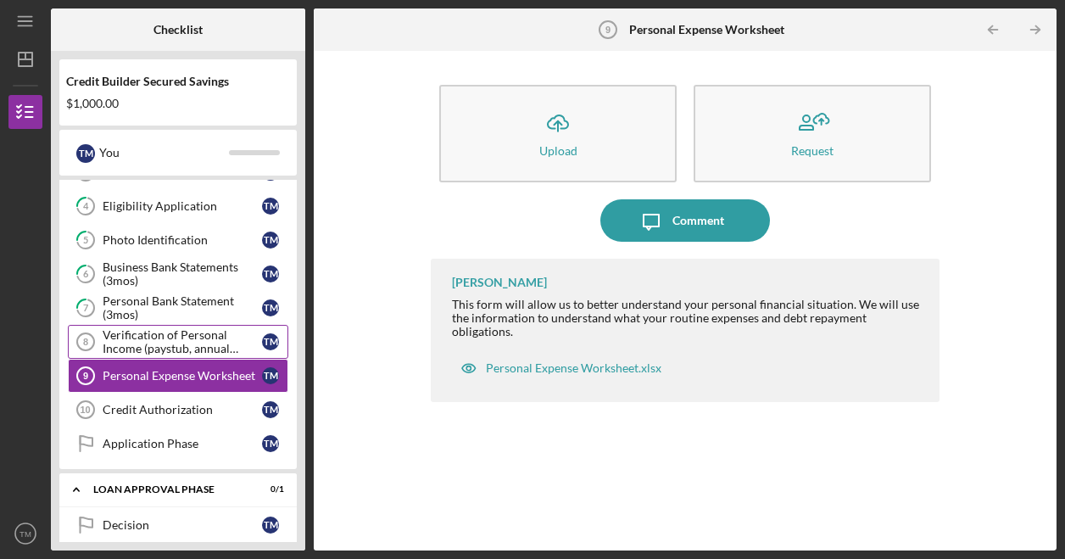
click at [167, 342] on div "Verification of Personal Income (paystub, annual benefits letter, etc)" at bounding box center [182, 341] width 159 height 27
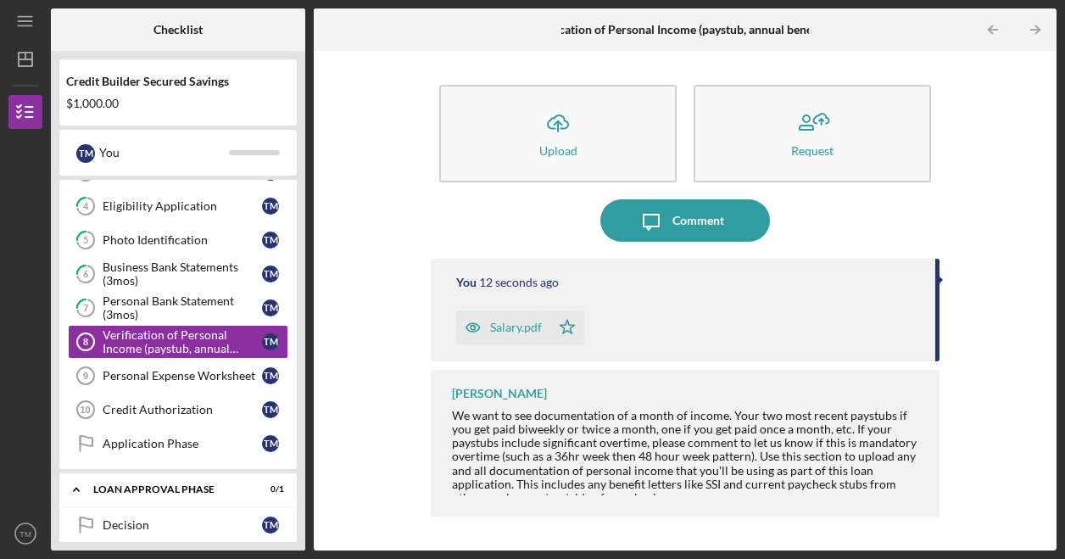
click at [495, 331] on div "Salary.pdf" at bounding box center [516, 328] width 52 height 14
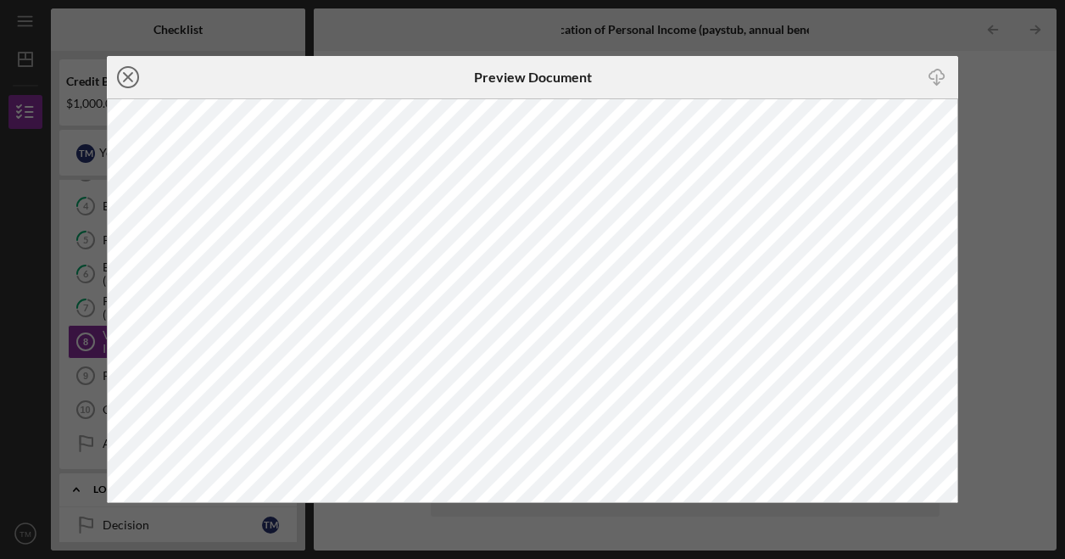
click at [124, 82] on icon "Icon/Close" at bounding box center [128, 77] width 42 height 42
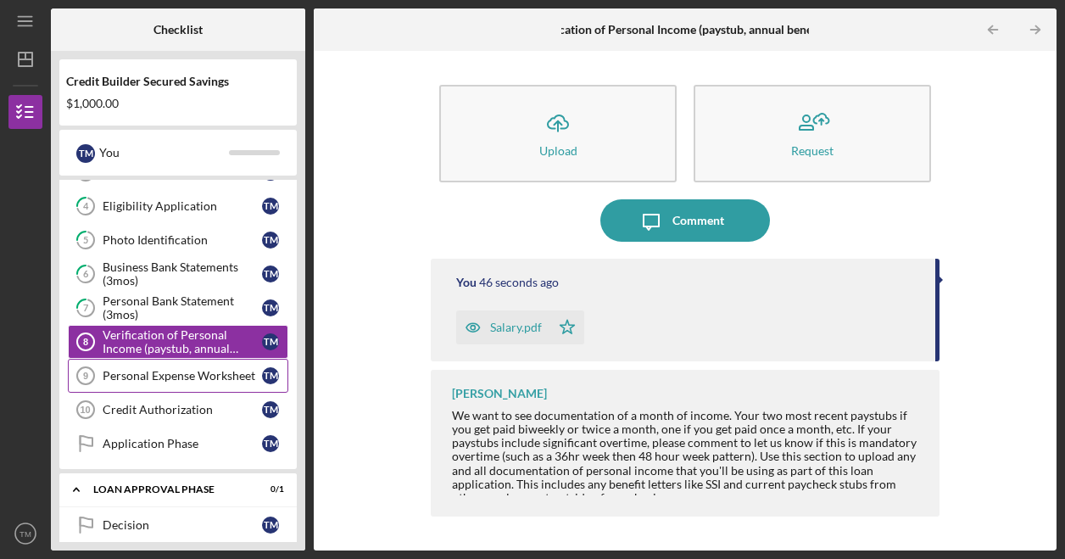
click at [184, 375] on div "Personal Expense Worksheet" at bounding box center [182, 376] width 159 height 14
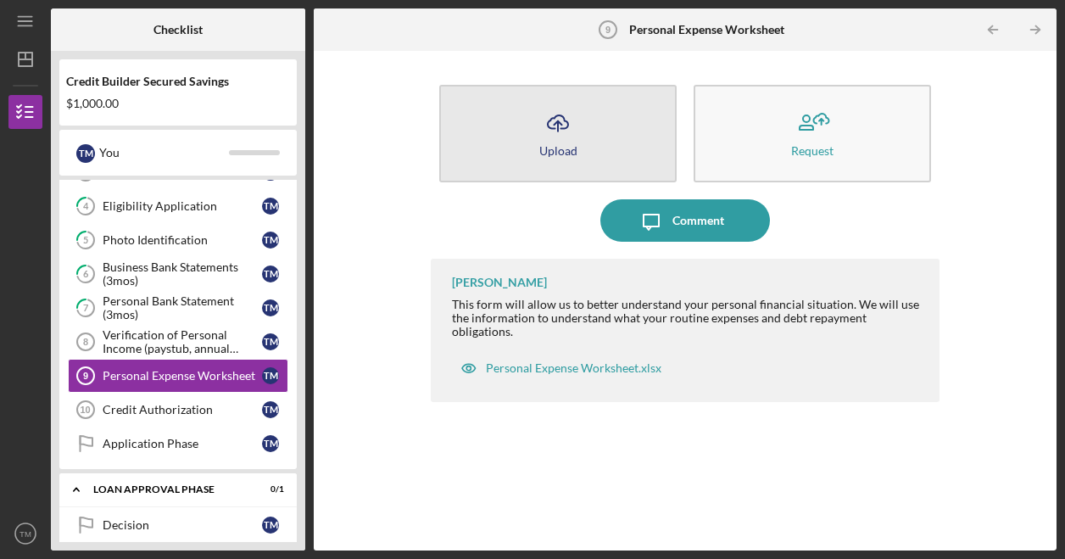
click at [568, 144] on div "Upload" at bounding box center [558, 150] width 38 height 13
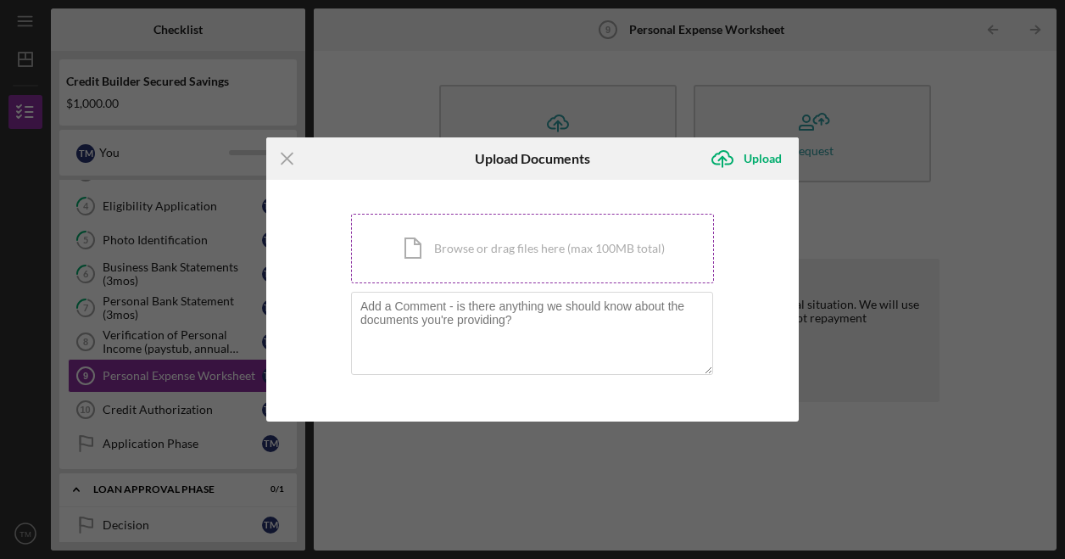
click at [467, 260] on div "Icon/Document Browse or drag files here (max 100MB total) Tap to choose files o…" at bounding box center [532, 249] width 363 height 70
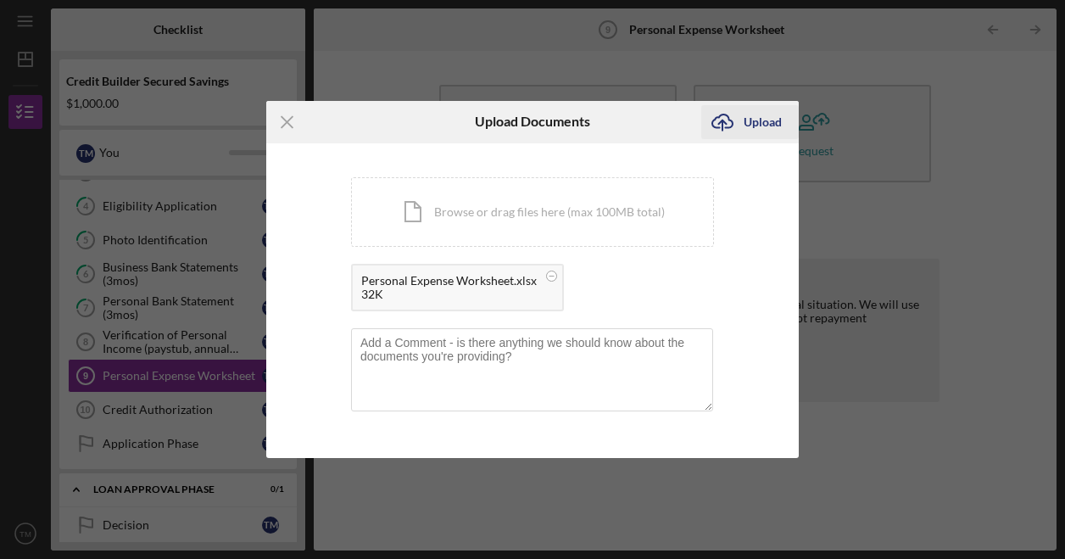
click at [744, 126] on div "Upload" at bounding box center [763, 122] width 38 height 34
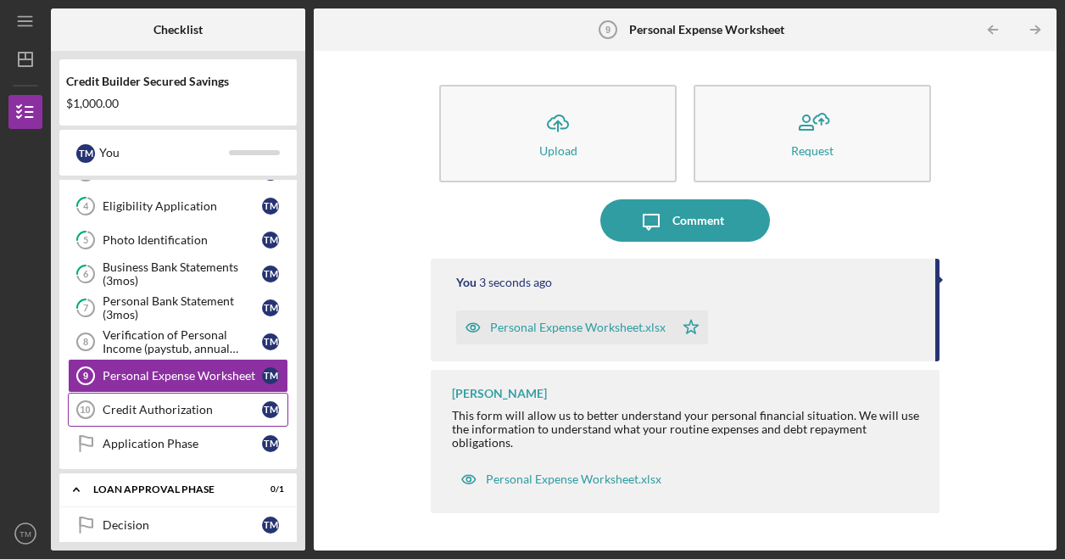
click at [170, 406] on div "Credit Authorization" at bounding box center [182, 410] width 159 height 14
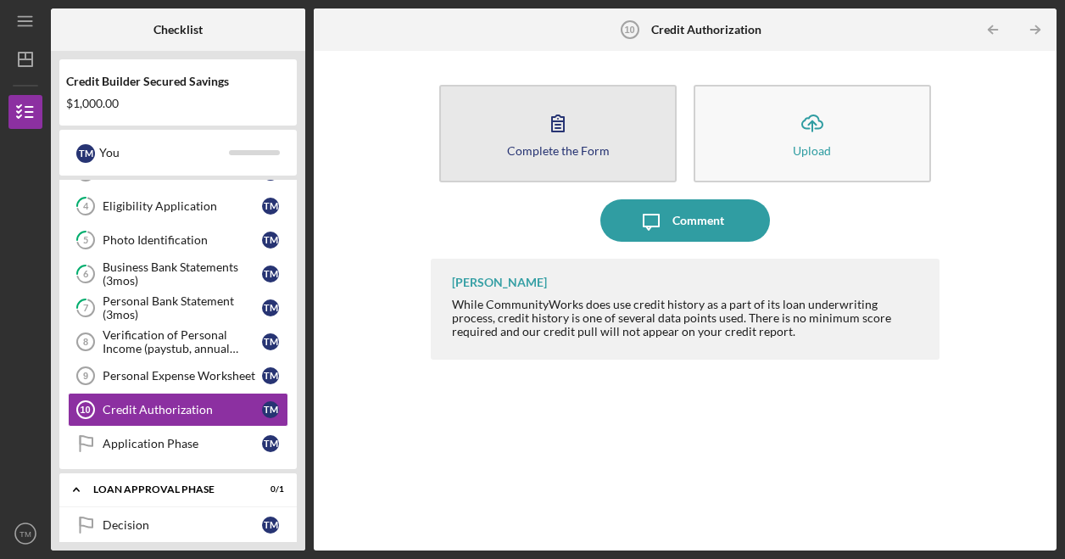
click at [582, 159] on button "Complete the Form Form" at bounding box center [557, 134] width 237 height 98
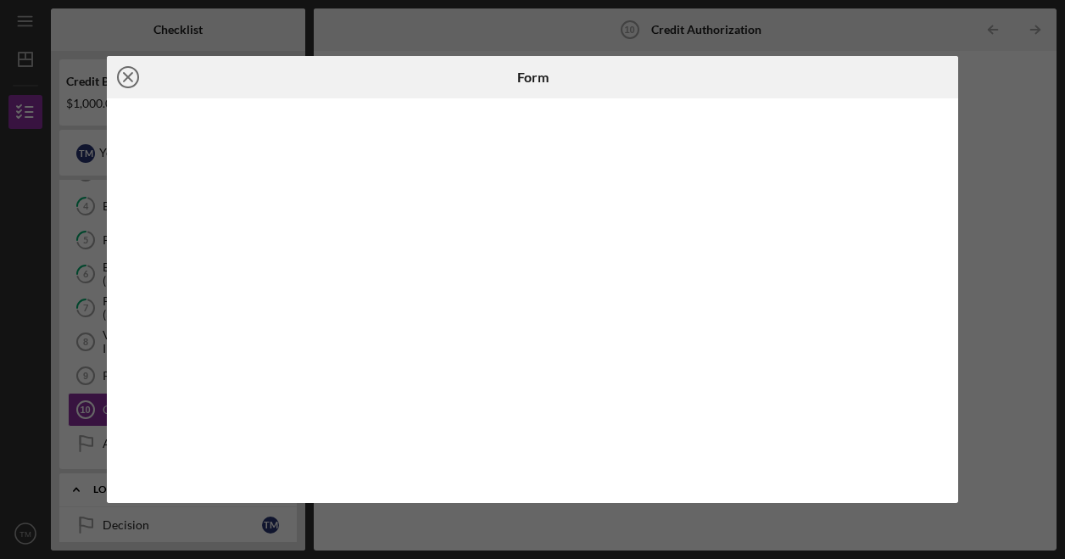
click at [129, 82] on icon "Icon/Close" at bounding box center [128, 77] width 42 height 42
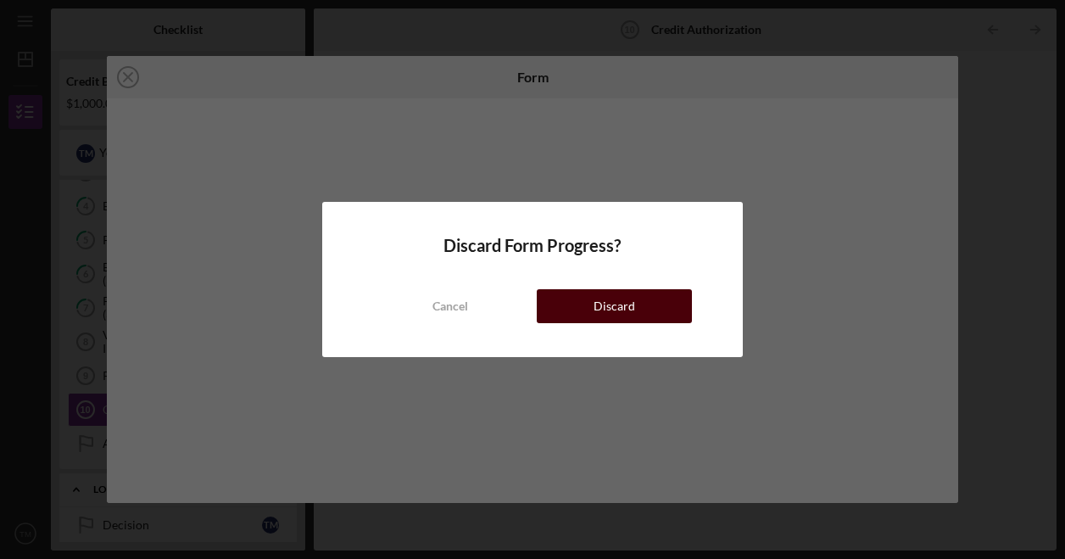
click at [633, 300] on div "Discard" at bounding box center [615, 306] width 42 height 34
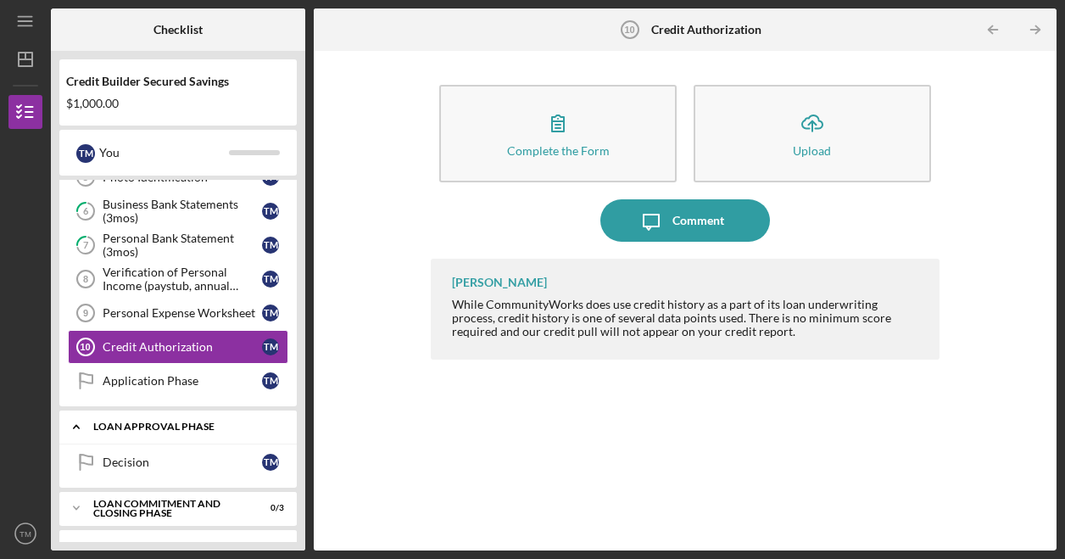
scroll to position [260, 0]
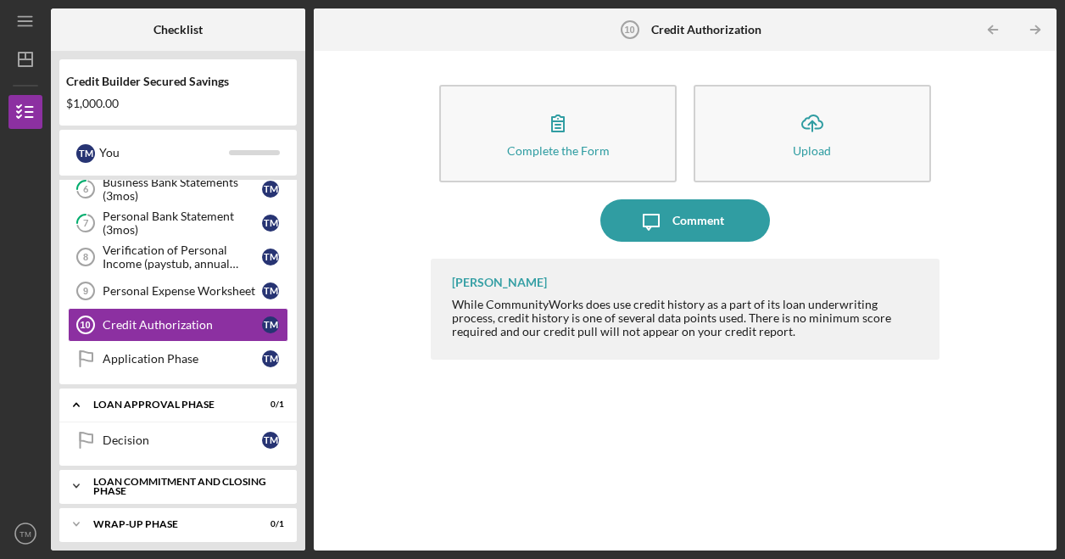
click at [246, 477] on div "Loan Commitment and Closing Phase" at bounding box center [184, 487] width 182 height 20
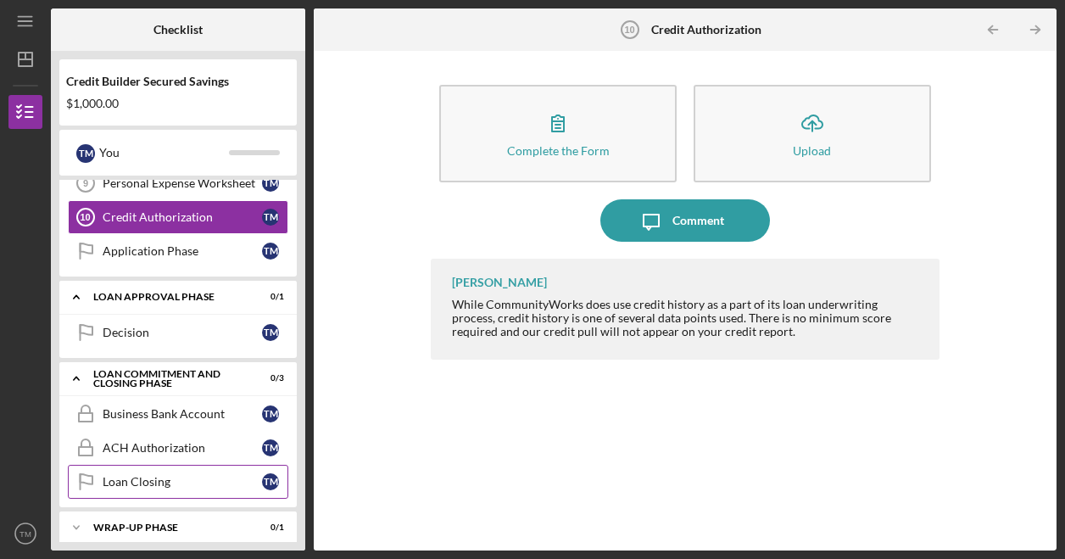
scroll to position [369, 0]
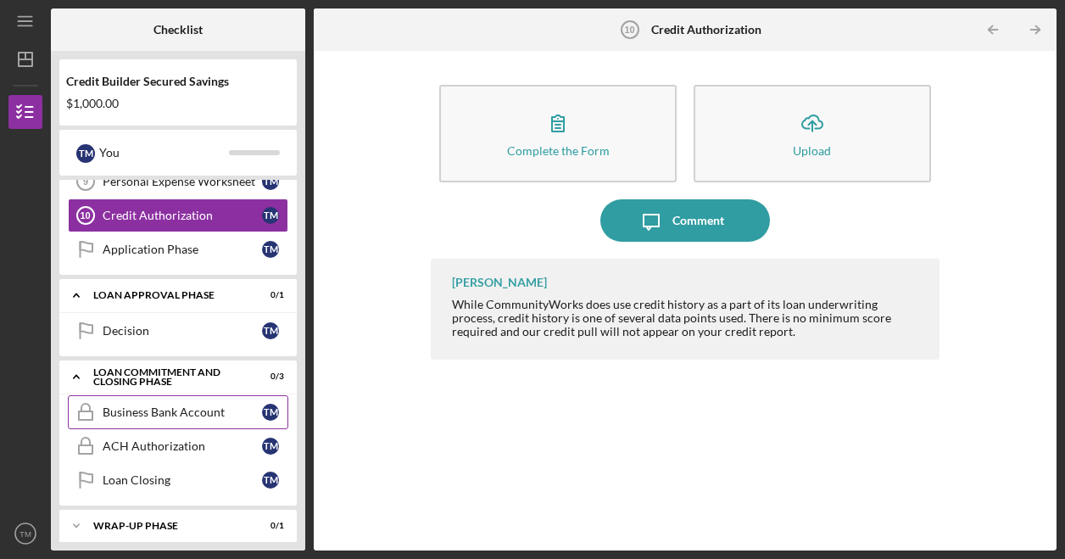
click at [192, 405] on div "Business Bank Account" at bounding box center [182, 412] width 159 height 14
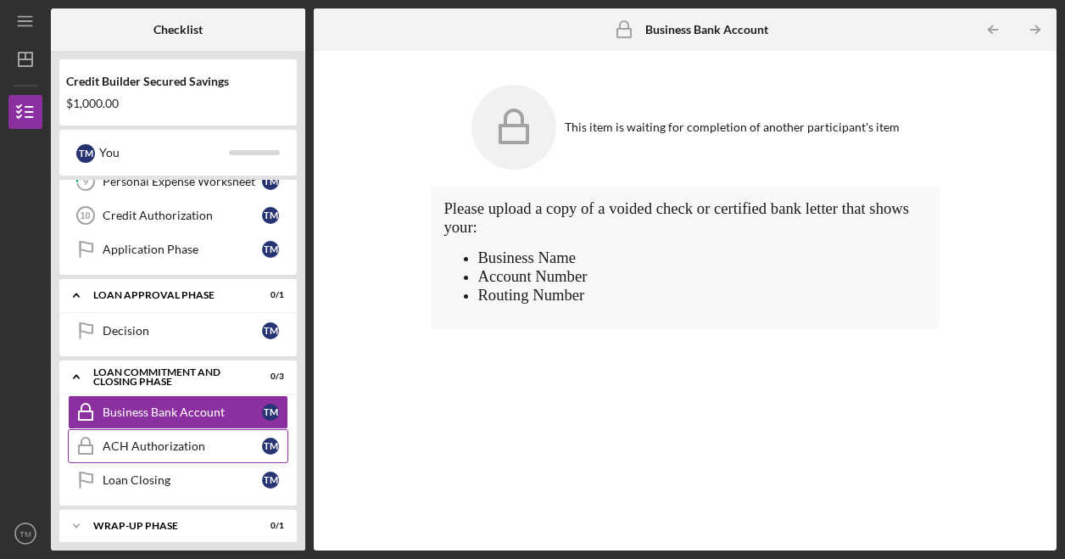
click at [188, 439] on div "ACH Authorization" at bounding box center [182, 446] width 159 height 14
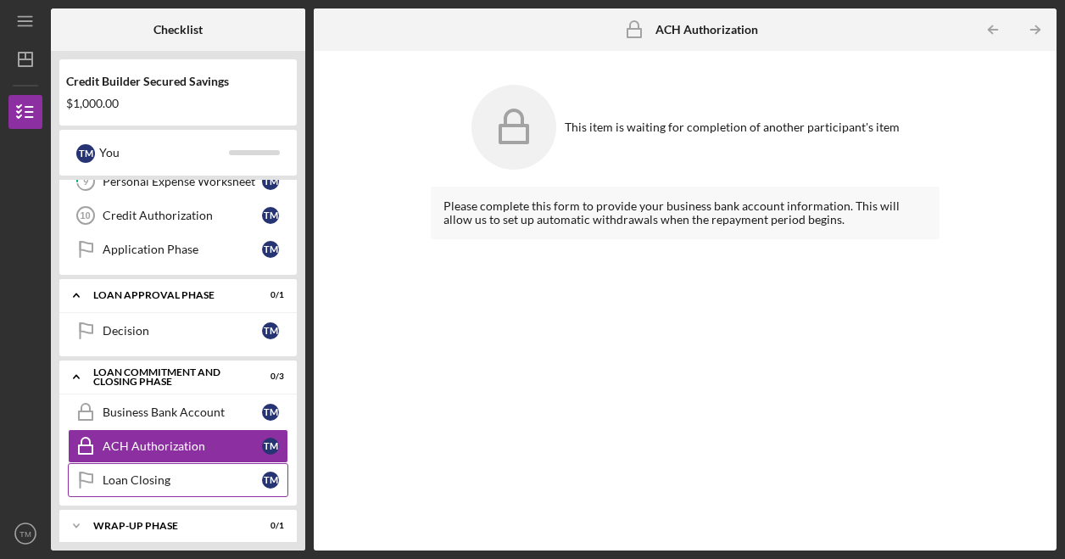
click at [153, 473] on div "Loan Closing" at bounding box center [182, 480] width 159 height 14
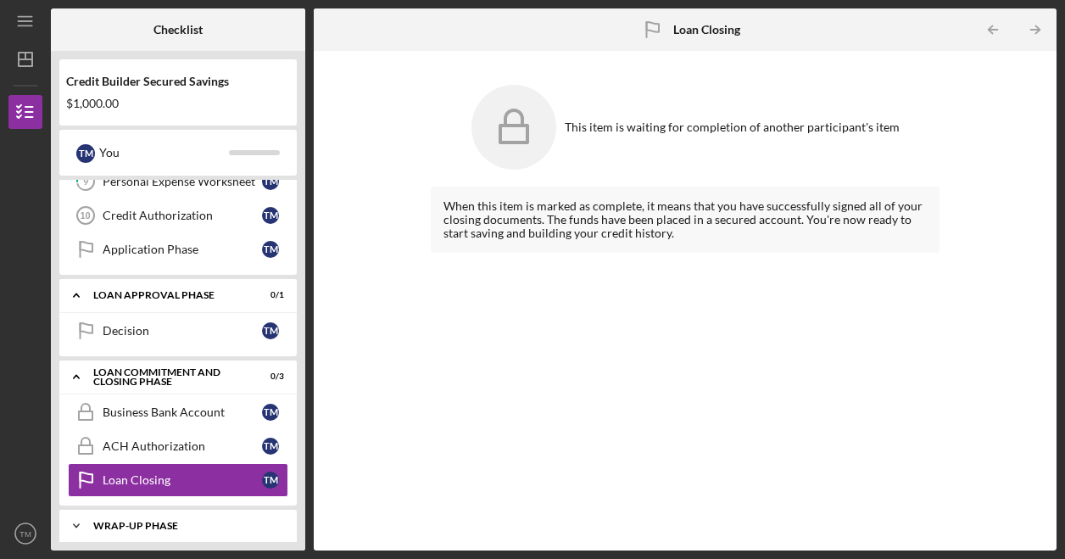
click at [186, 509] on div "Icon/Expander Wrap-Up Phase 0 / 1" at bounding box center [177, 526] width 237 height 34
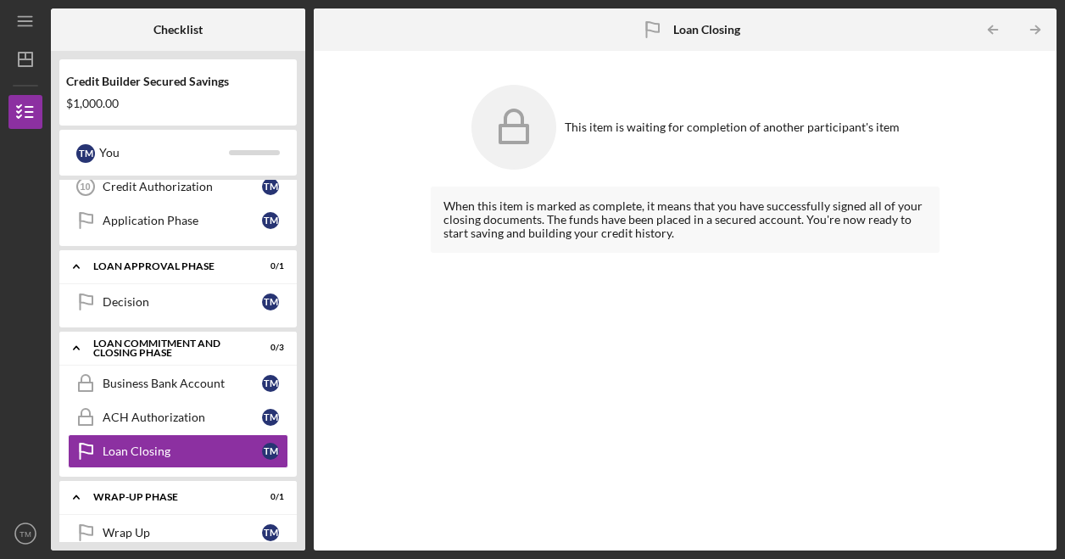
scroll to position [411, 0]
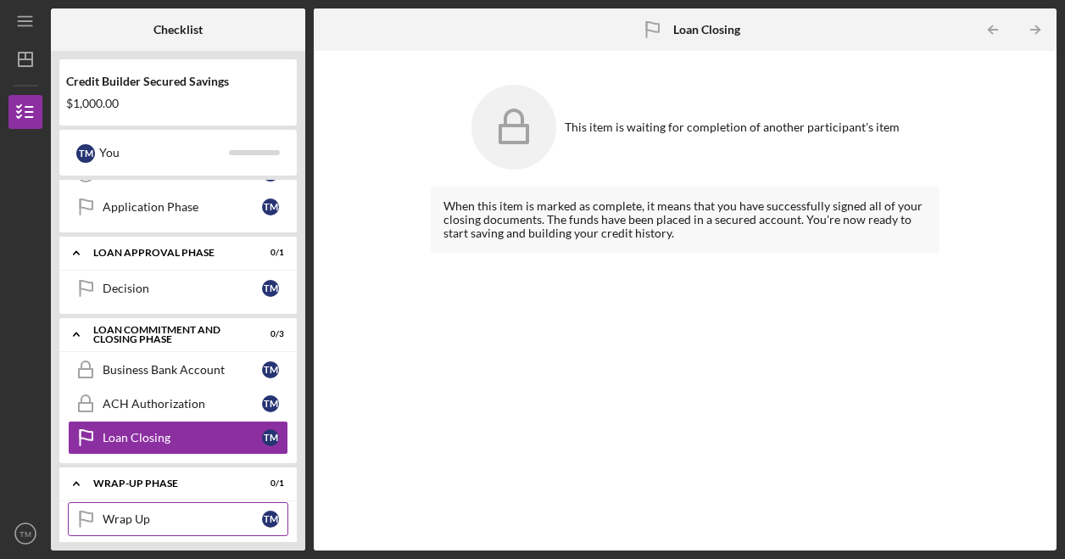
click at [149, 512] on div "Wrap Up" at bounding box center [182, 519] width 159 height 14
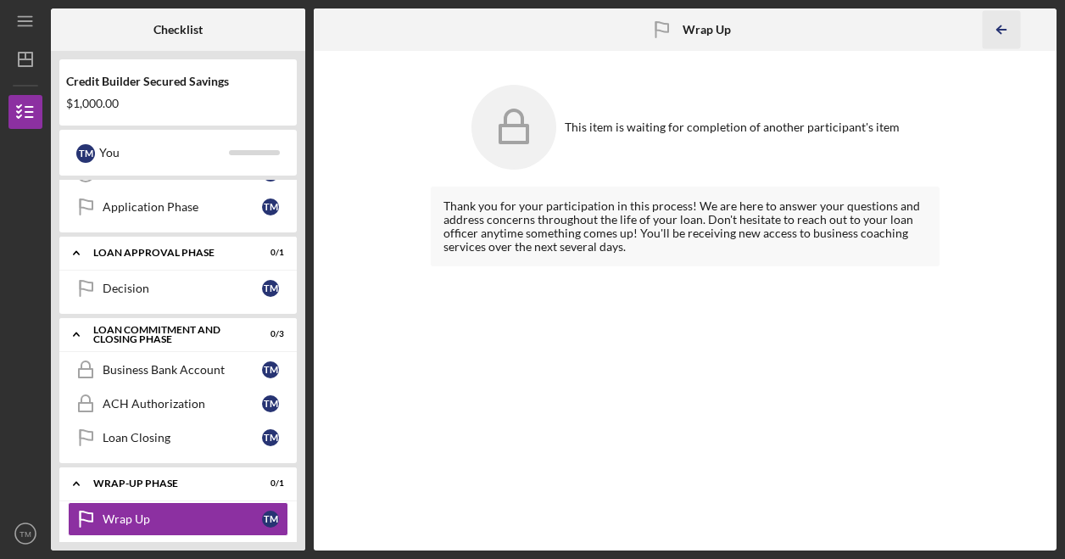
click at [1011, 42] on icon "Icon/Table Pagination Arrow" at bounding box center [1002, 30] width 38 height 38
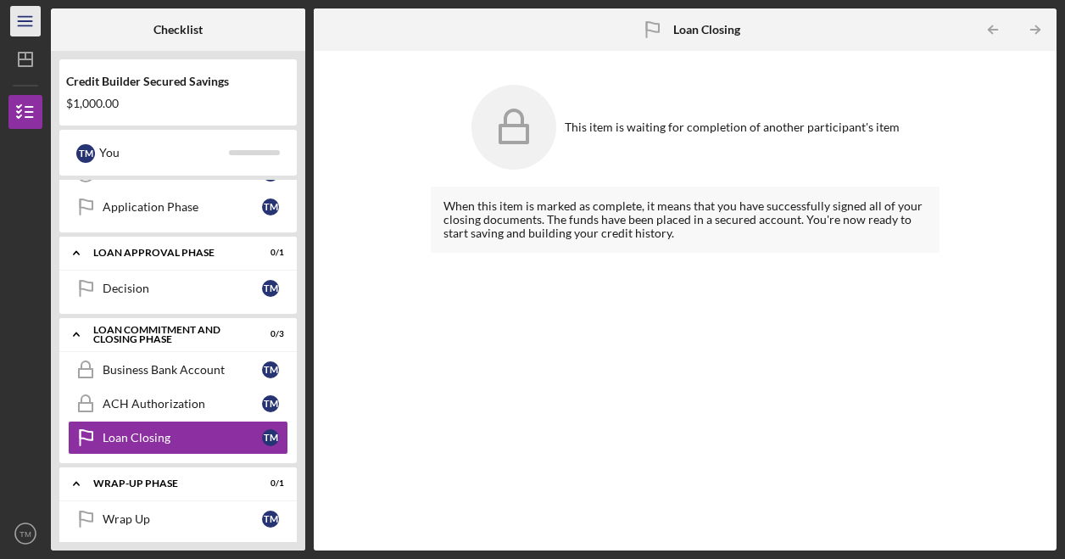
click at [32, 22] on icon "Icon/Menu" at bounding box center [26, 22] width 38 height 38
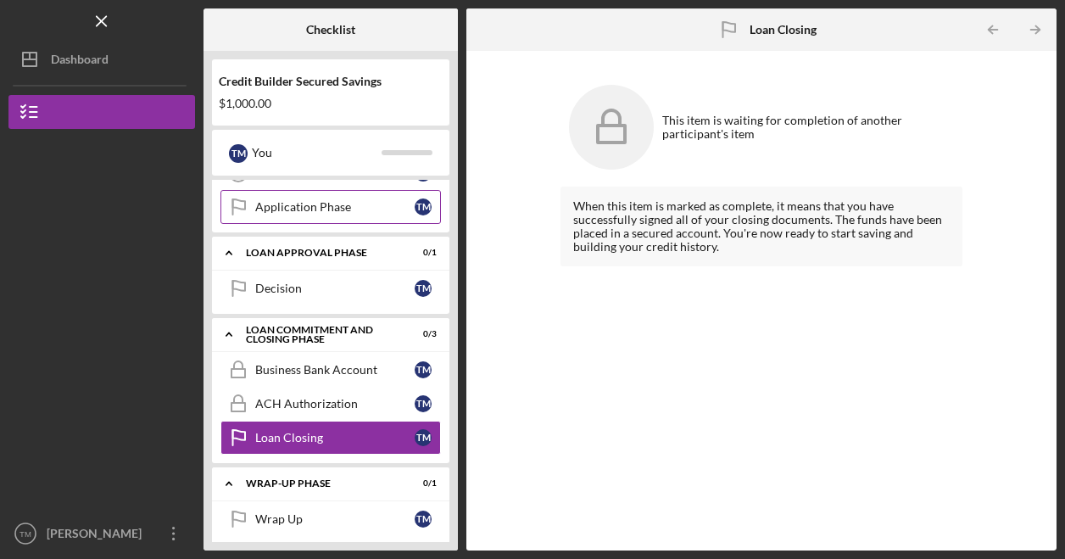
click at [309, 248] on div "Loan Approval Phase" at bounding box center [320, 253] width 148 height 10
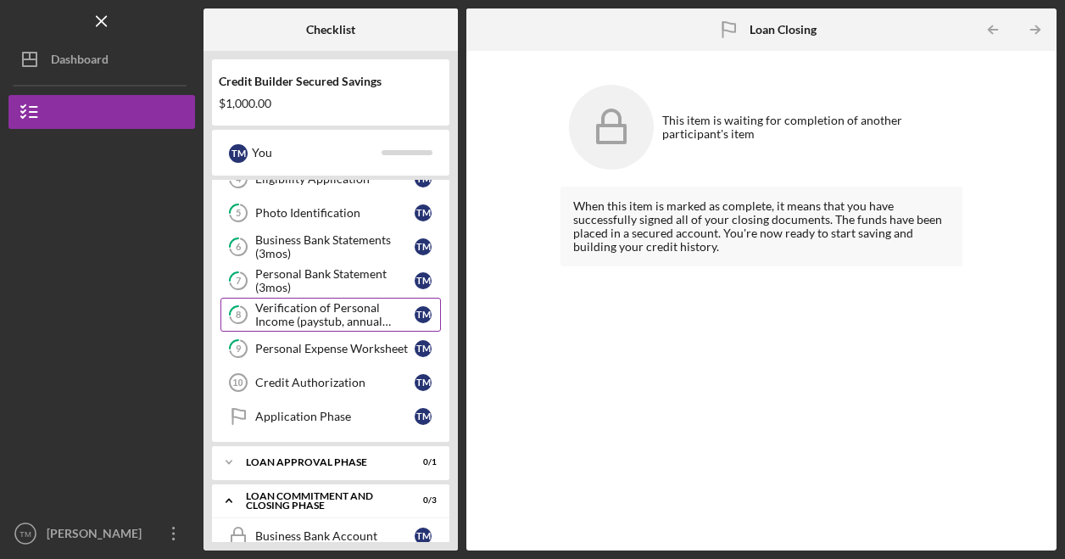
scroll to position [199, 0]
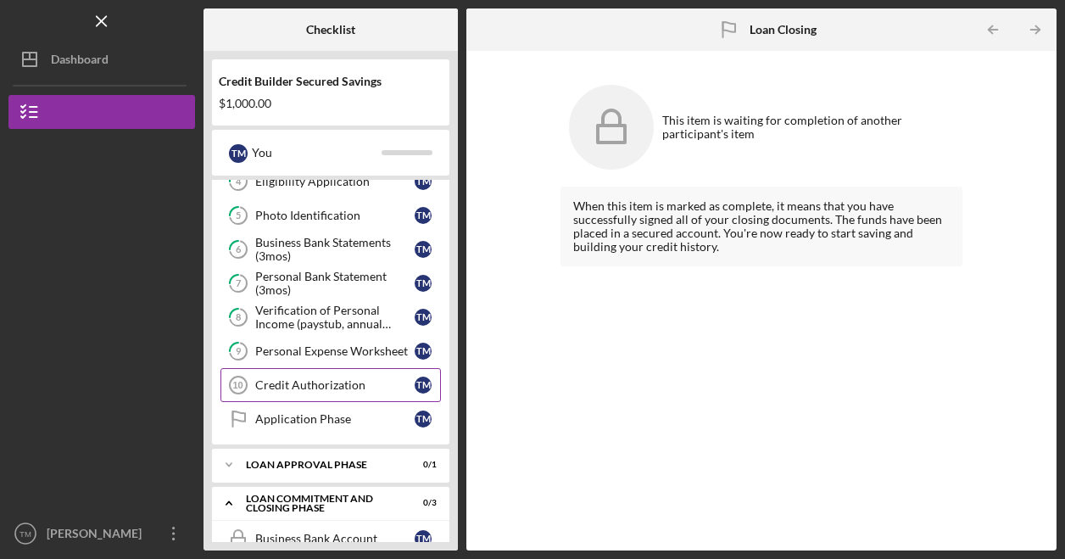
click at [334, 378] on div "Credit Authorization" at bounding box center [334, 385] width 159 height 14
